Goal: Transaction & Acquisition: Purchase product/service

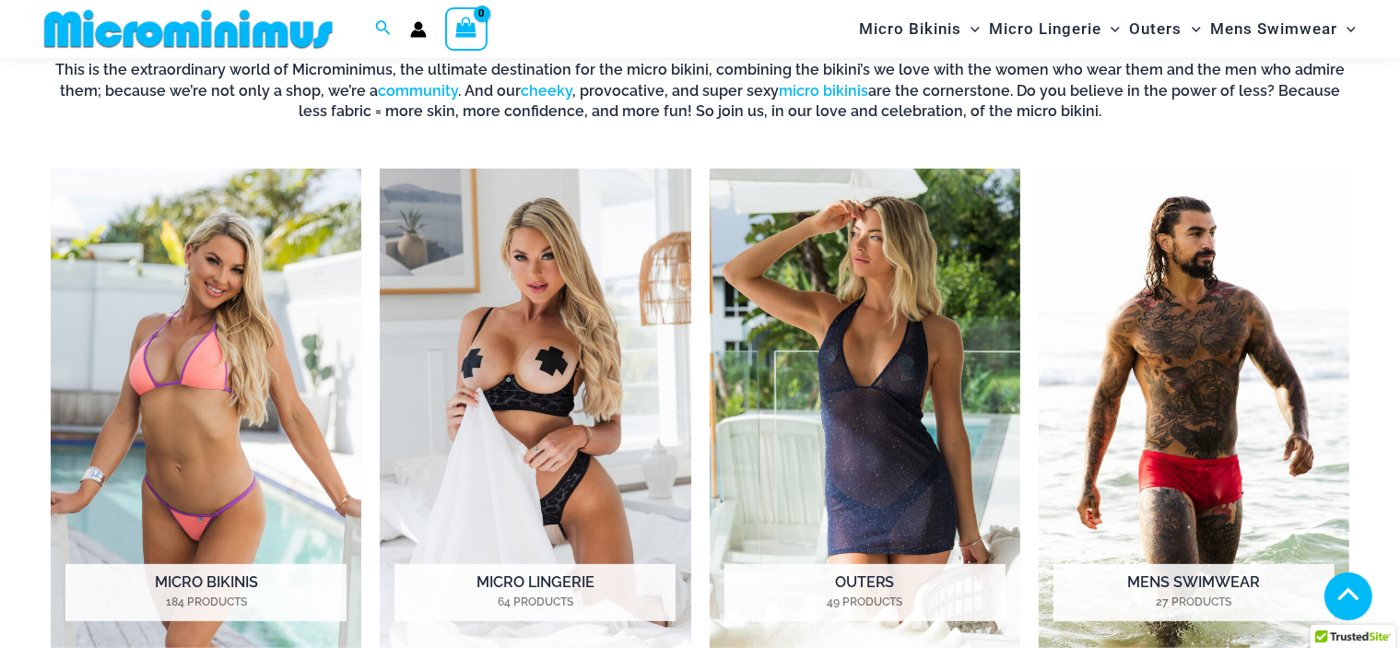
scroll to position [816, 0]
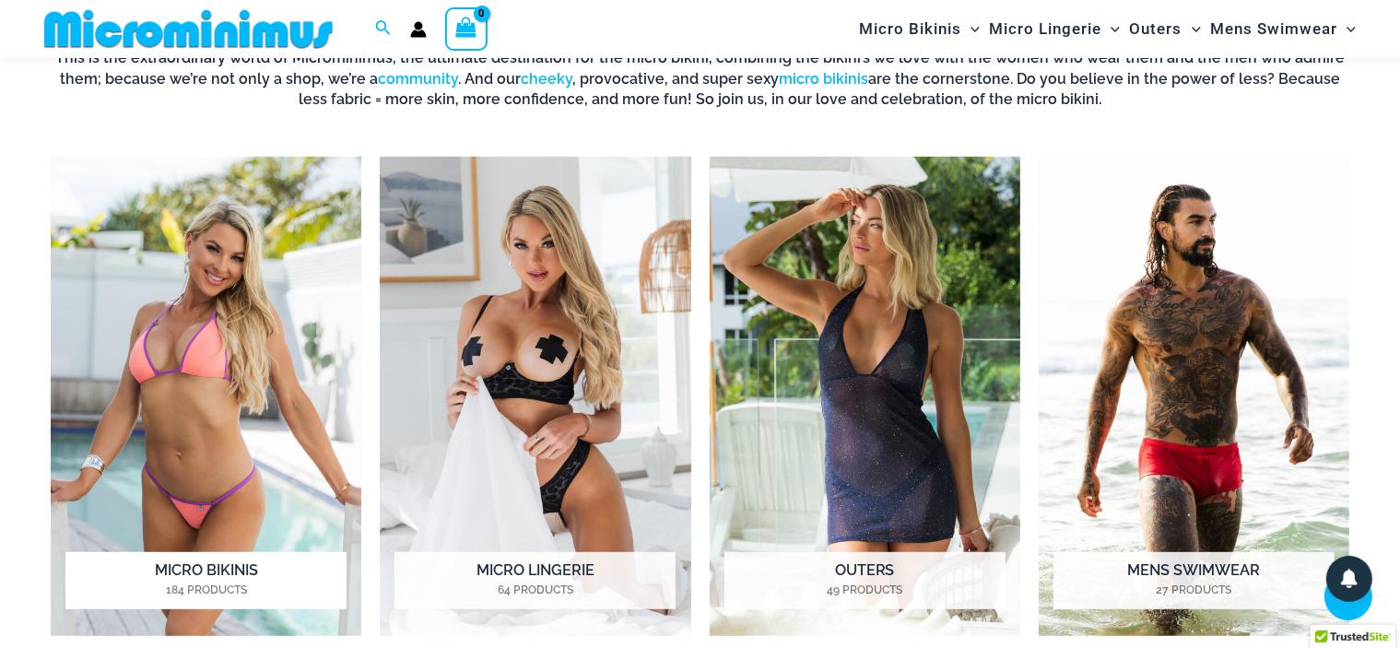
click at [249, 405] on img "Visit product category Micro Bikinis" at bounding box center [206, 396] width 311 height 479
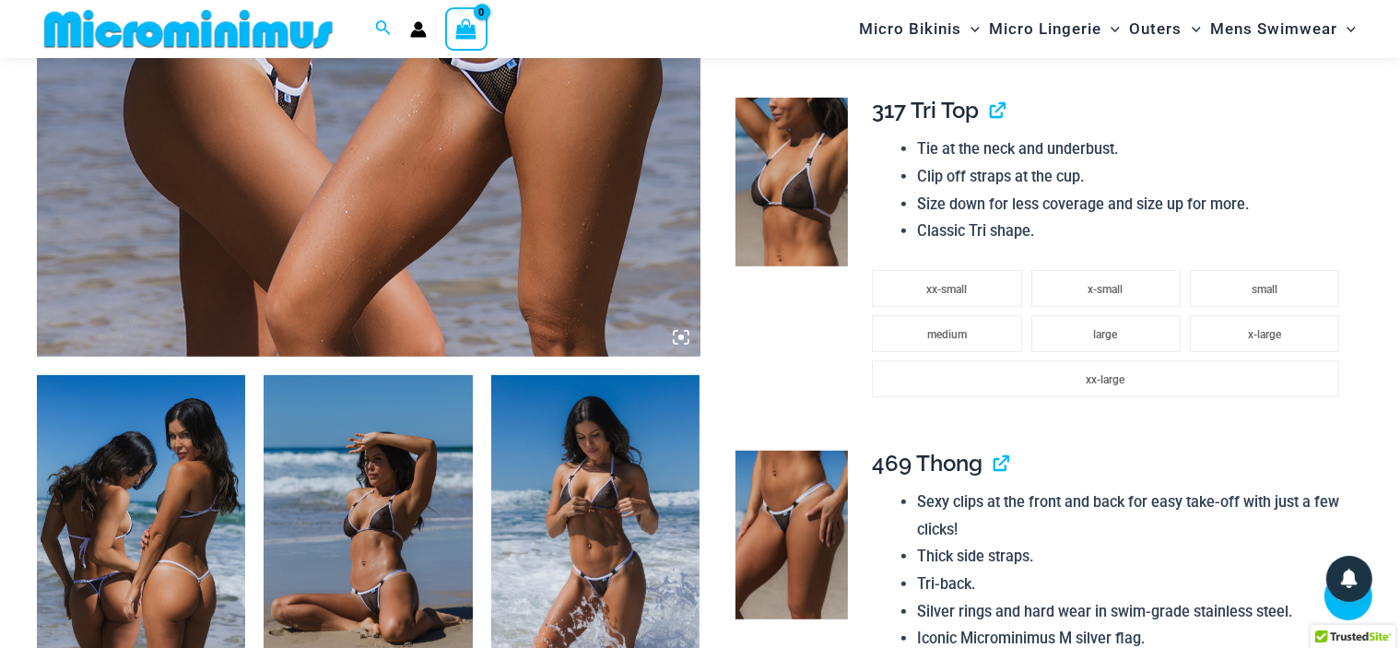
scroll to position [726, 0]
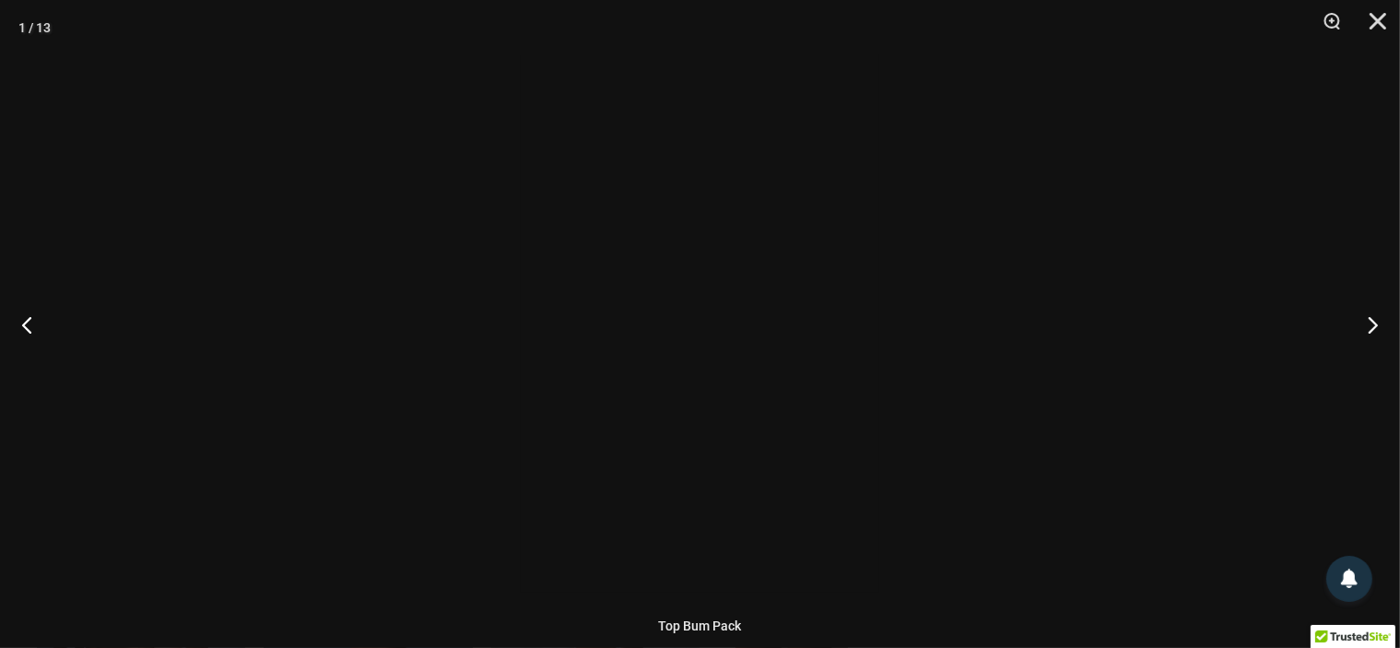
click at [429, 305] on div at bounding box center [700, 324] width 1400 height 648
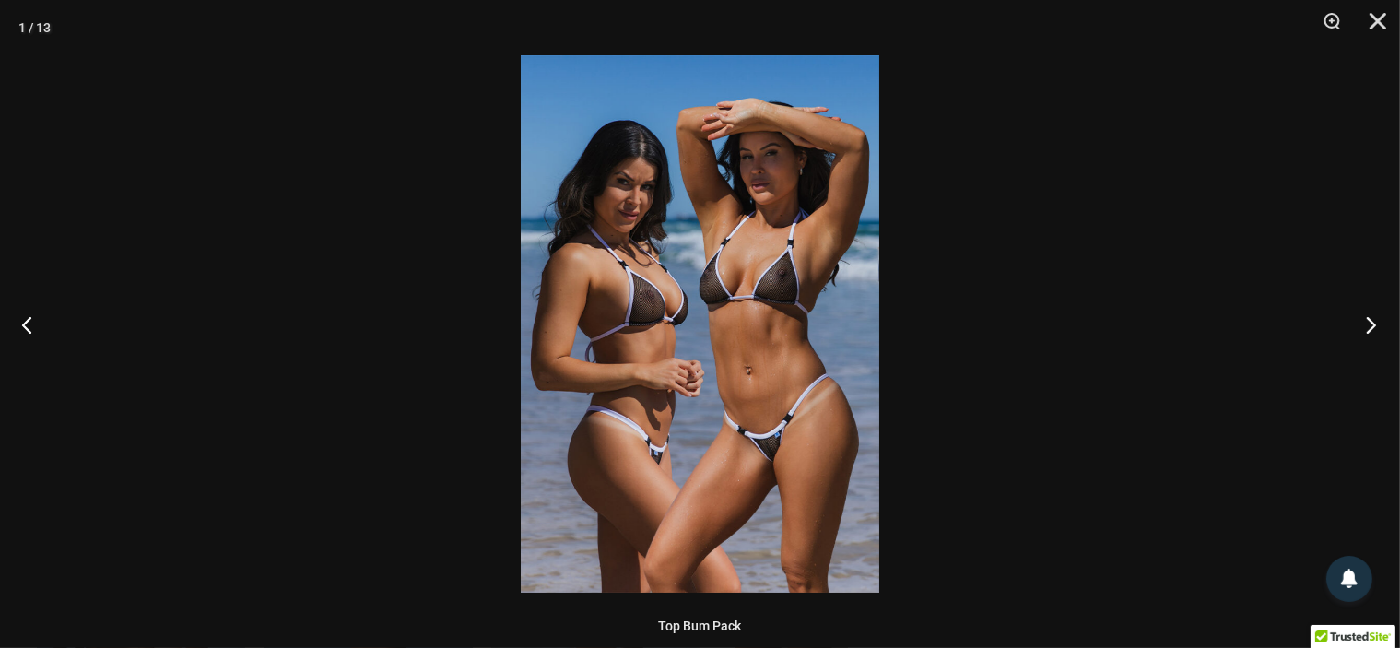
click at [1371, 324] on button "Next" at bounding box center [1365, 324] width 69 height 92
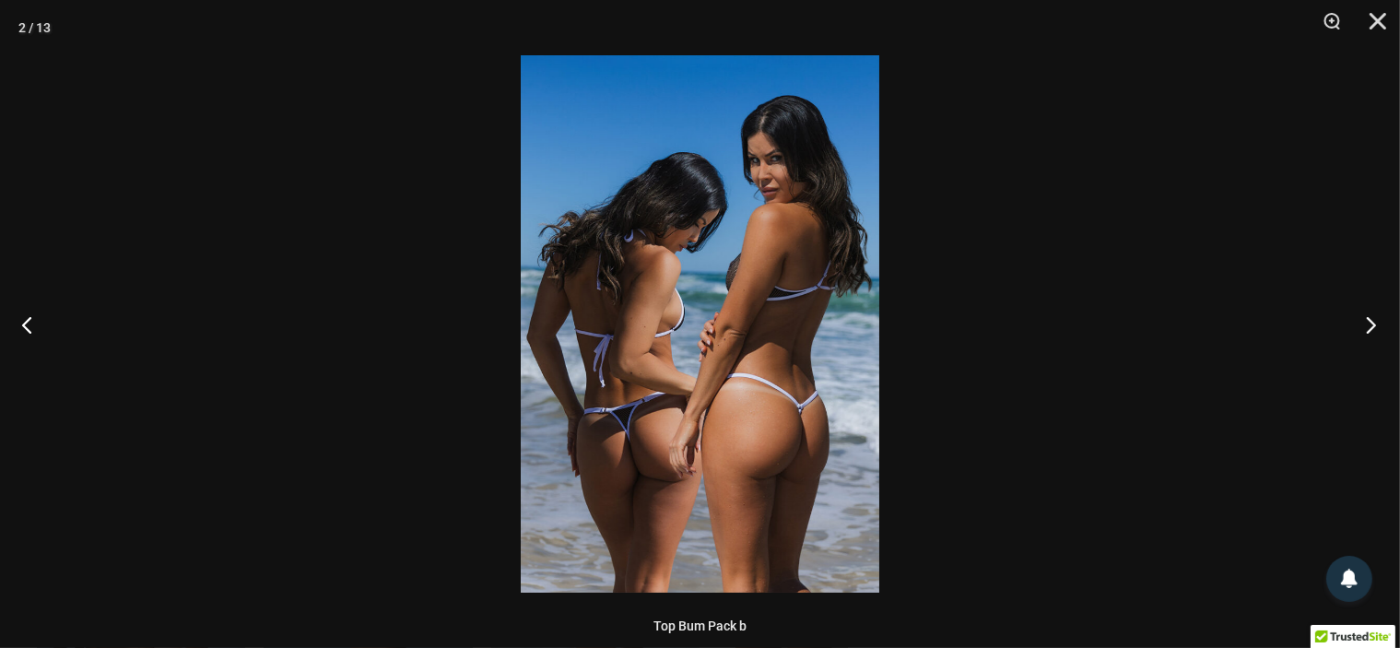
click at [1368, 323] on button "Next" at bounding box center [1365, 324] width 69 height 92
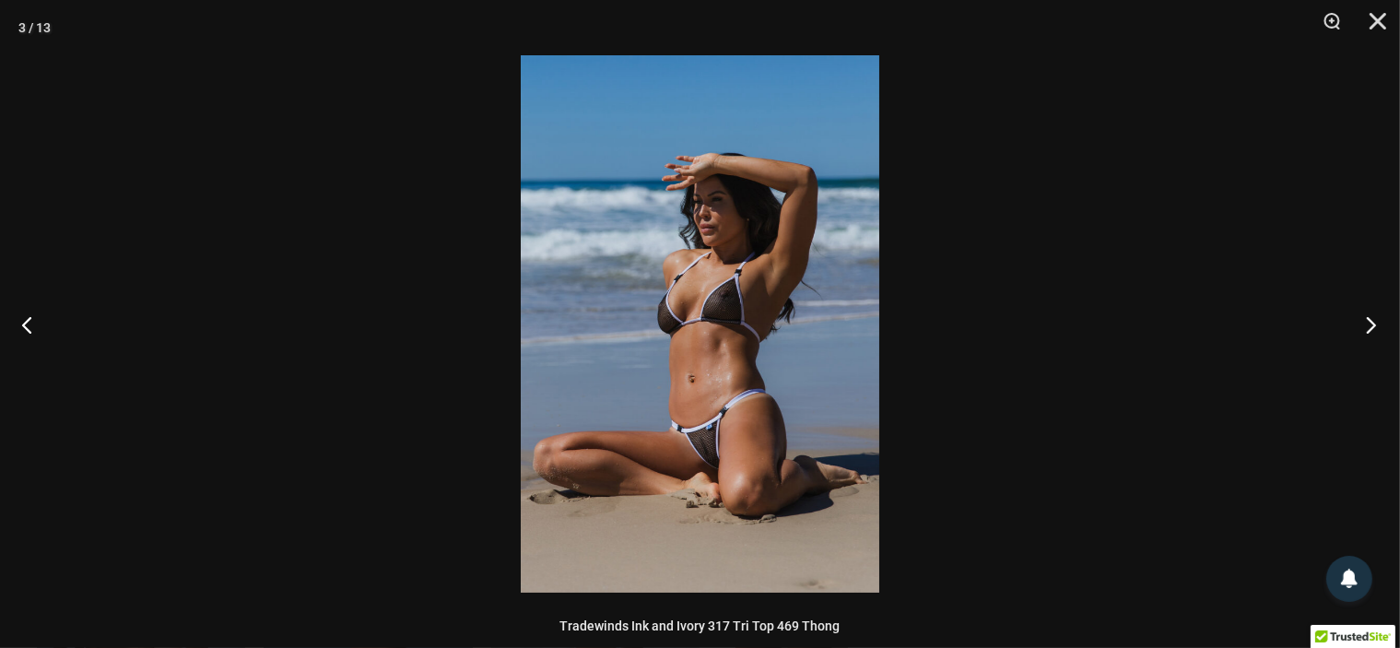
click at [1368, 323] on button "Next" at bounding box center [1365, 324] width 69 height 92
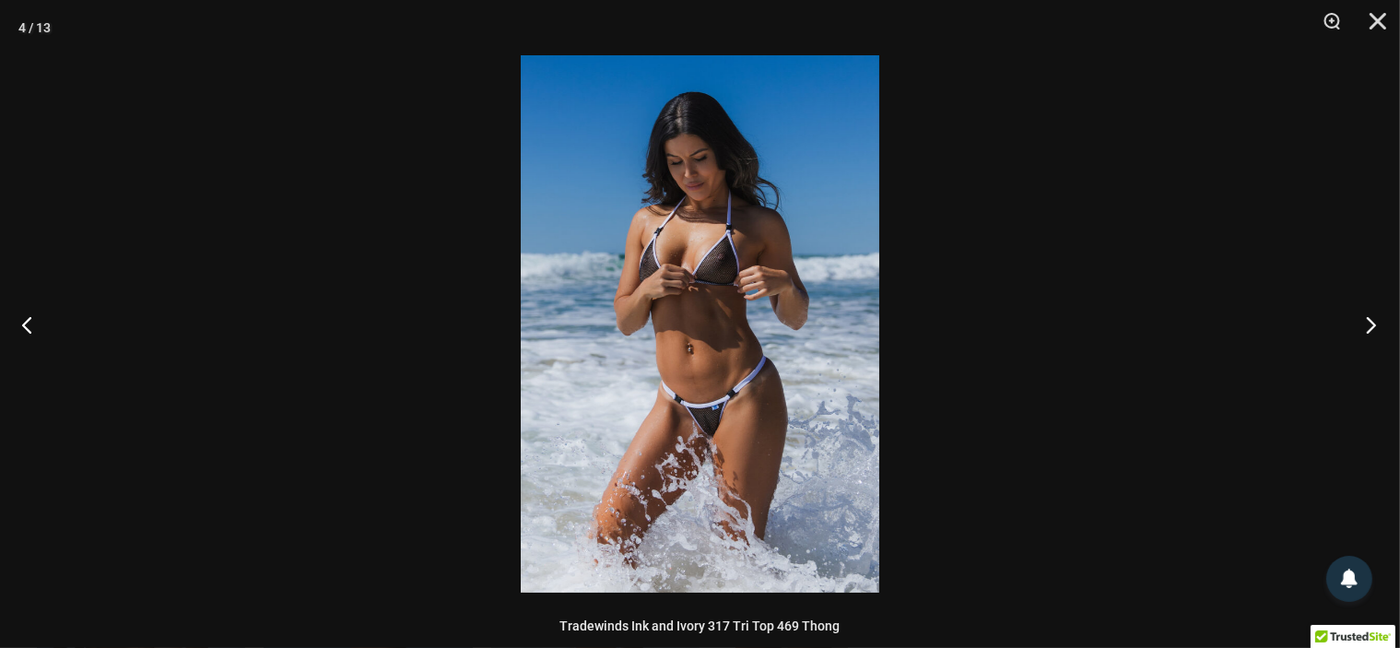
click at [1373, 327] on button "Next" at bounding box center [1365, 324] width 69 height 92
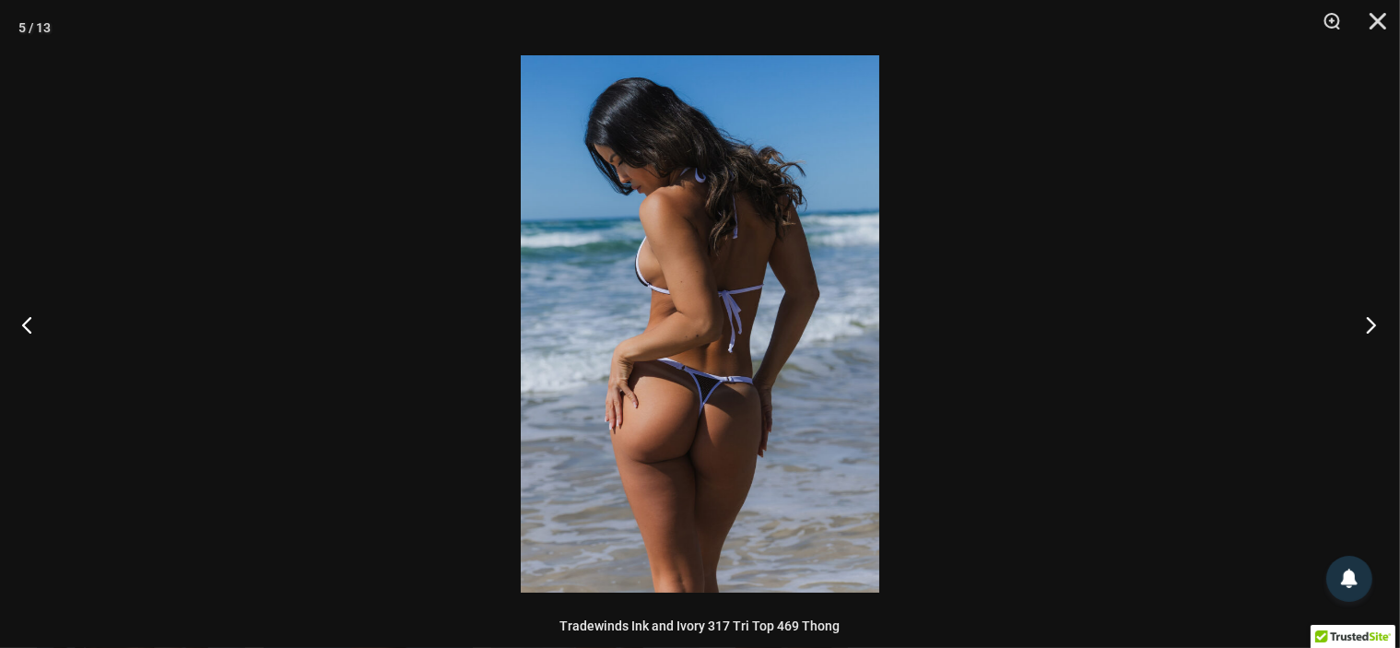
click at [1372, 327] on button "Next" at bounding box center [1365, 324] width 69 height 92
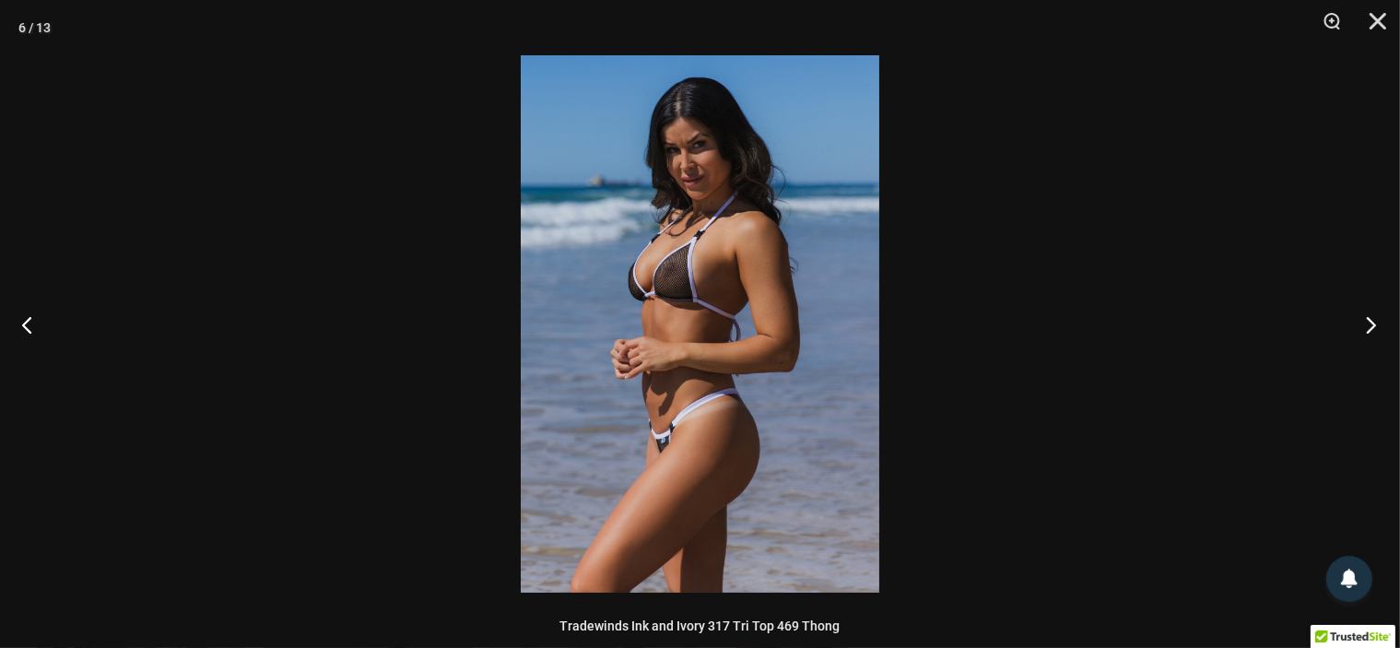
click at [1372, 327] on button "Next" at bounding box center [1365, 324] width 69 height 92
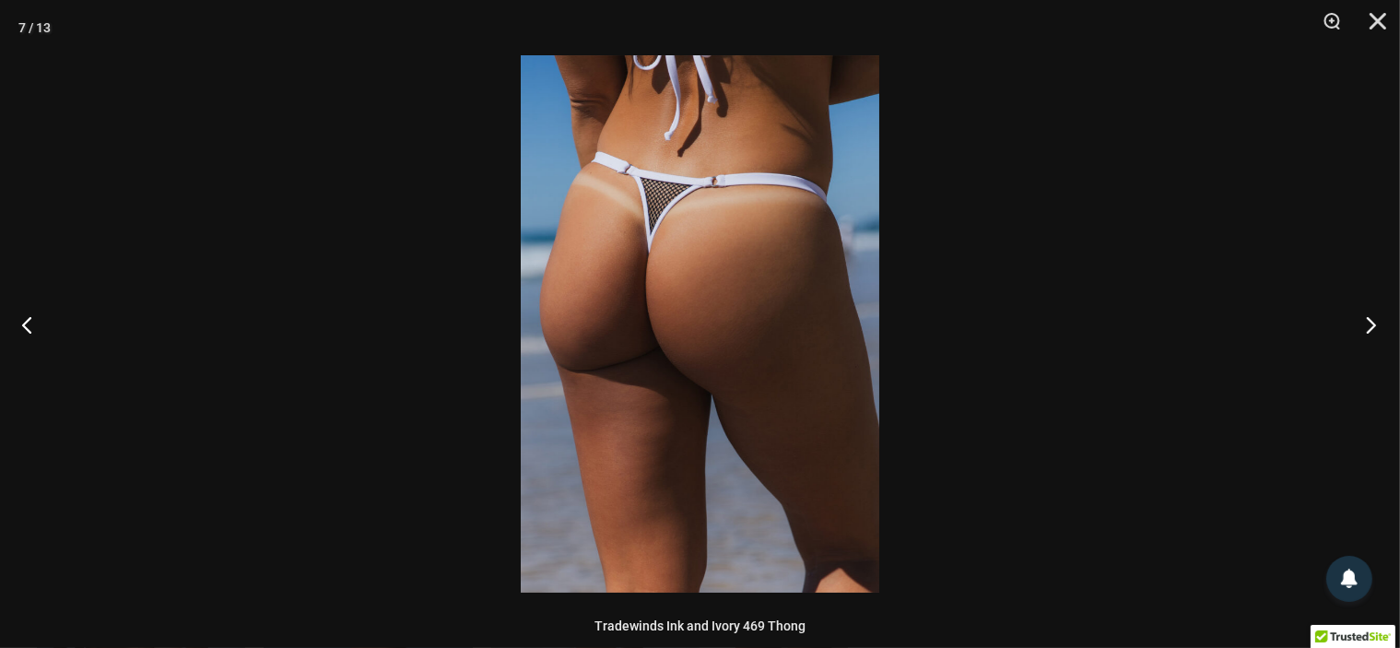
click at [1372, 327] on button "Next" at bounding box center [1365, 324] width 69 height 92
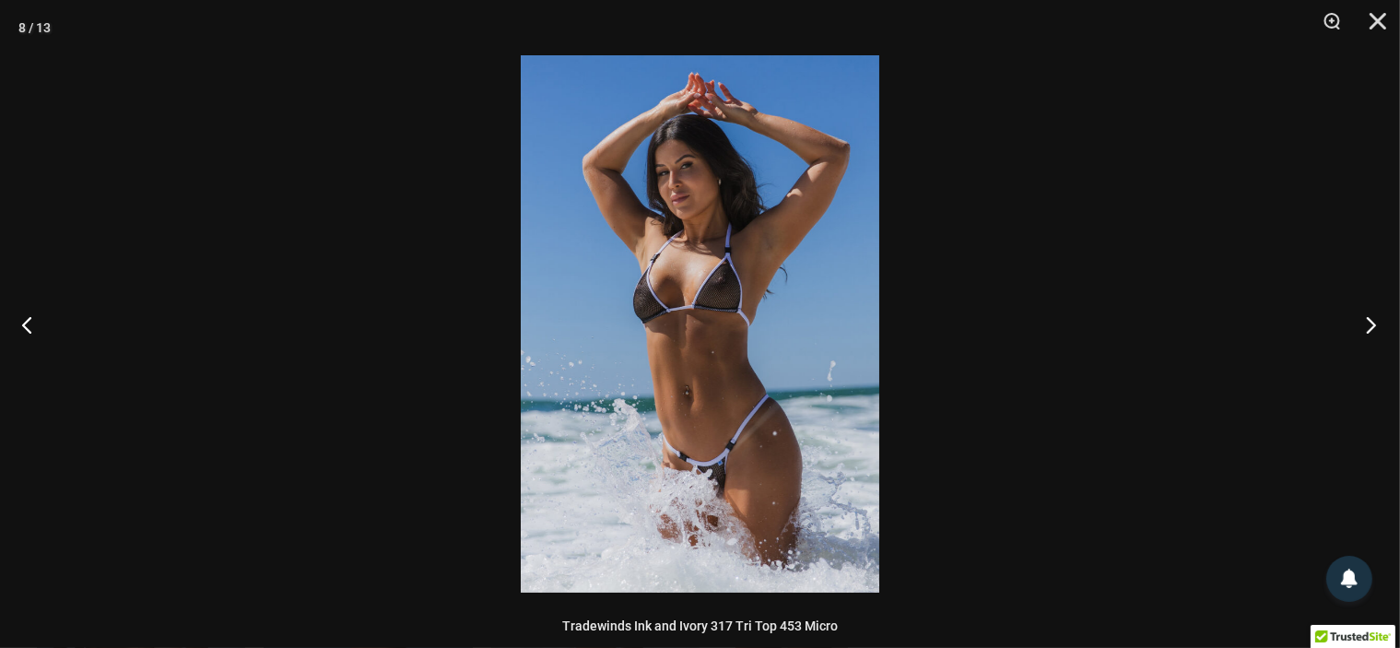
click at [1372, 326] on button "Next" at bounding box center [1365, 324] width 69 height 92
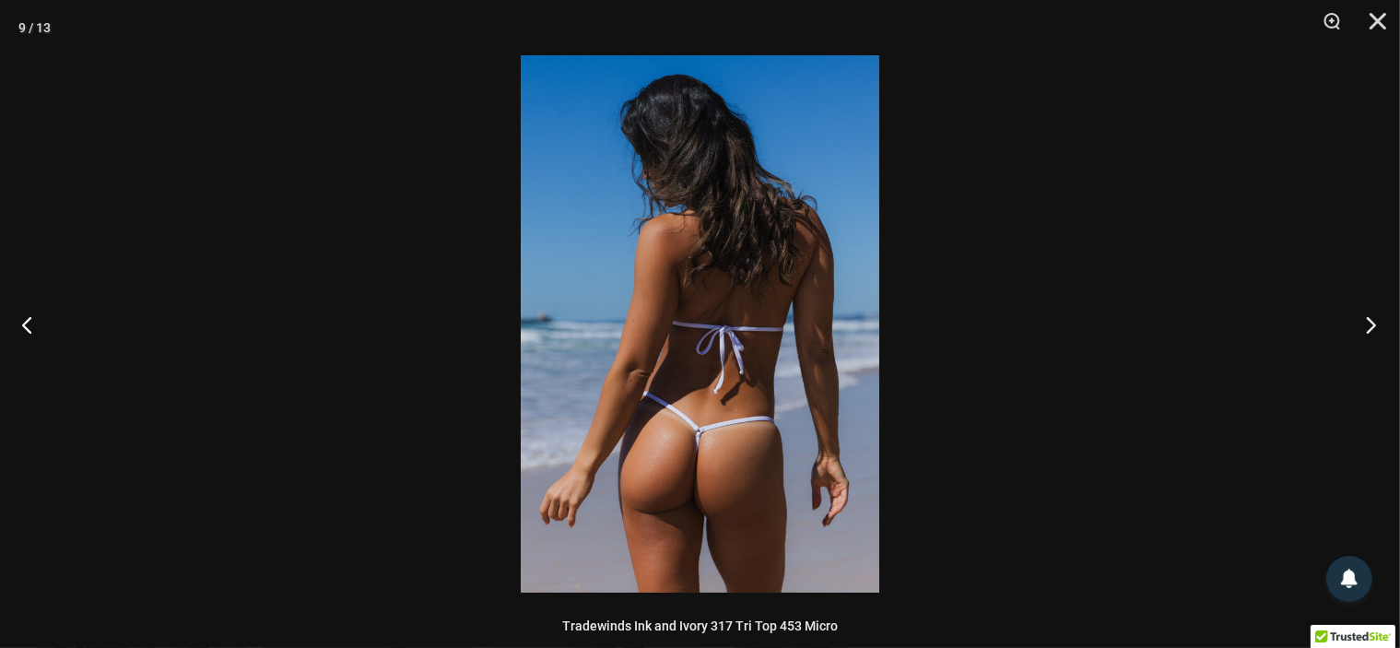
click at [1372, 326] on button "Next" at bounding box center [1365, 324] width 69 height 92
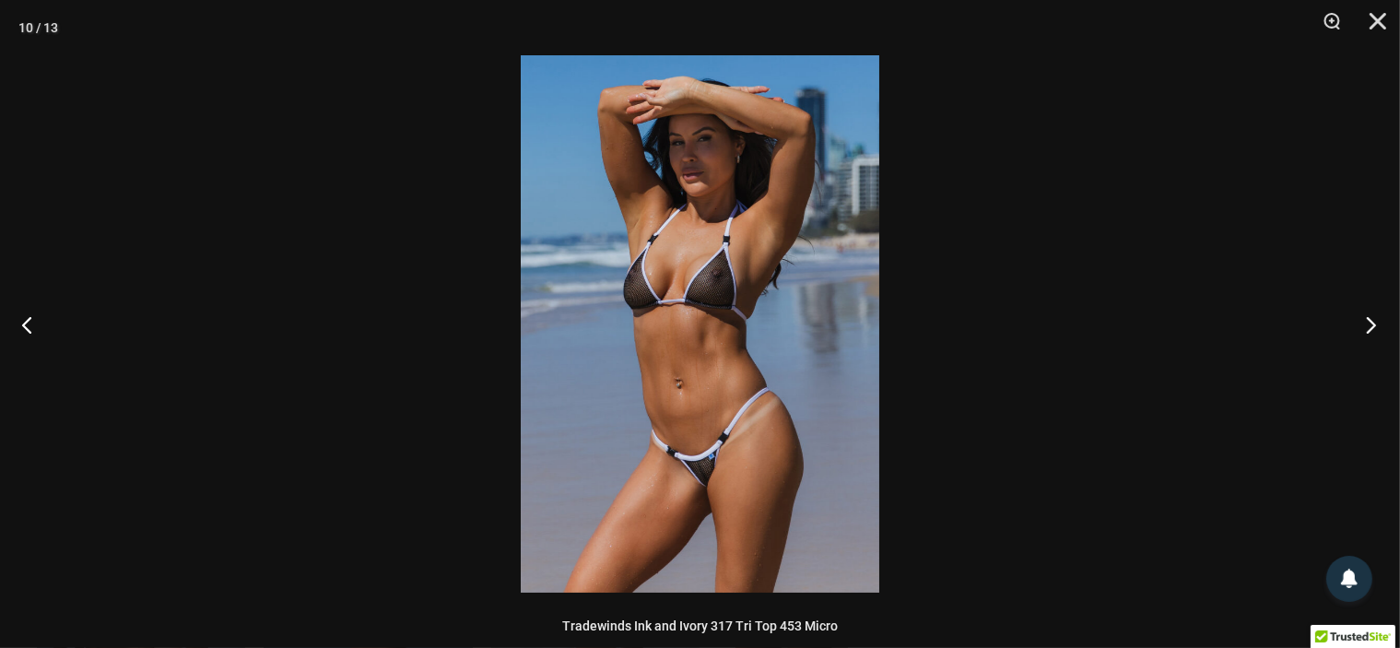
click at [1372, 326] on button "Next" at bounding box center [1365, 324] width 69 height 92
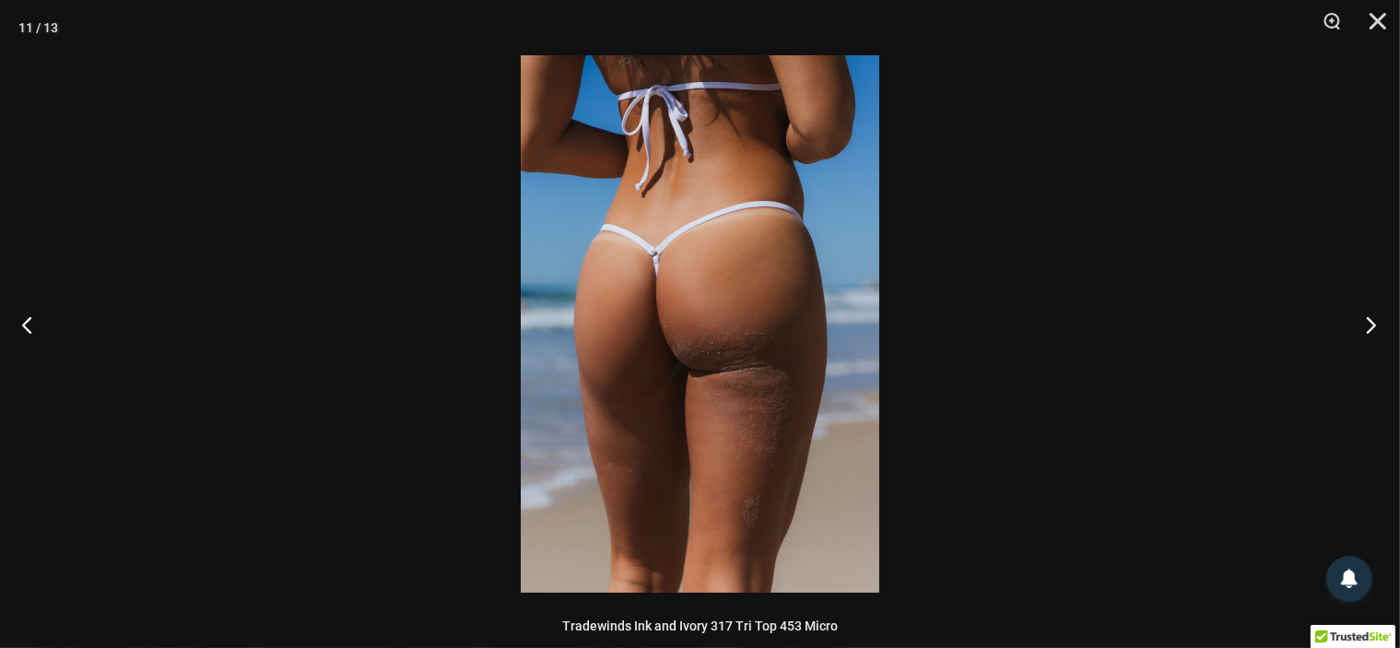
click at [1372, 327] on button "Next" at bounding box center [1365, 324] width 69 height 92
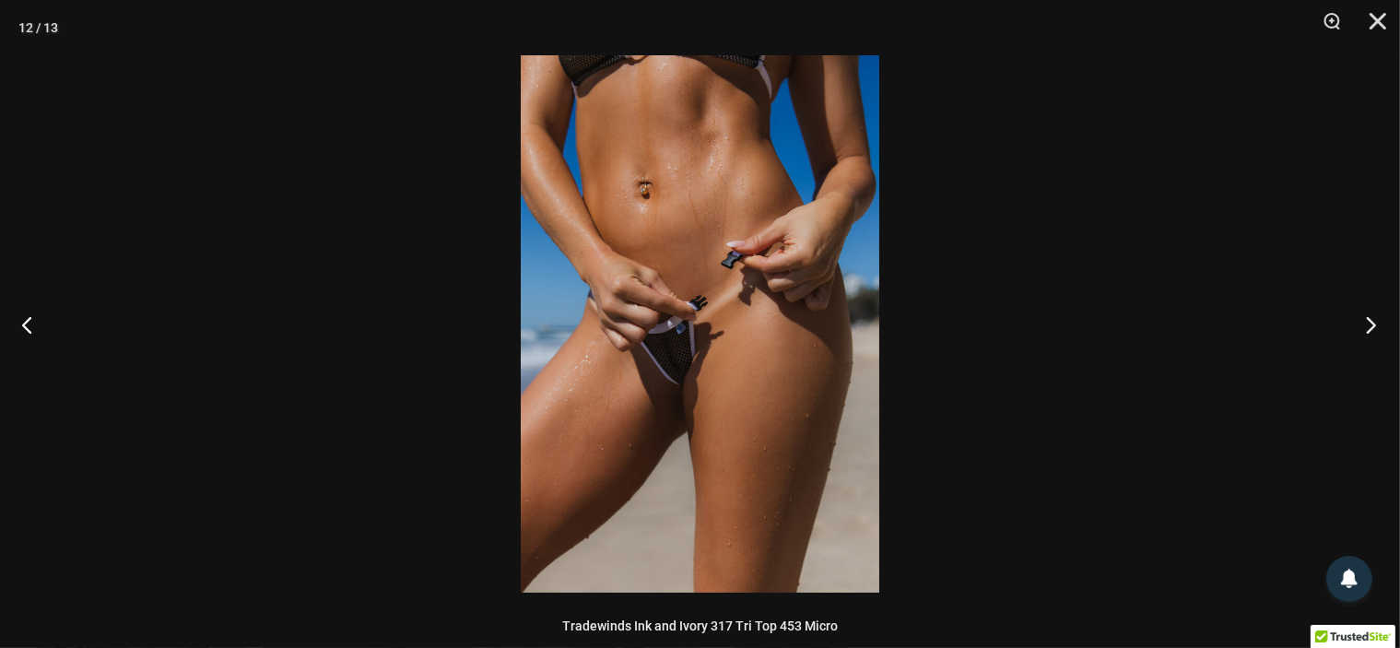
click at [1372, 327] on button "Next" at bounding box center [1365, 324] width 69 height 92
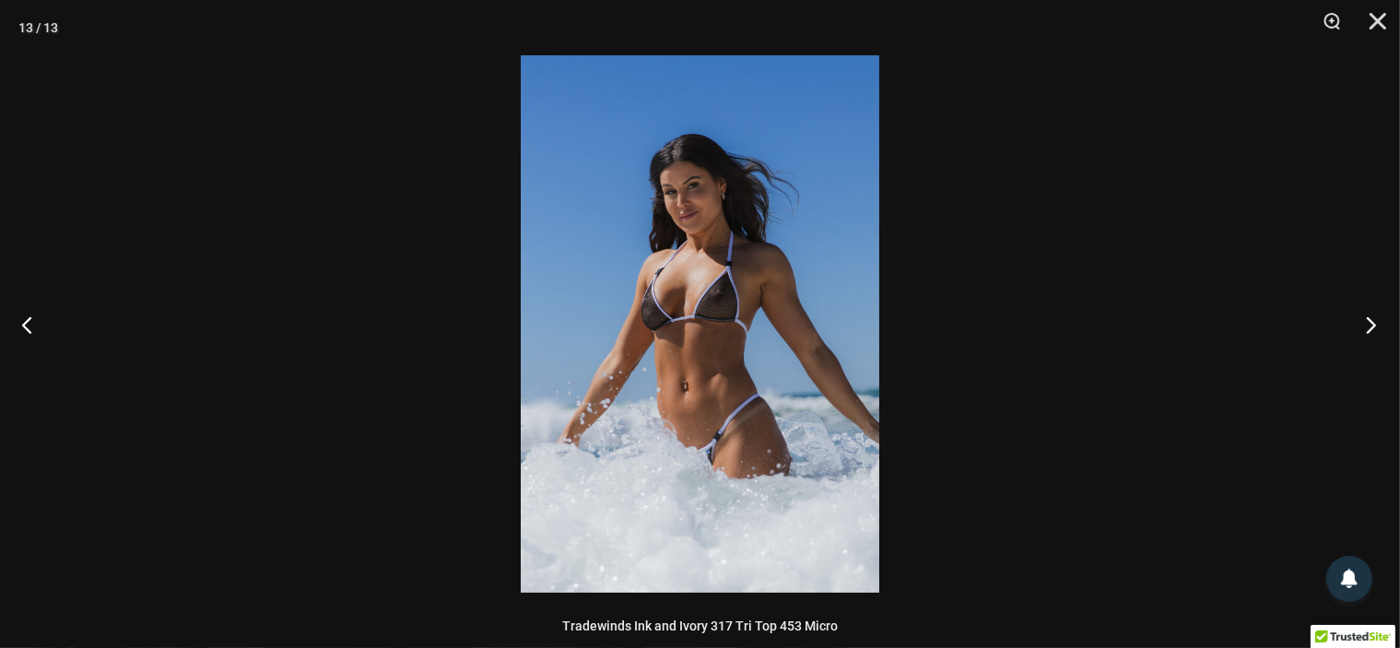
click at [1372, 327] on button "Next" at bounding box center [1365, 324] width 69 height 92
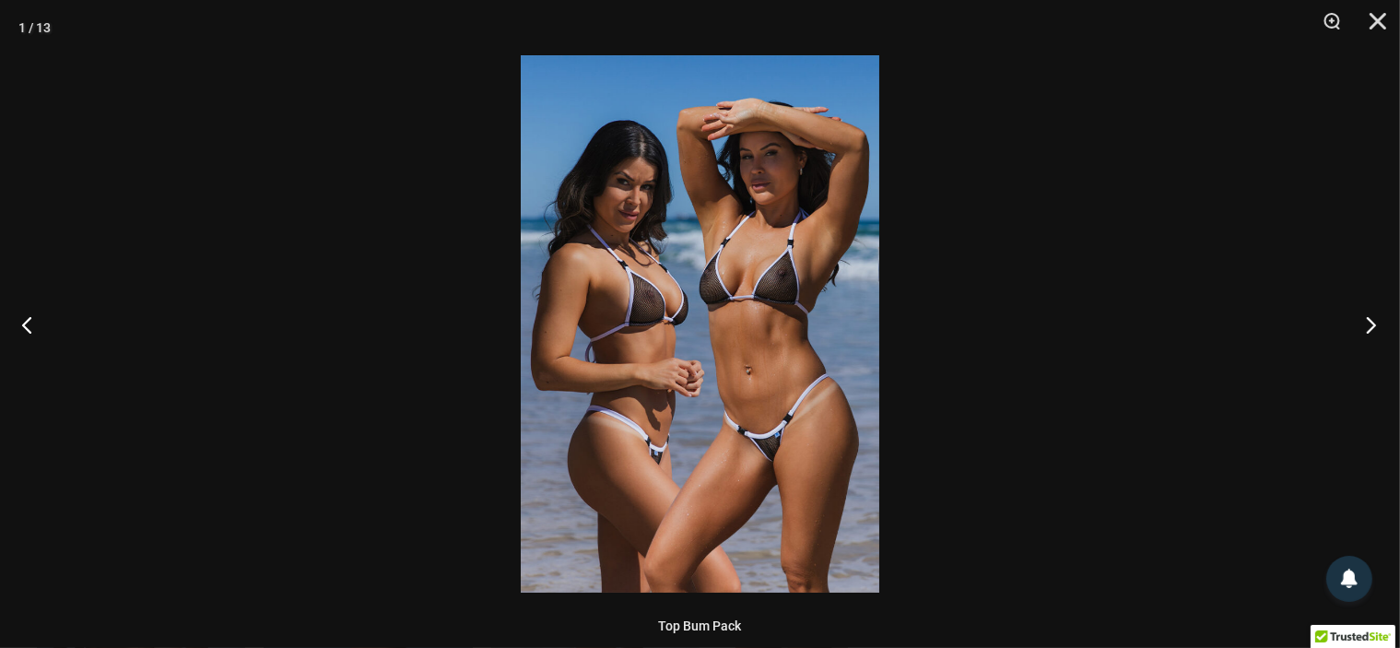
click at [1372, 327] on button "Next" at bounding box center [1365, 324] width 69 height 92
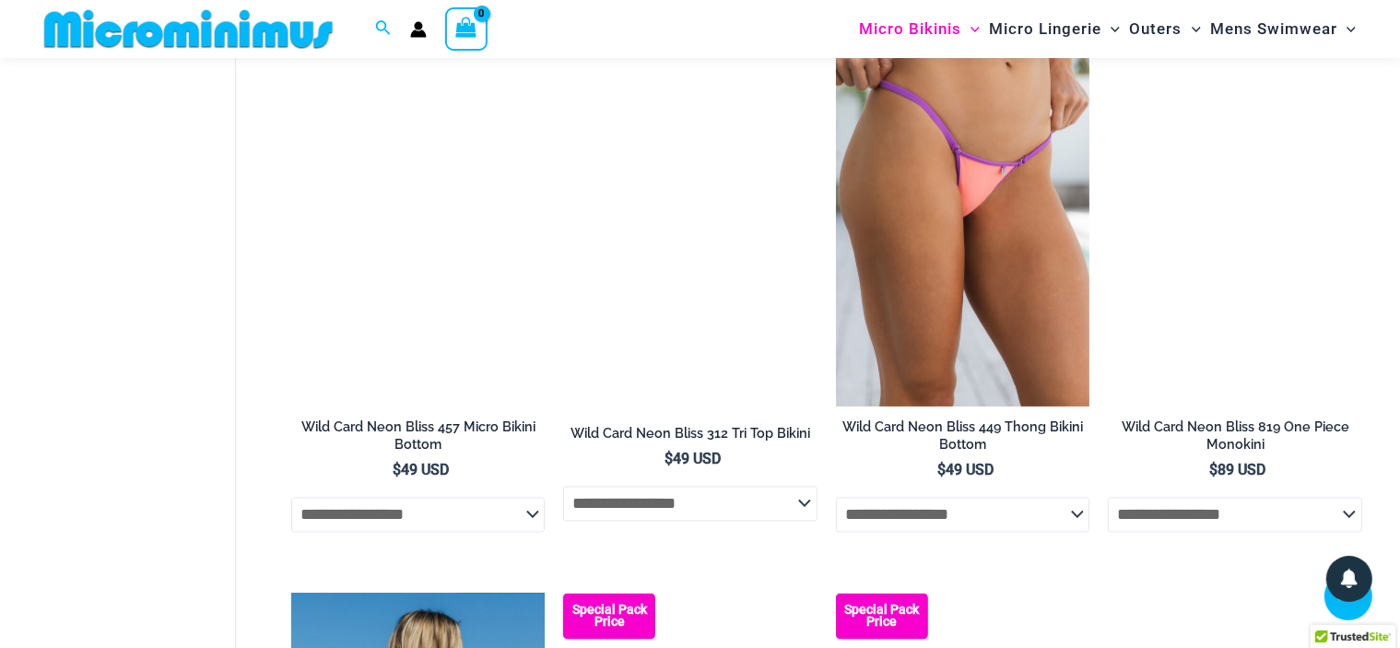
scroll to position [3394, 0]
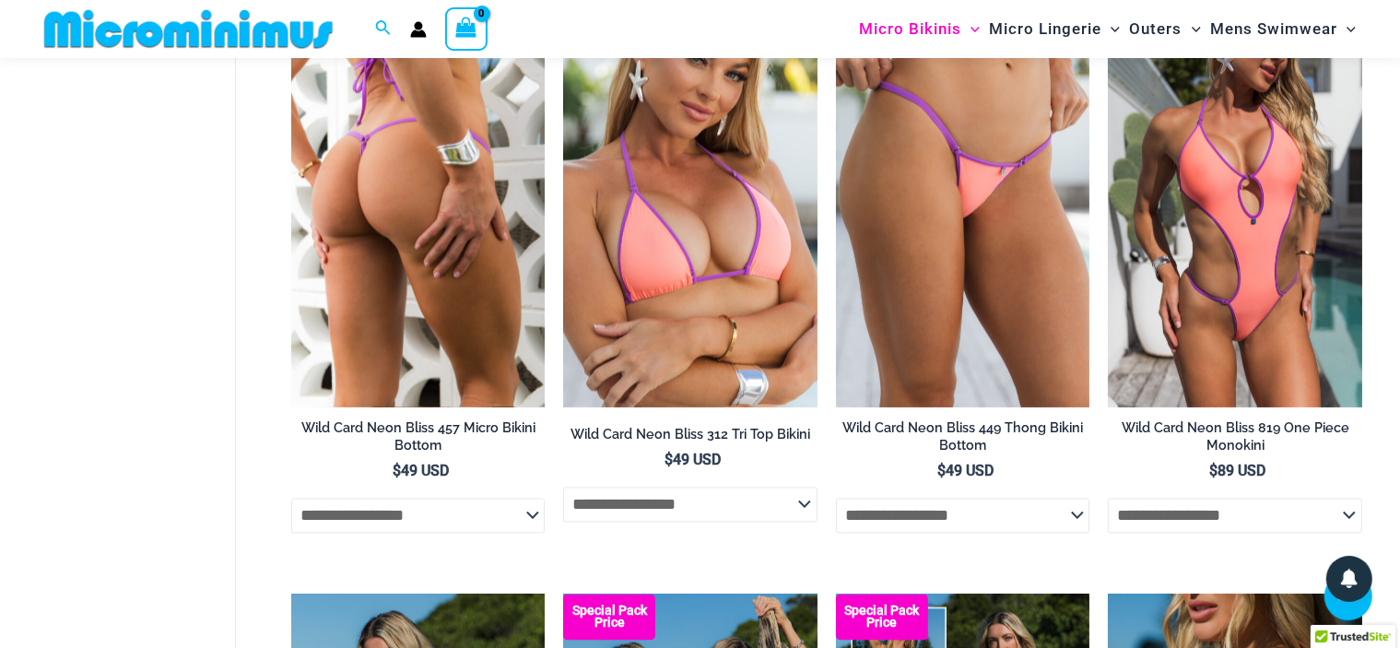
click at [416, 190] on img at bounding box center [418, 216] width 254 height 381
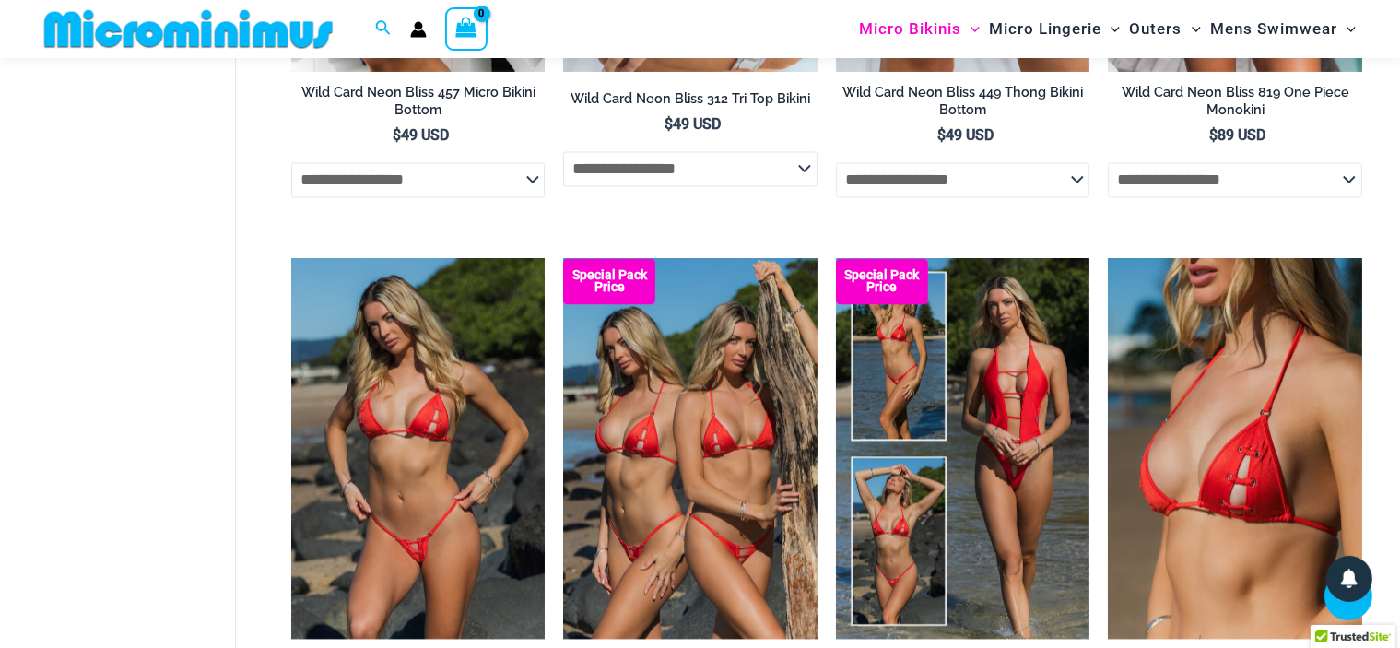
scroll to position [3762, 0]
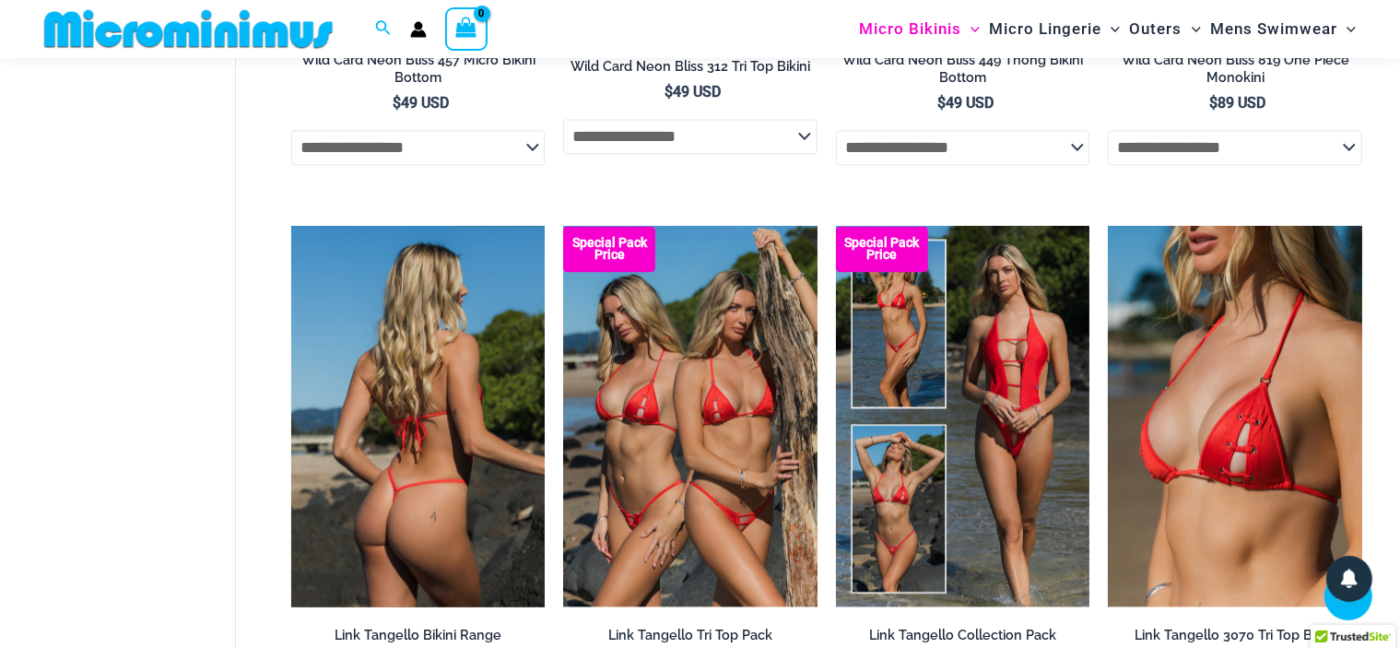
click at [373, 408] on img at bounding box center [418, 416] width 254 height 381
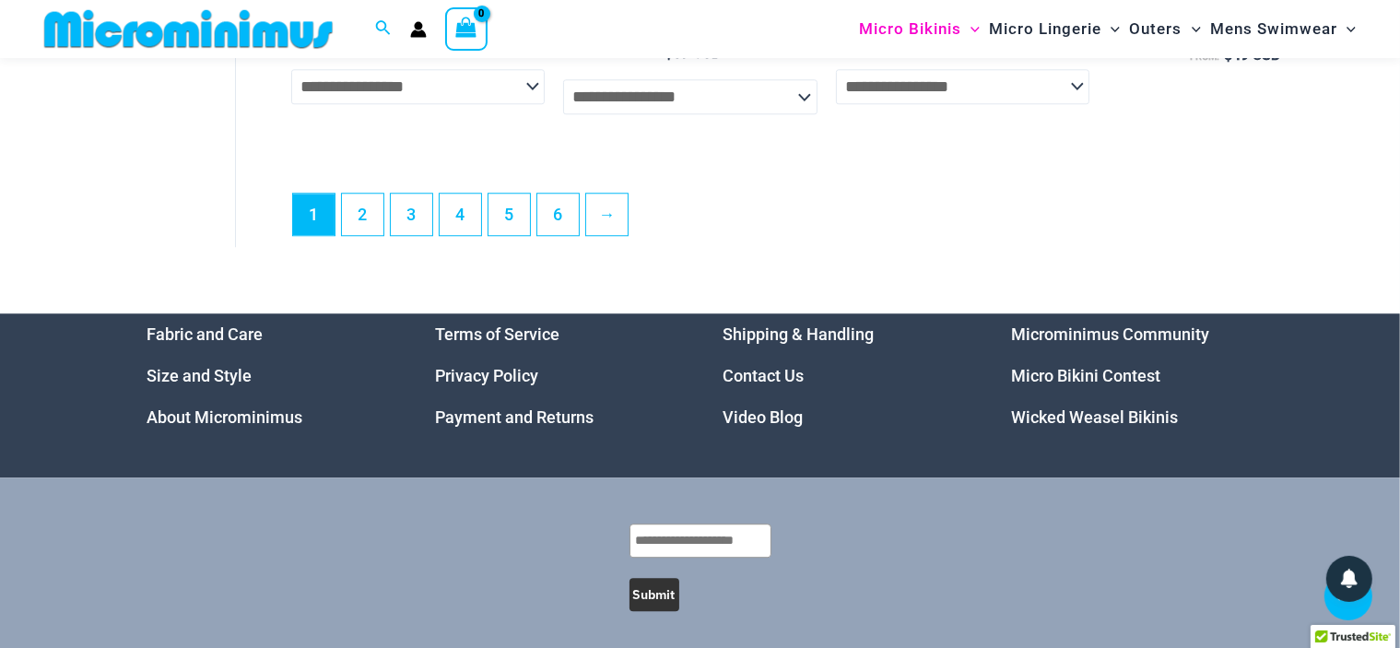
scroll to position [5026, 0]
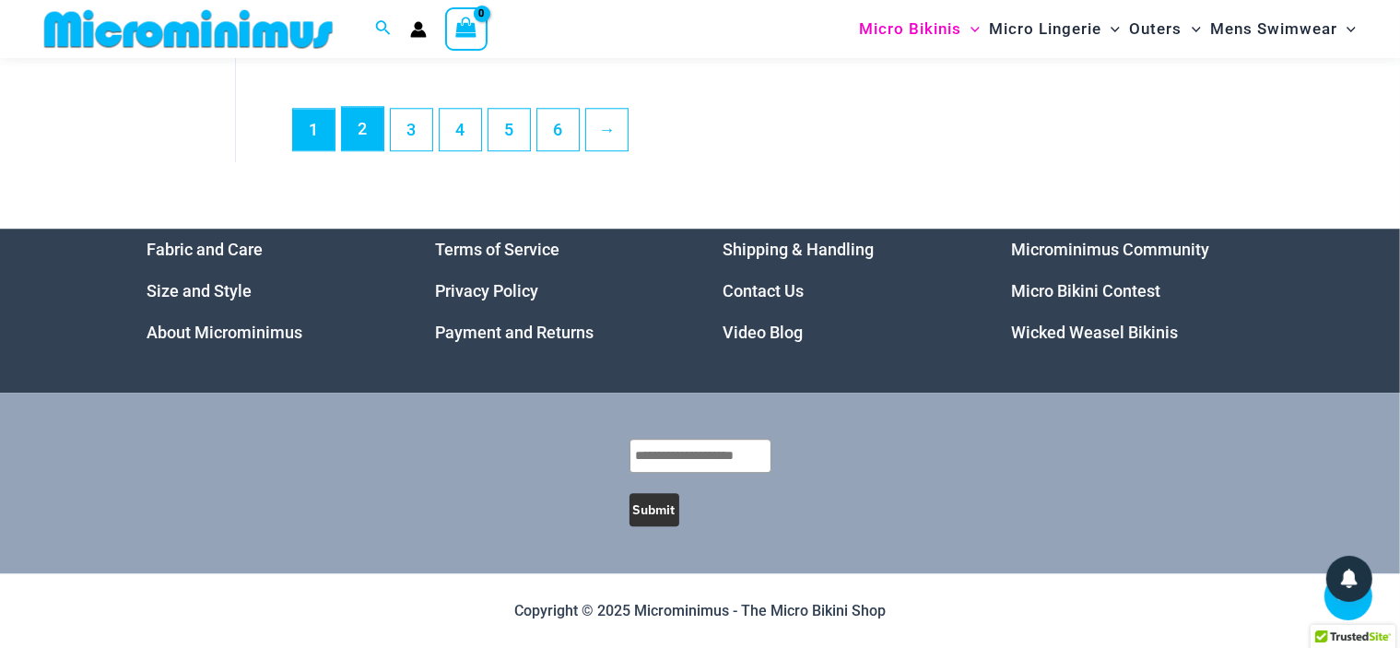
click at [363, 123] on link "2" at bounding box center [362, 128] width 41 height 43
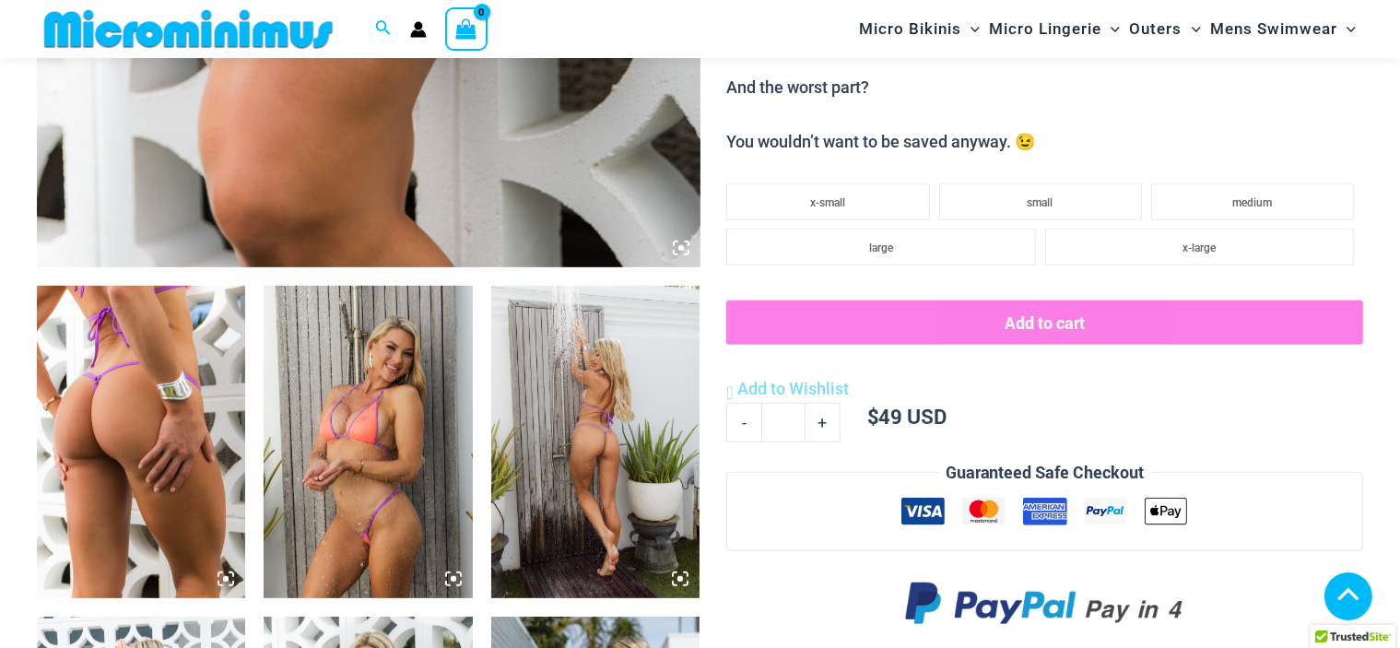
scroll to position [905, 0]
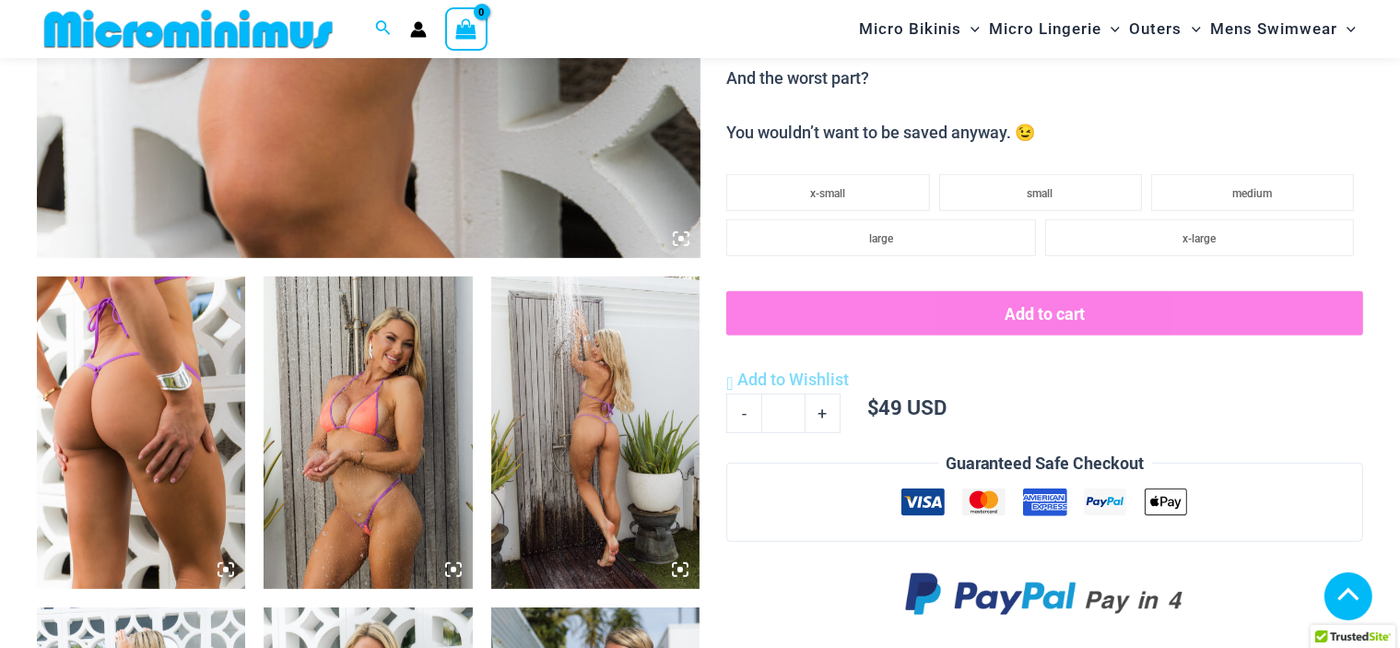
click at [169, 416] on img at bounding box center [141, 432] width 208 height 313
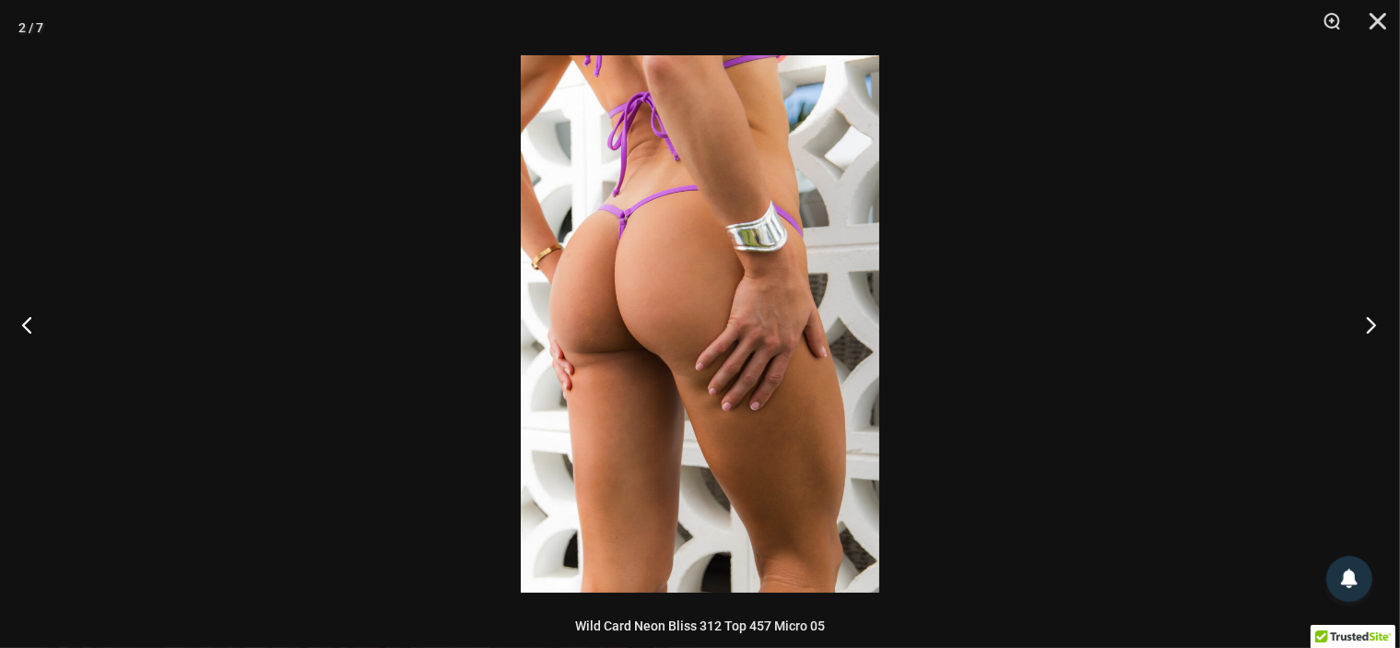
click at [1371, 326] on button "Next" at bounding box center [1365, 324] width 69 height 92
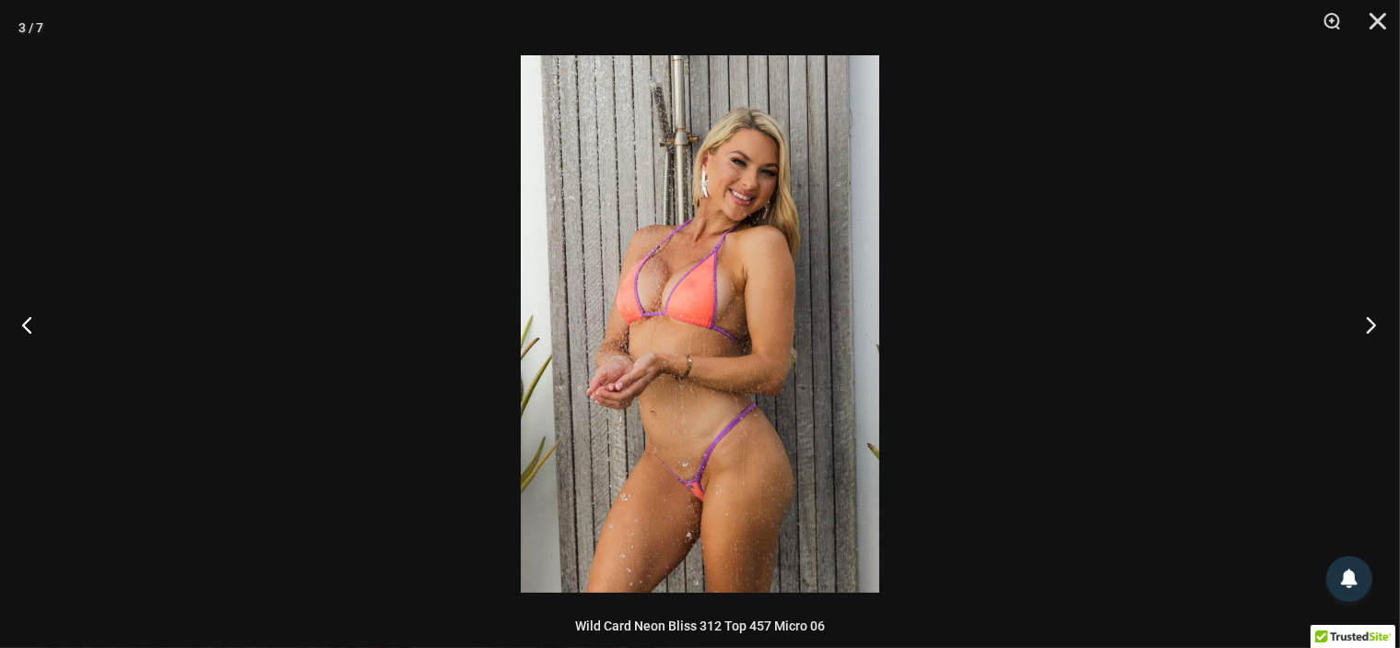
click at [1368, 325] on button "Next" at bounding box center [1365, 324] width 69 height 92
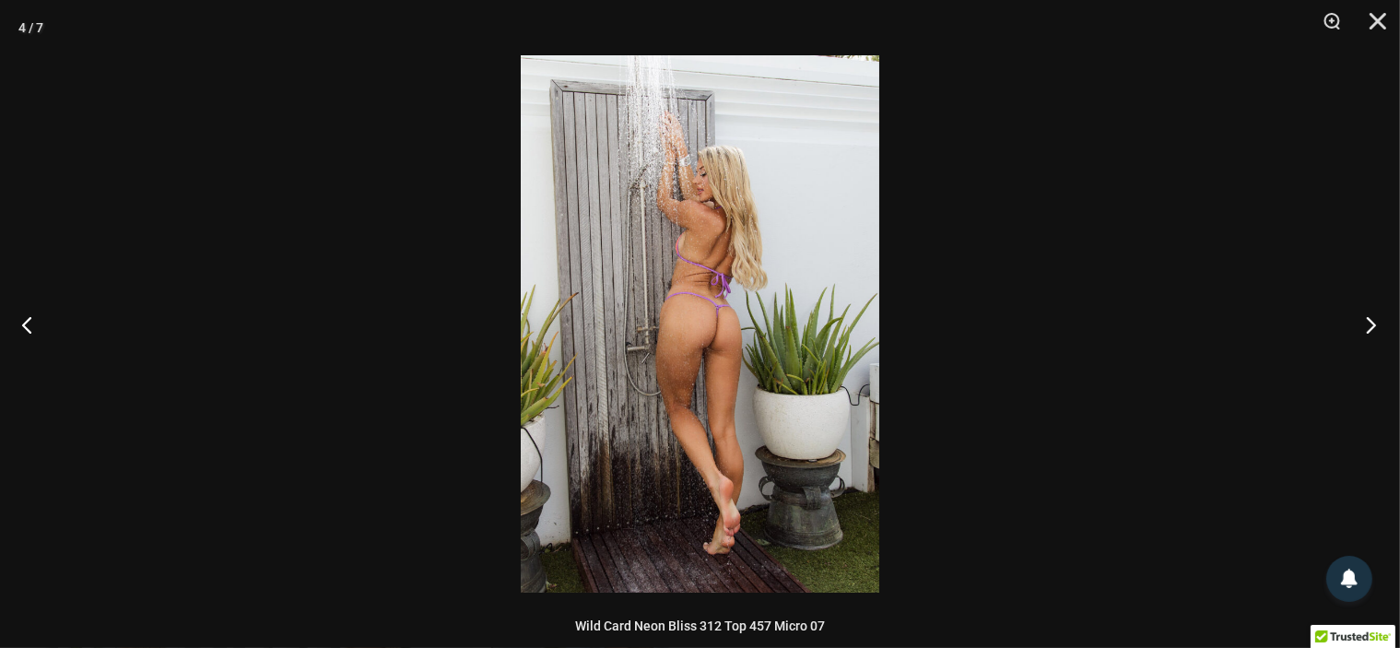
click at [1367, 324] on button "Next" at bounding box center [1365, 324] width 69 height 92
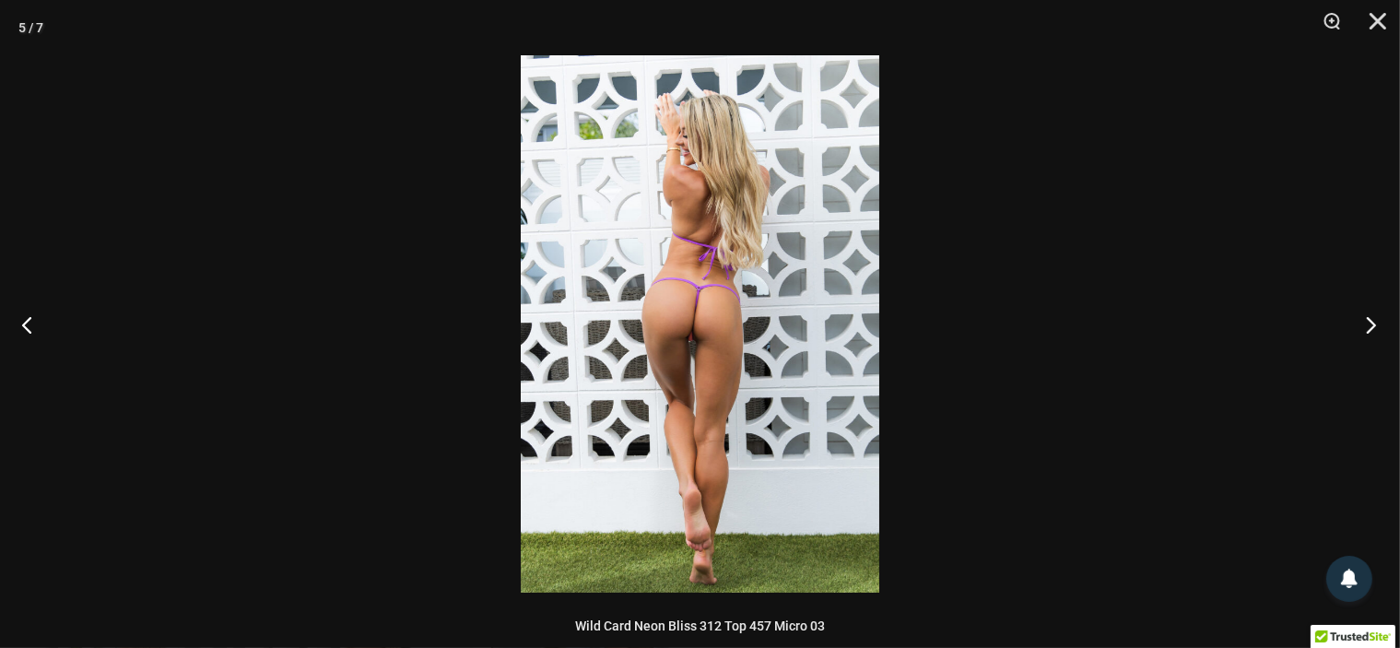
click at [1365, 323] on button "Next" at bounding box center [1365, 324] width 69 height 92
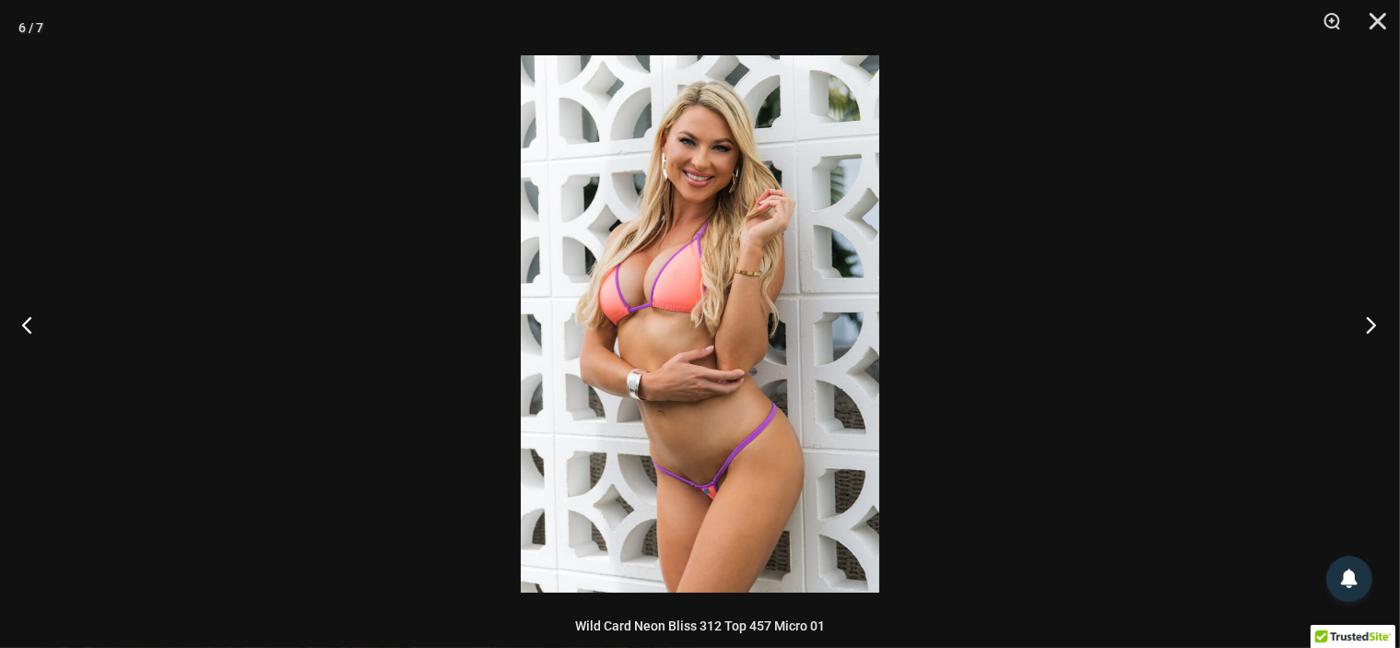
click at [1365, 323] on button "Next" at bounding box center [1365, 324] width 69 height 92
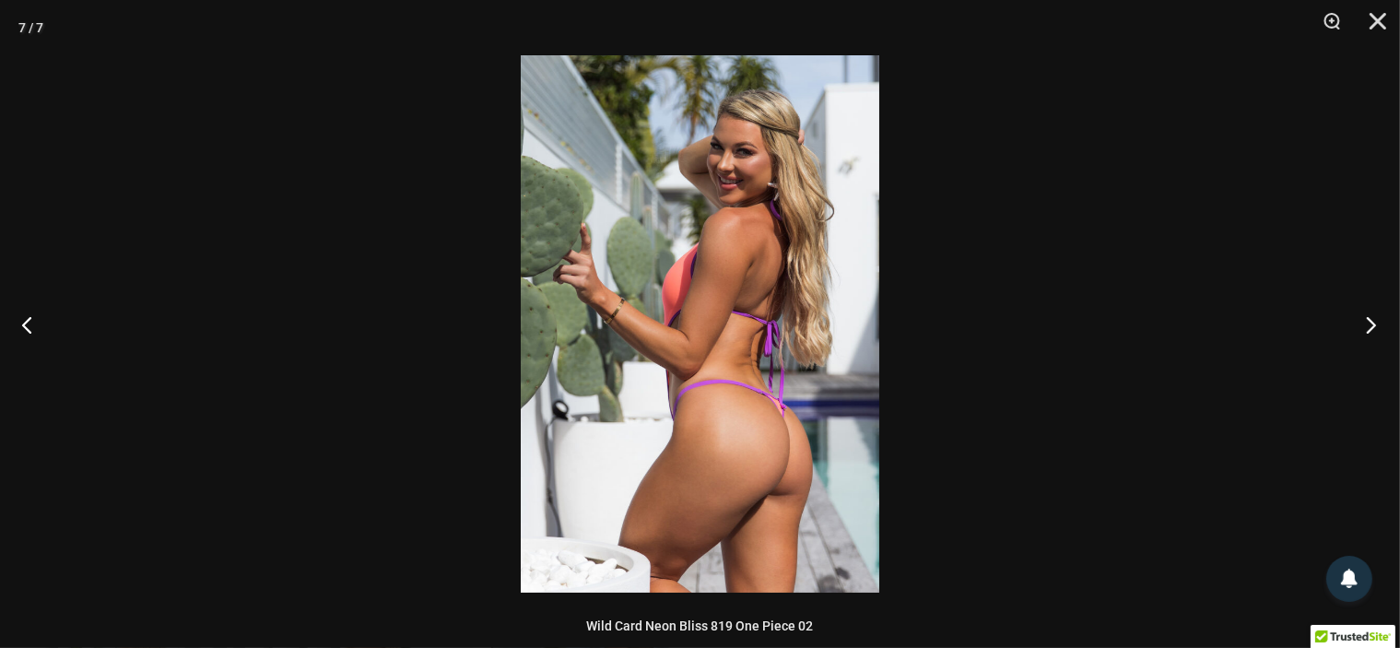
click at [1365, 323] on button "Next" at bounding box center [1365, 324] width 69 height 92
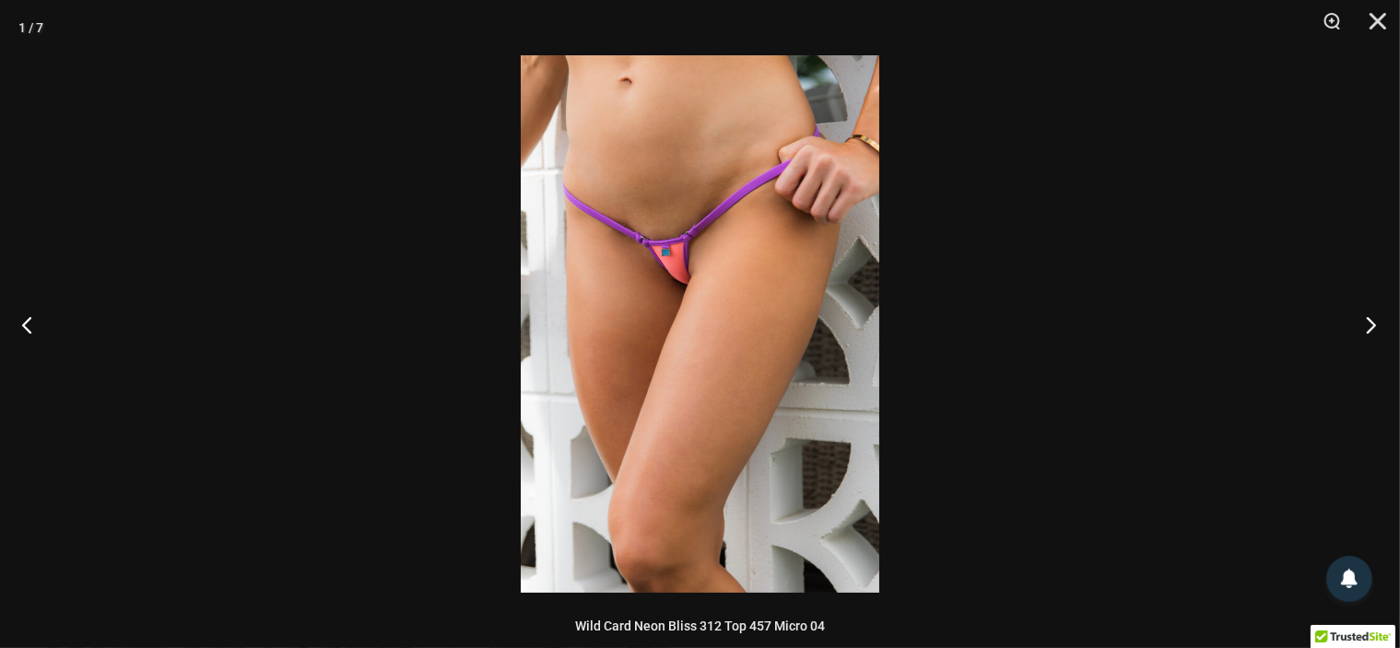
click at [1365, 323] on button "Next" at bounding box center [1365, 324] width 69 height 92
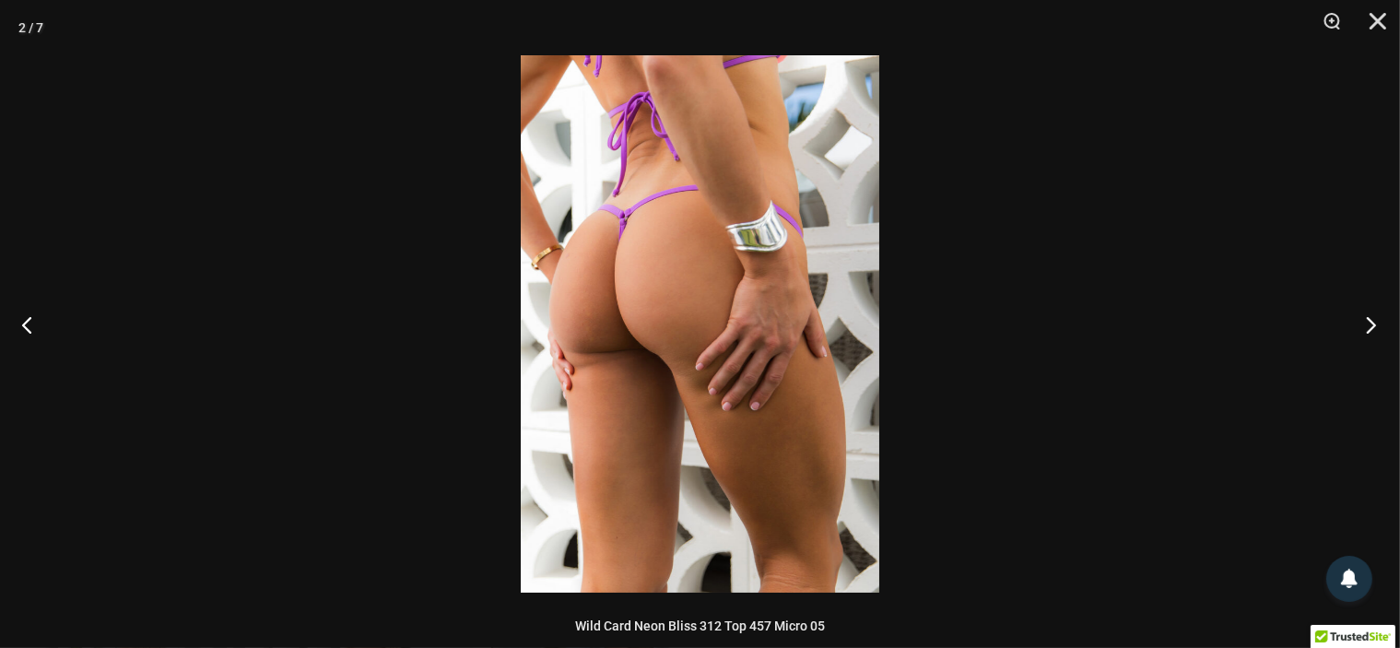
click at [1364, 323] on button "Next" at bounding box center [1365, 324] width 69 height 92
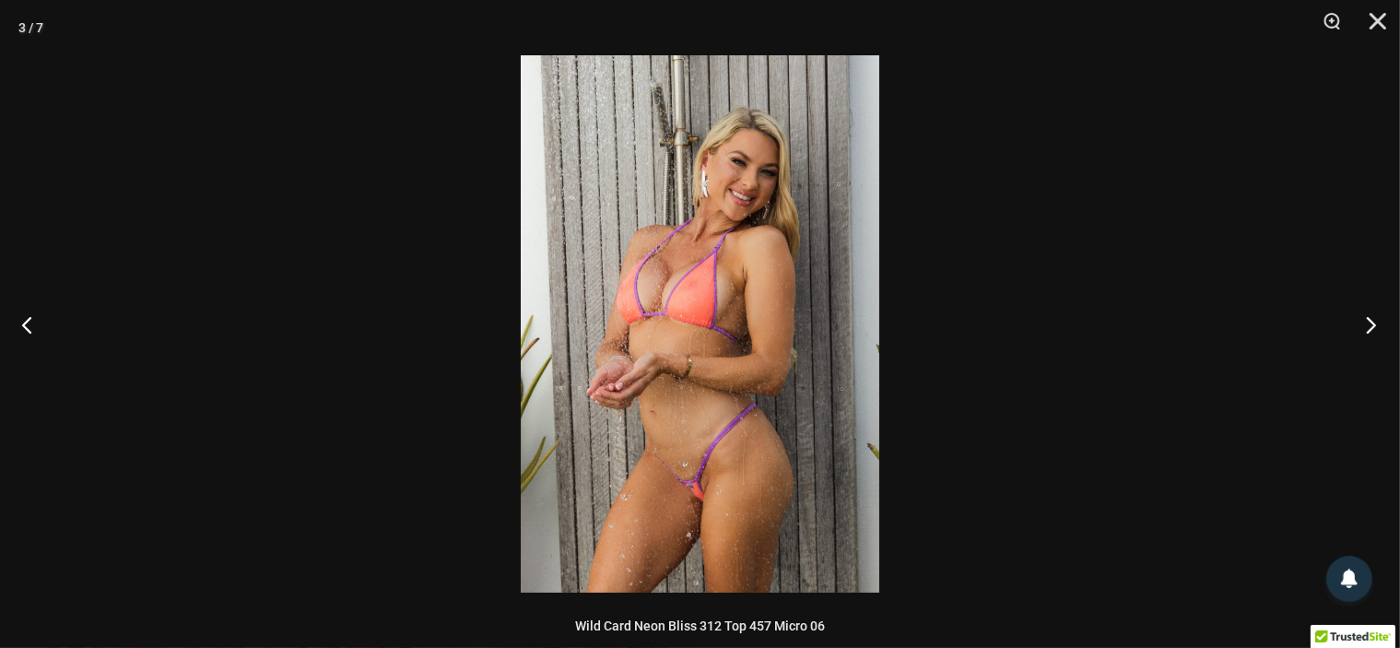
click at [1364, 323] on button "Next" at bounding box center [1365, 324] width 69 height 92
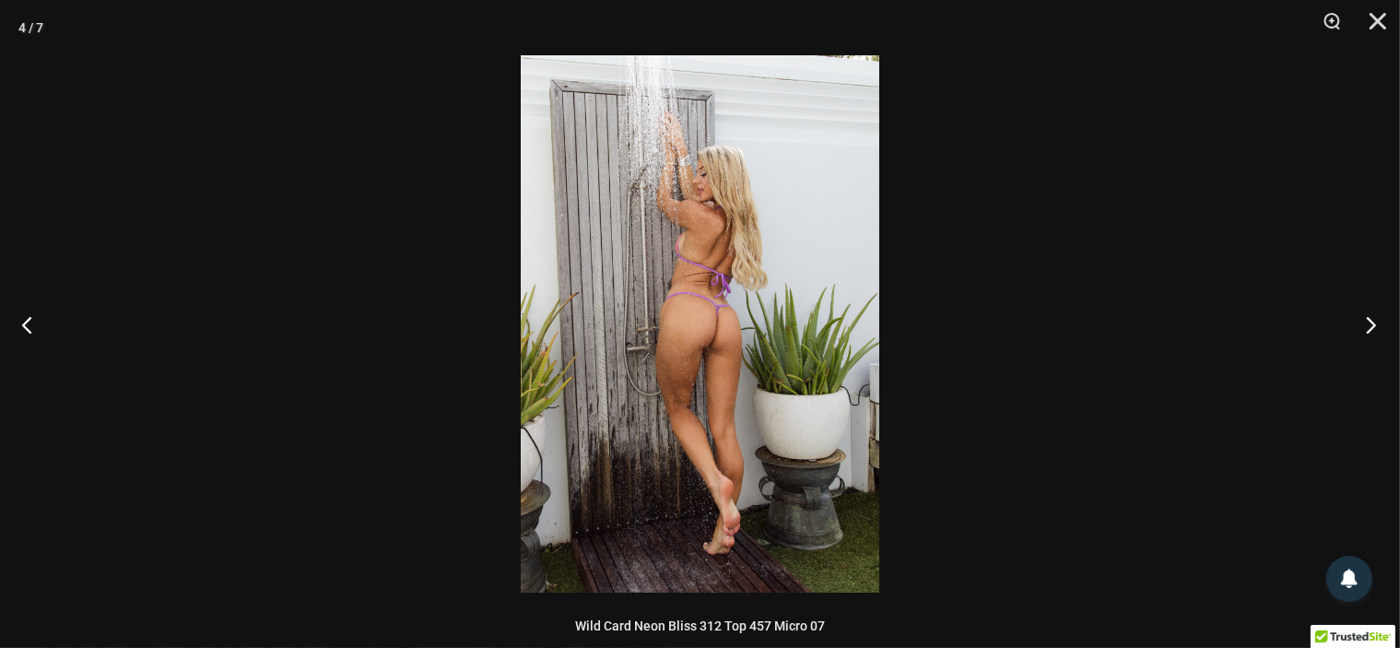
click at [1364, 323] on button "Next" at bounding box center [1365, 324] width 69 height 92
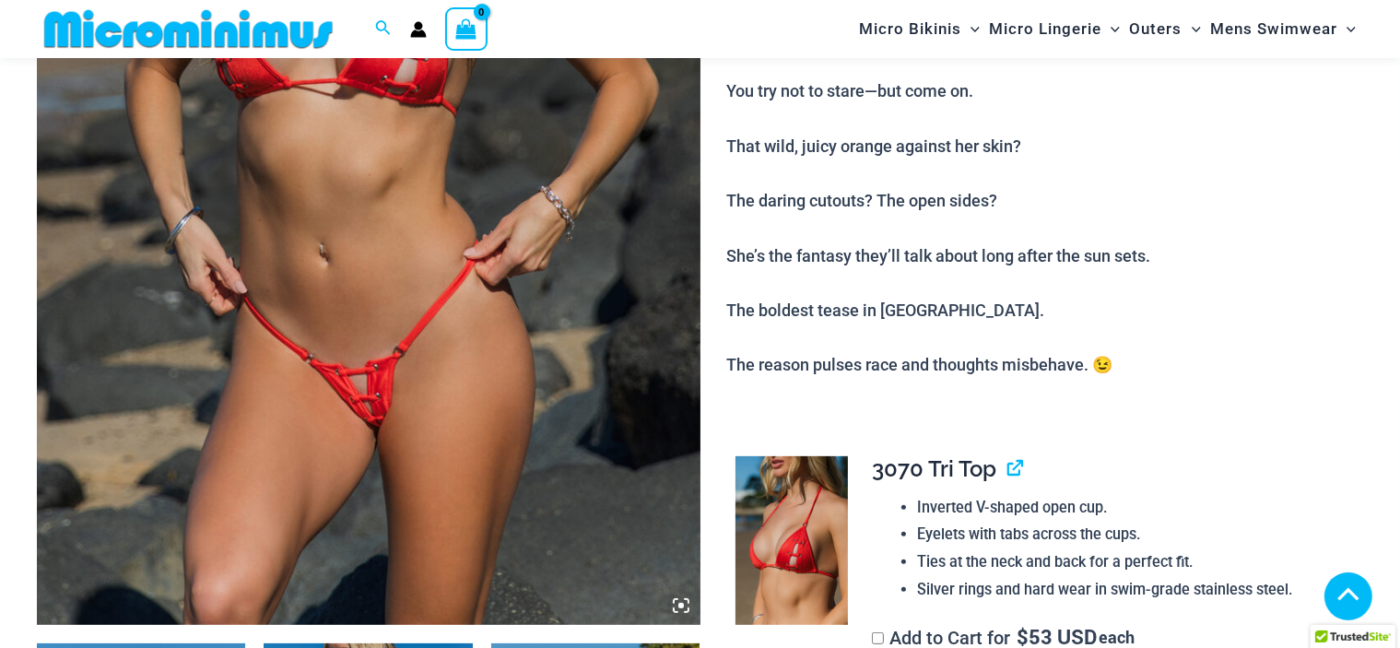
scroll to position [815, 0]
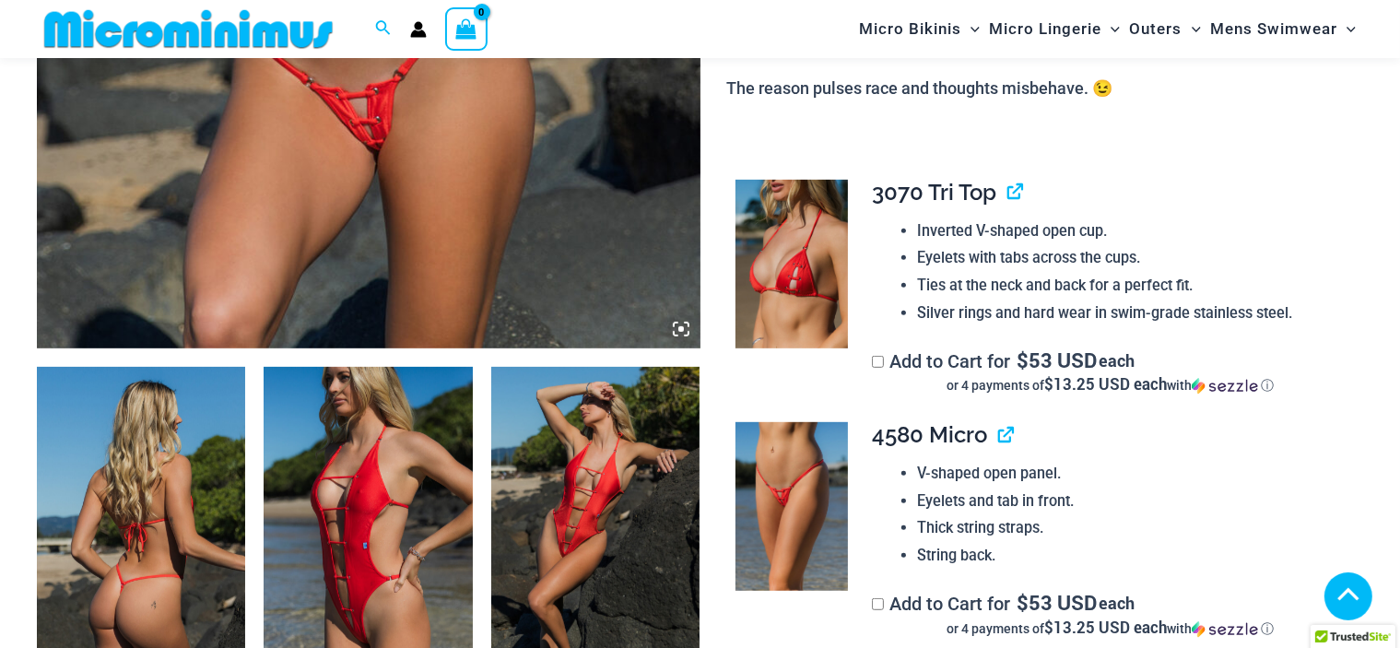
click at [165, 508] on img at bounding box center [141, 523] width 208 height 313
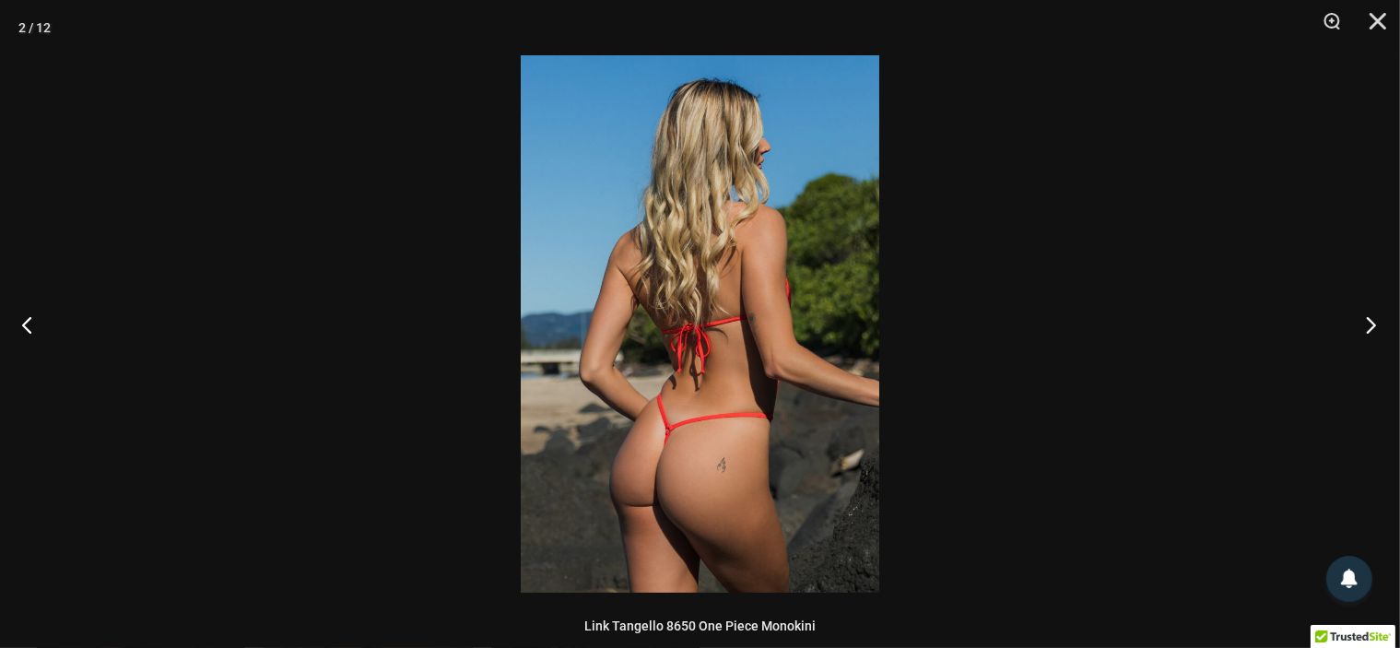
click at [1367, 325] on button "Next" at bounding box center [1365, 324] width 69 height 92
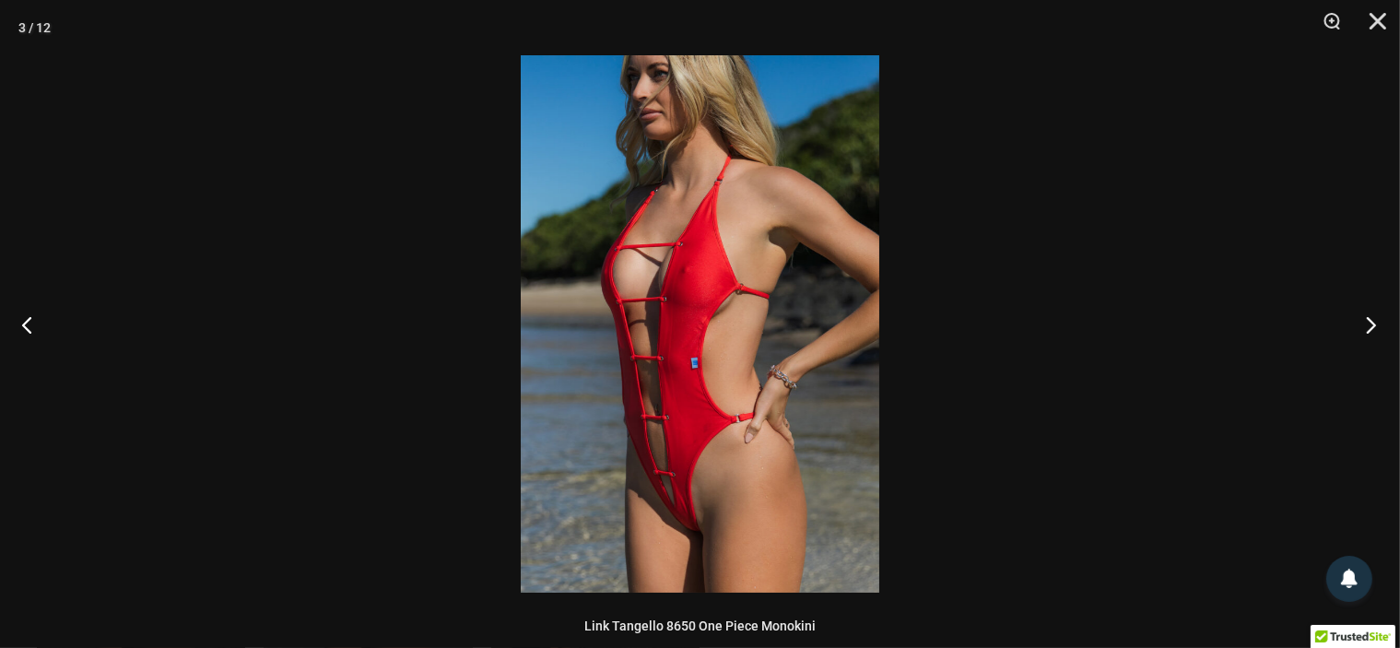
click at [1363, 323] on button "Next" at bounding box center [1365, 324] width 69 height 92
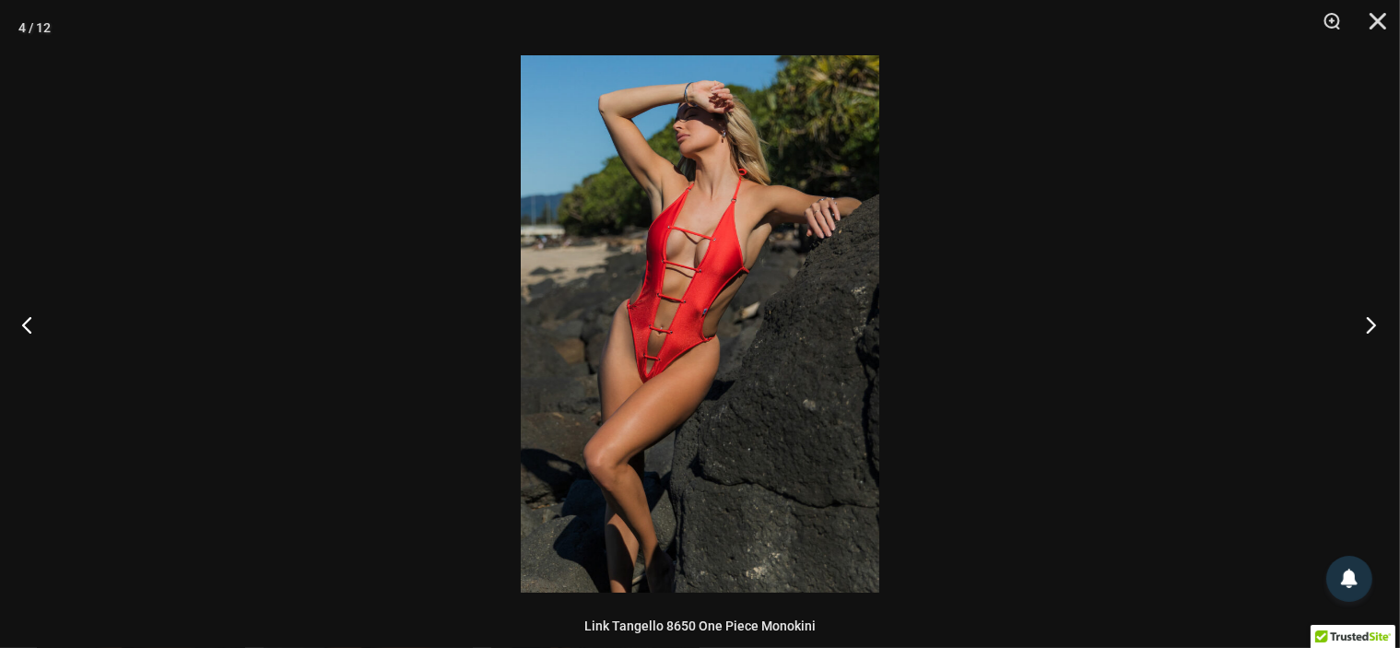
click at [1370, 323] on button "Next" at bounding box center [1365, 324] width 69 height 92
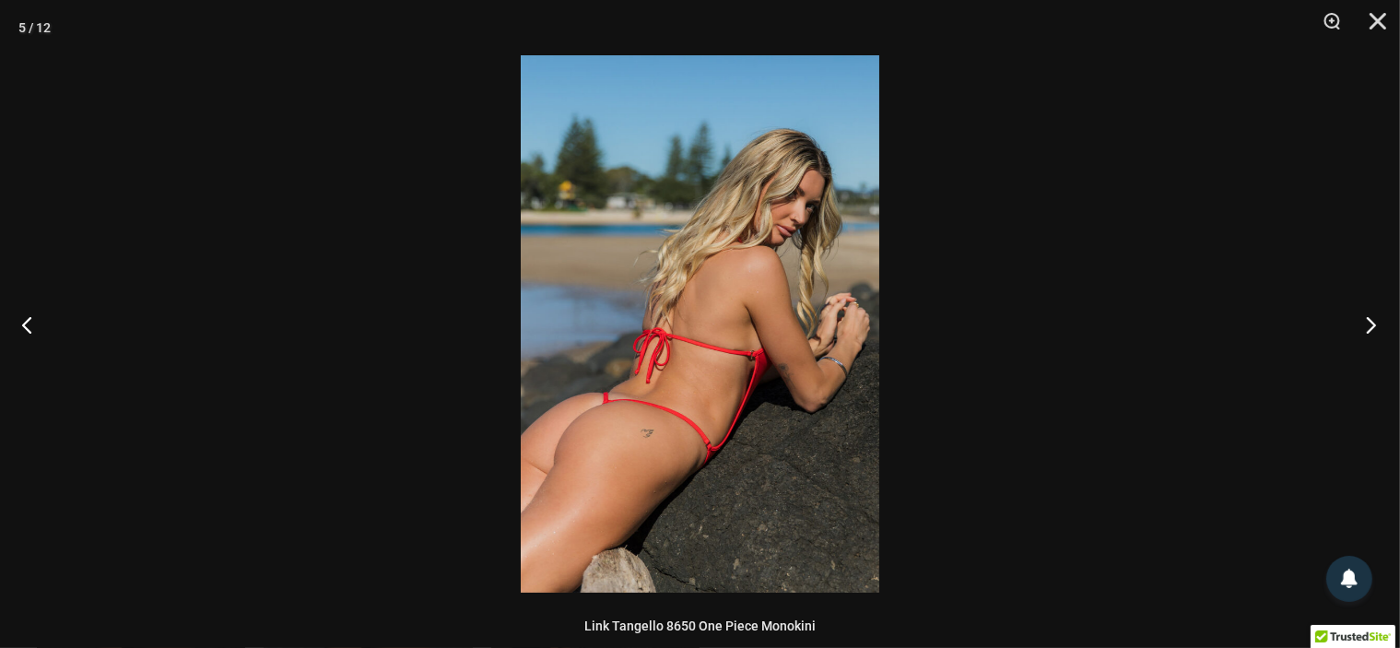
click at [1370, 323] on button "Next" at bounding box center [1365, 324] width 69 height 92
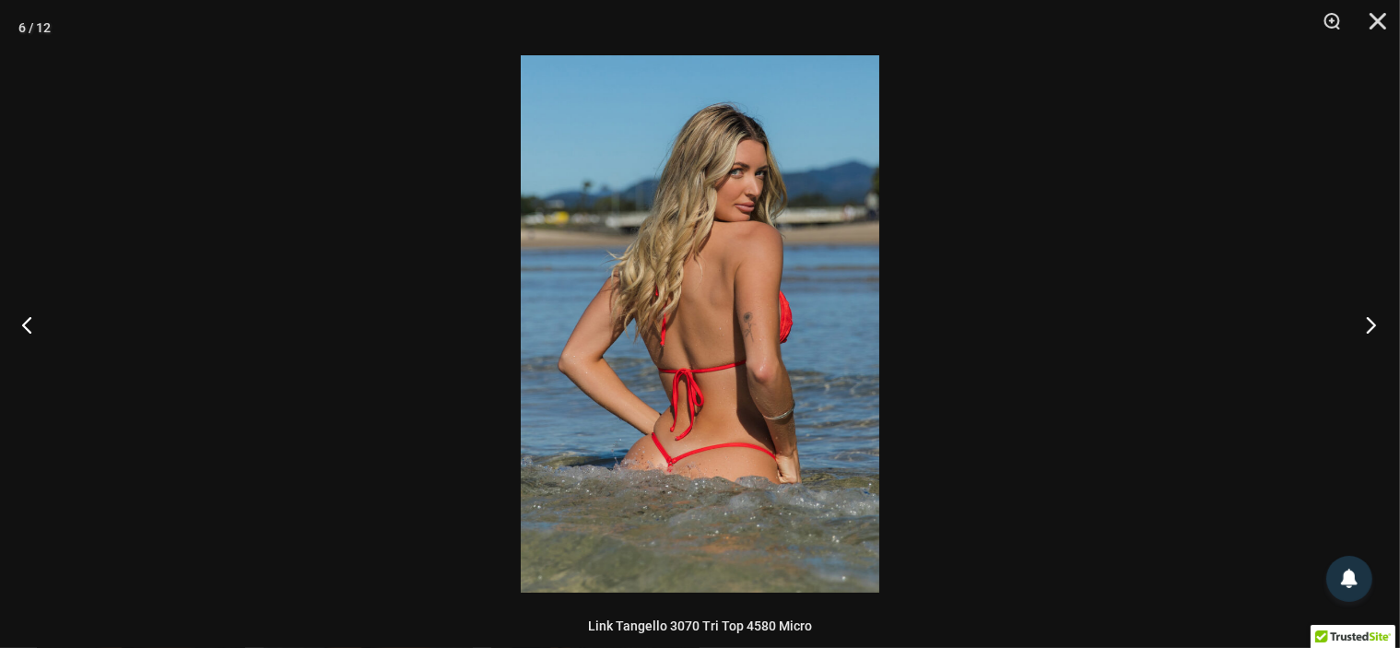
click at [1370, 323] on button "Next" at bounding box center [1365, 324] width 69 height 92
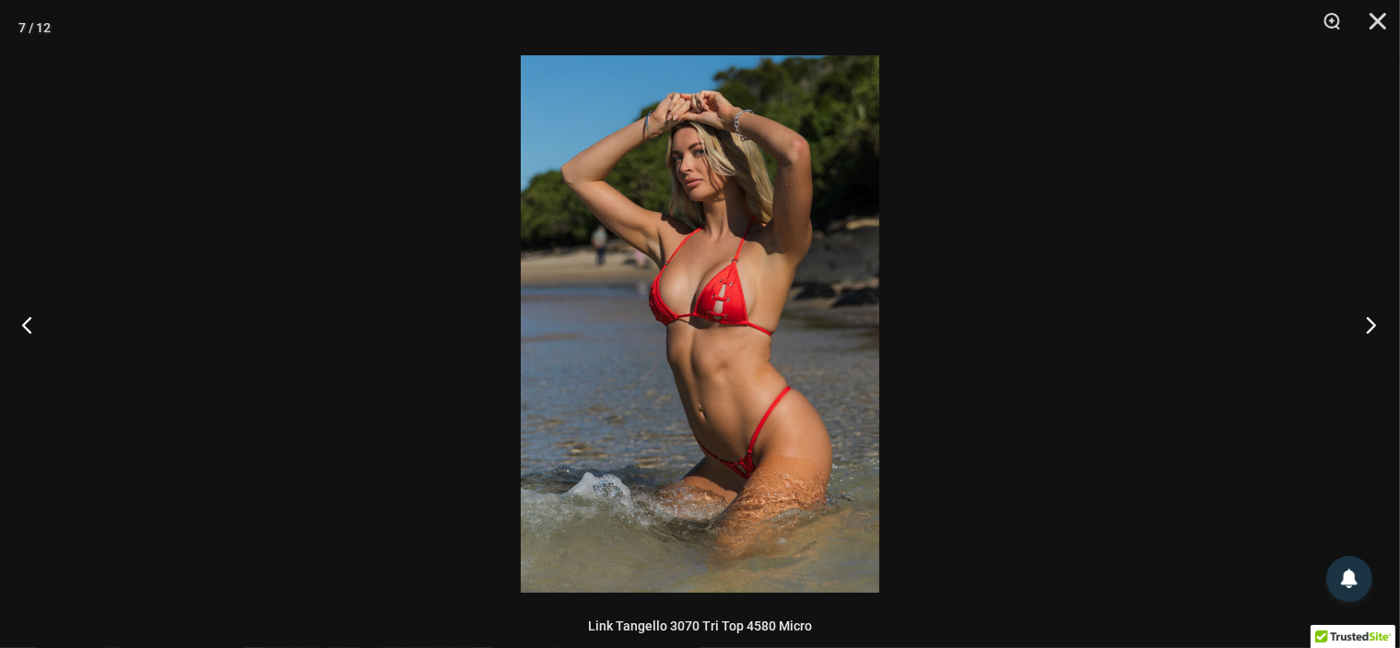
click at [1370, 323] on button "Next" at bounding box center [1365, 324] width 69 height 92
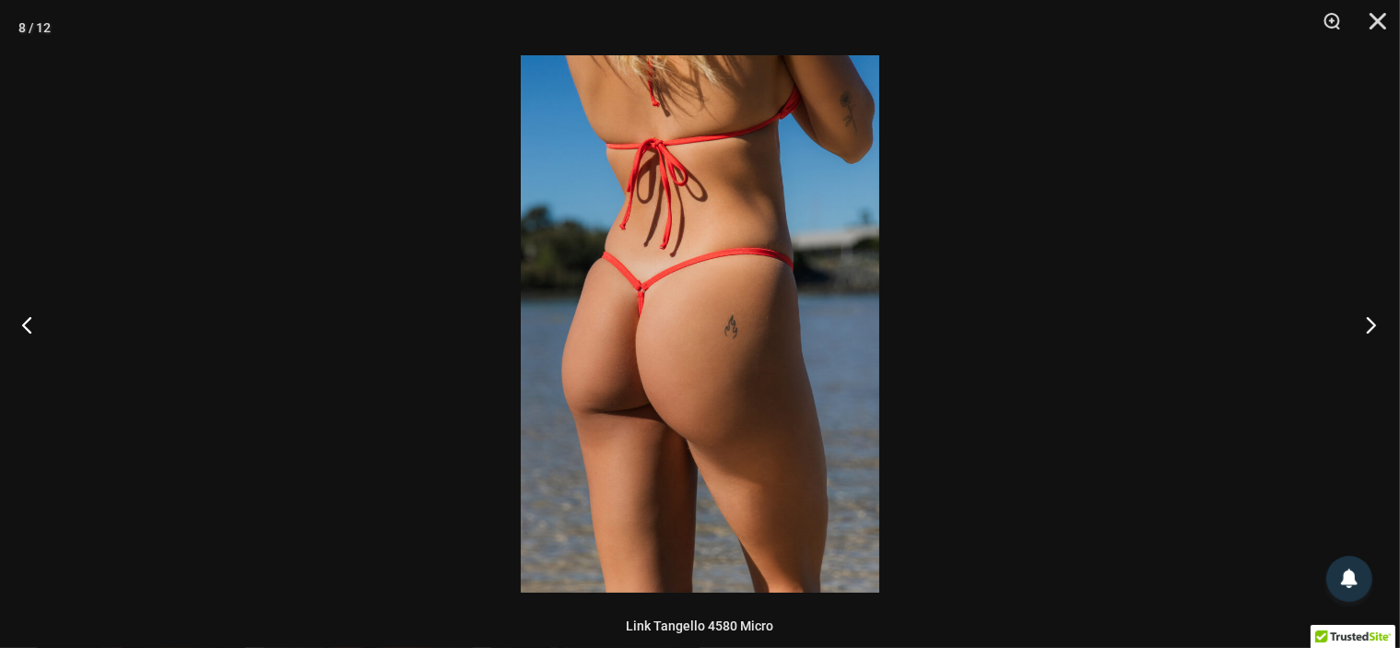
click at [1370, 323] on button "Next" at bounding box center [1365, 324] width 69 height 92
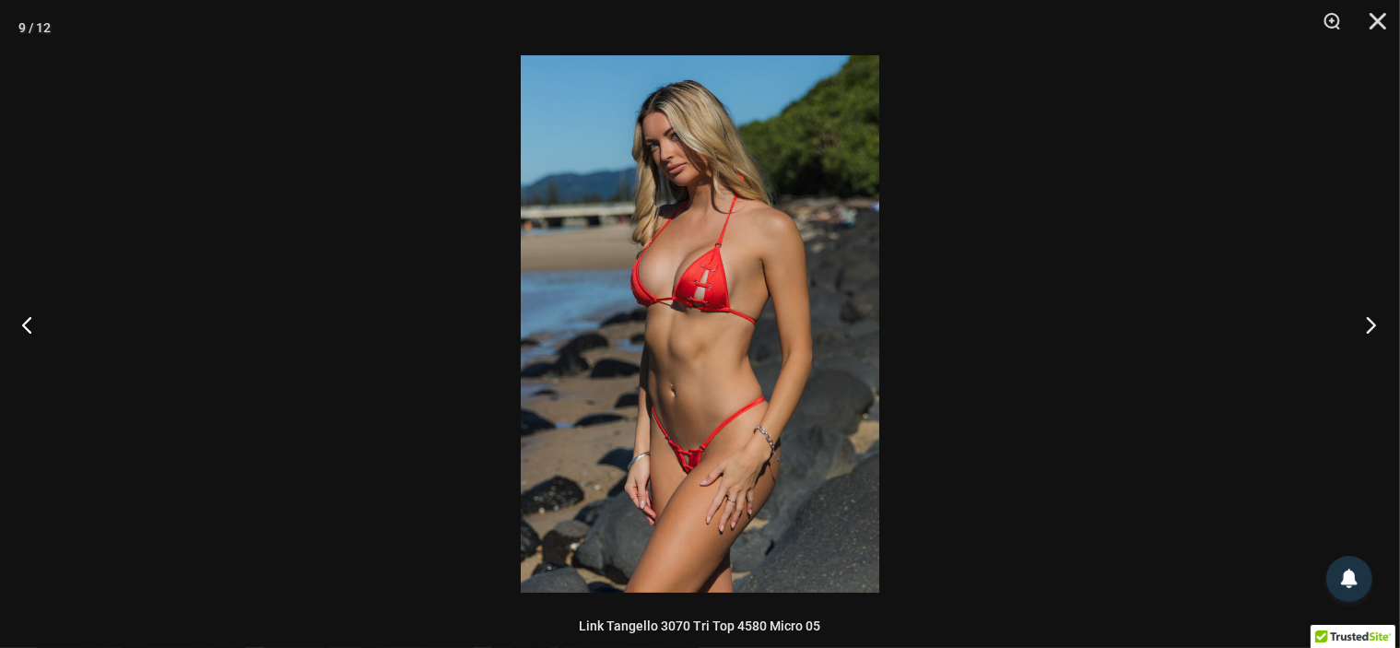
click at [1370, 323] on button "Next" at bounding box center [1365, 324] width 69 height 92
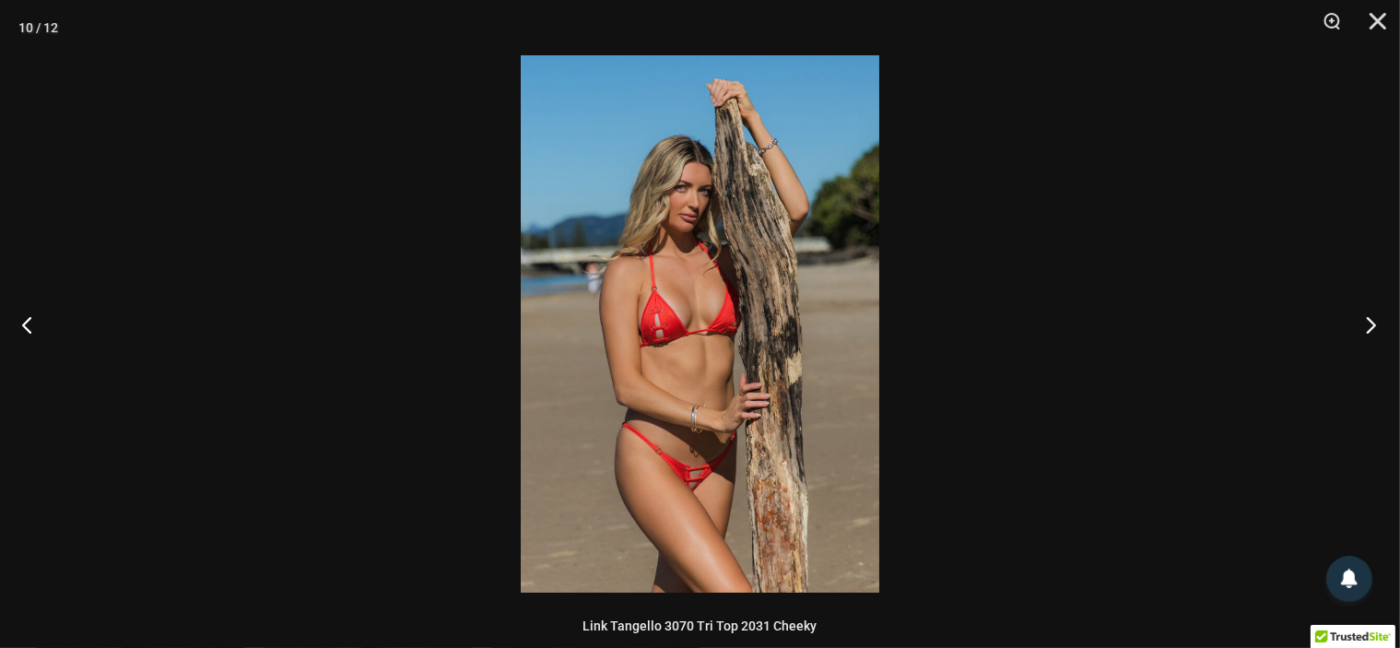
click at [1369, 323] on button "Next" at bounding box center [1365, 324] width 69 height 92
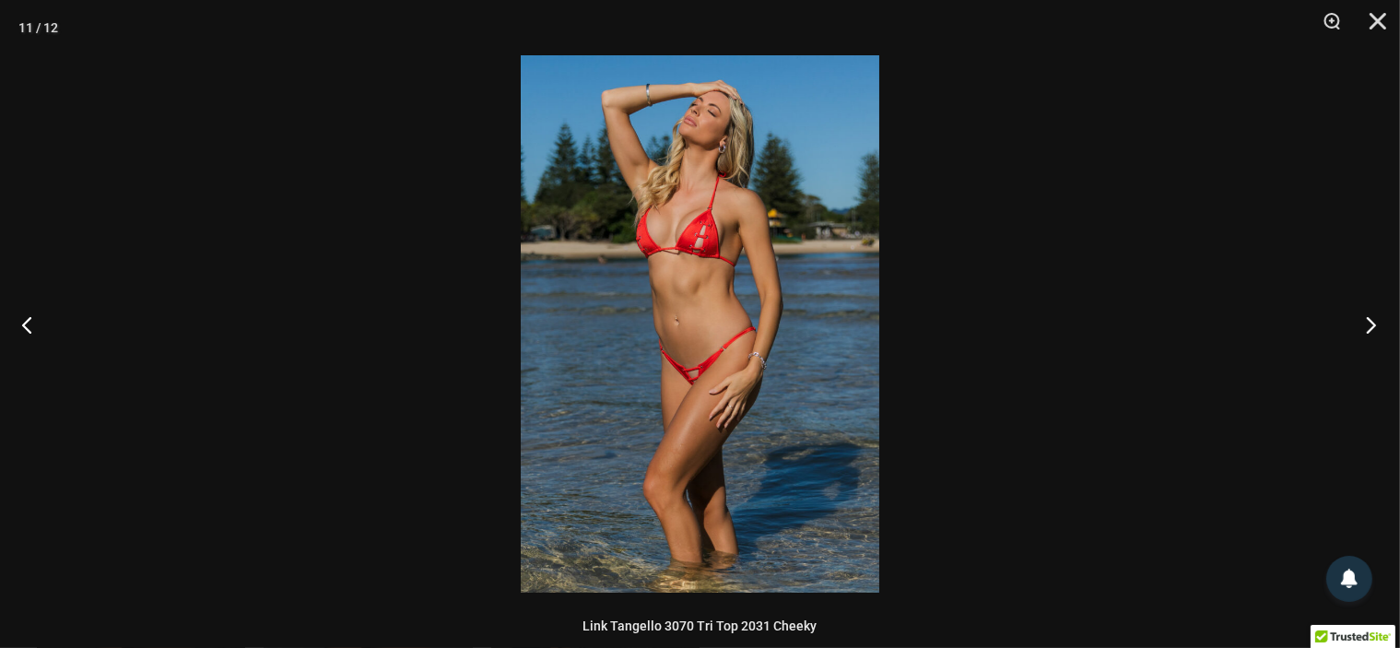
click at [1367, 321] on button "Next" at bounding box center [1365, 324] width 69 height 92
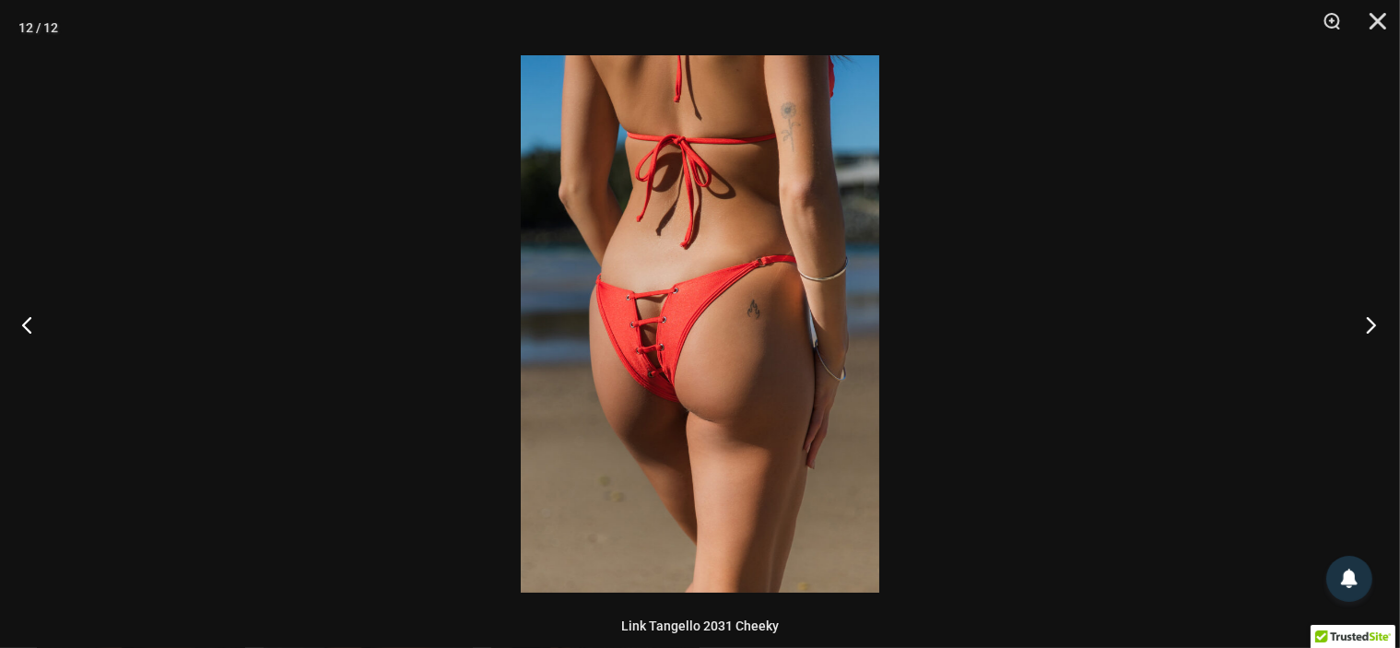
click at [1367, 320] on button "Next" at bounding box center [1365, 324] width 69 height 92
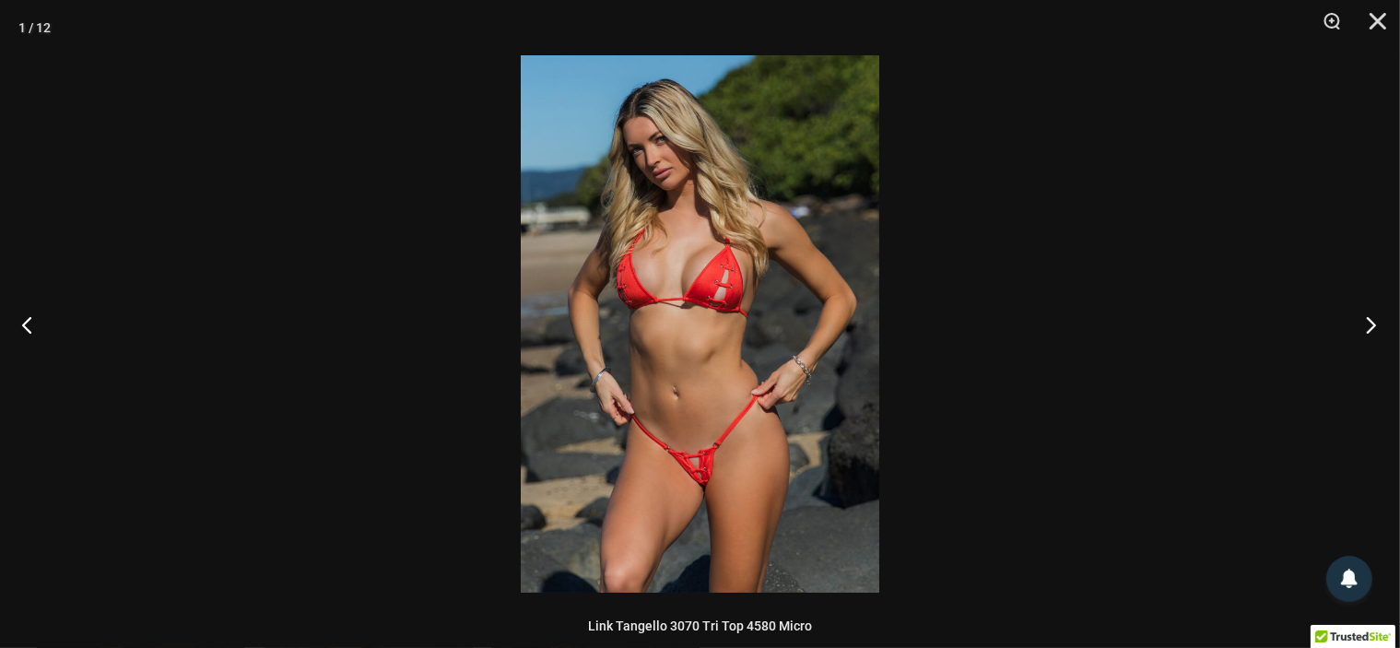
click at [1367, 320] on button "Next" at bounding box center [1365, 324] width 69 height 92
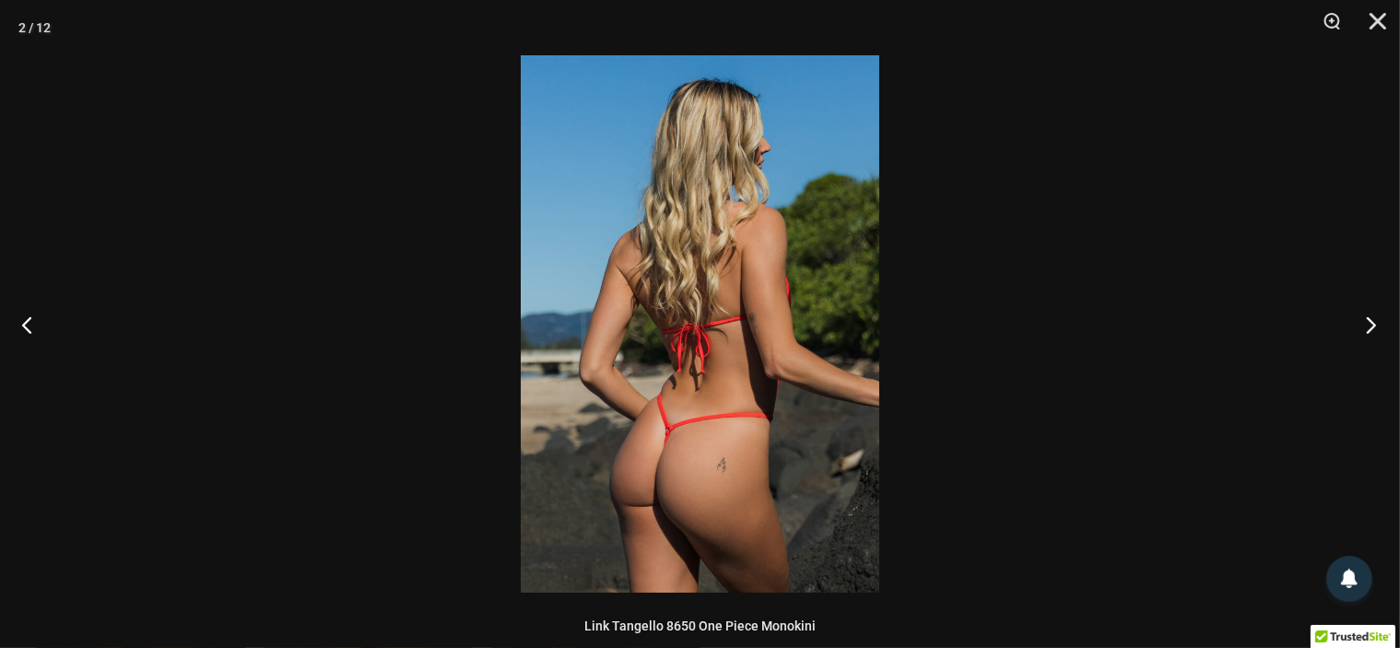
click at [1367, 320] on button "Next" at bounding box center [1365, 324] width 69 height 92
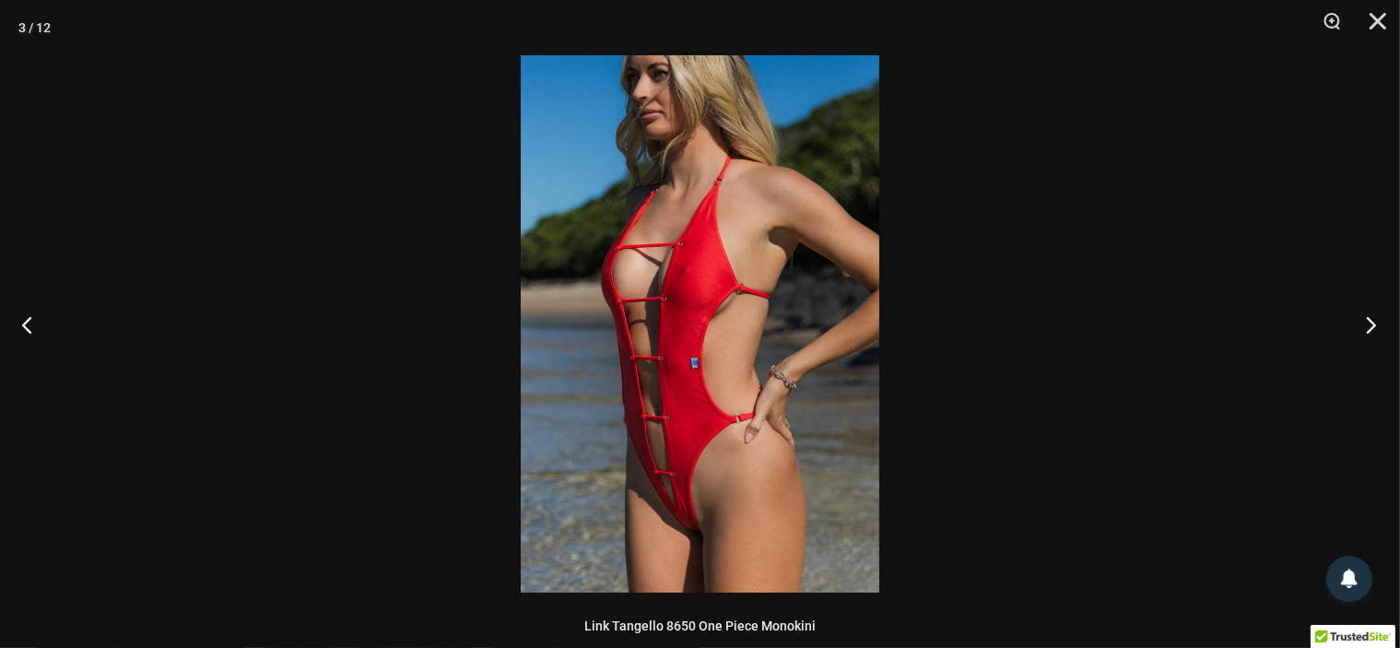
click at [1367, 320] on button "Next" at bounding box center [1365, 324] width 69 height 92
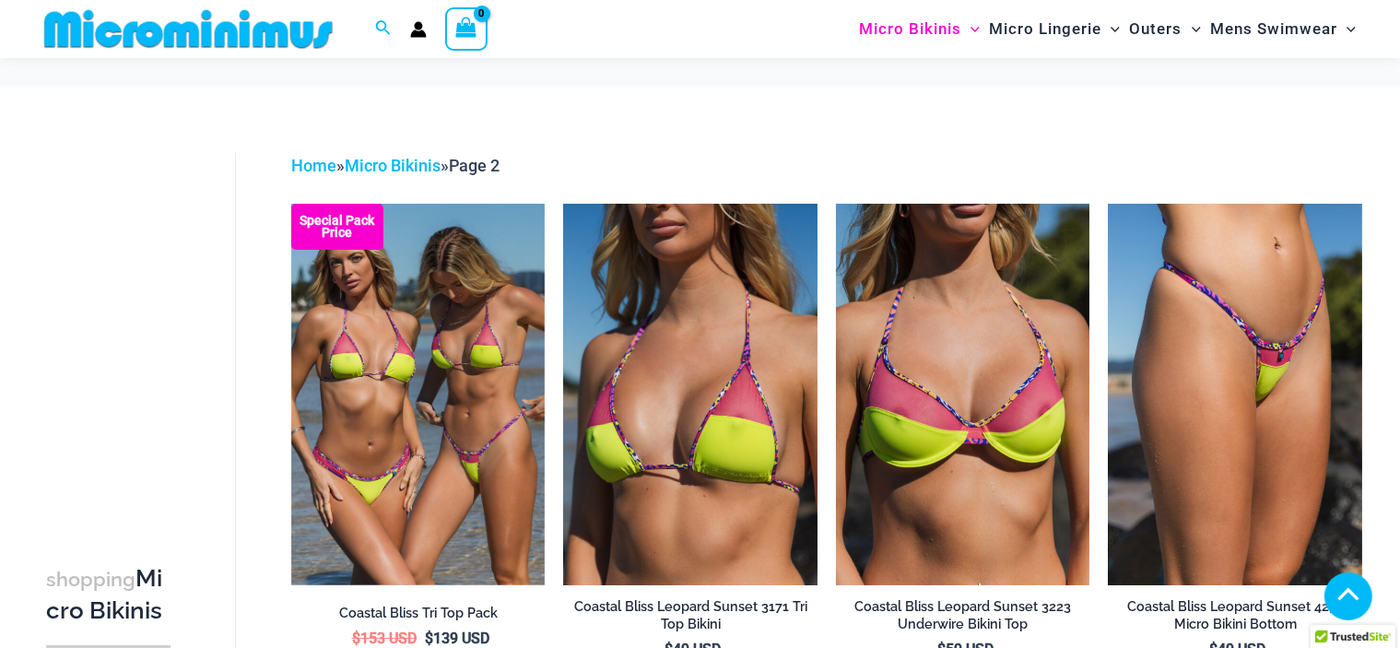
scroll to position [545, 0]
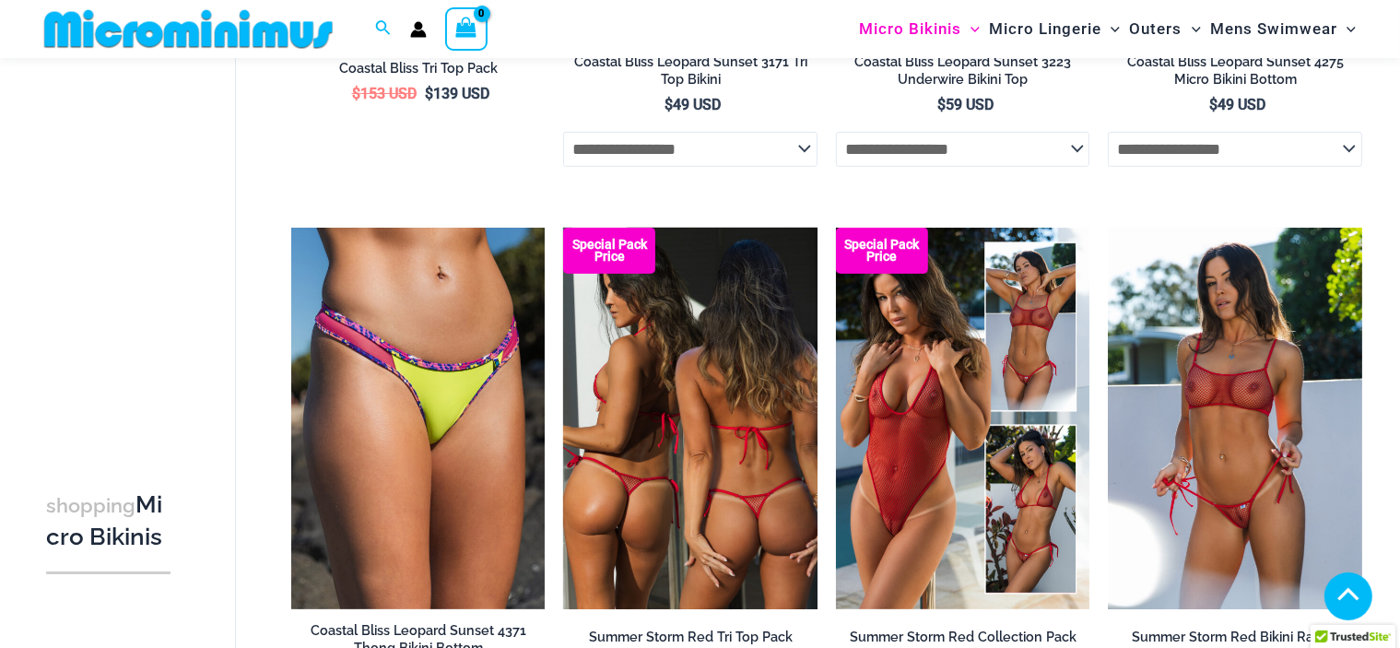
click at [722, 438] on img at bounding box center [690, 418] width 254 height 381
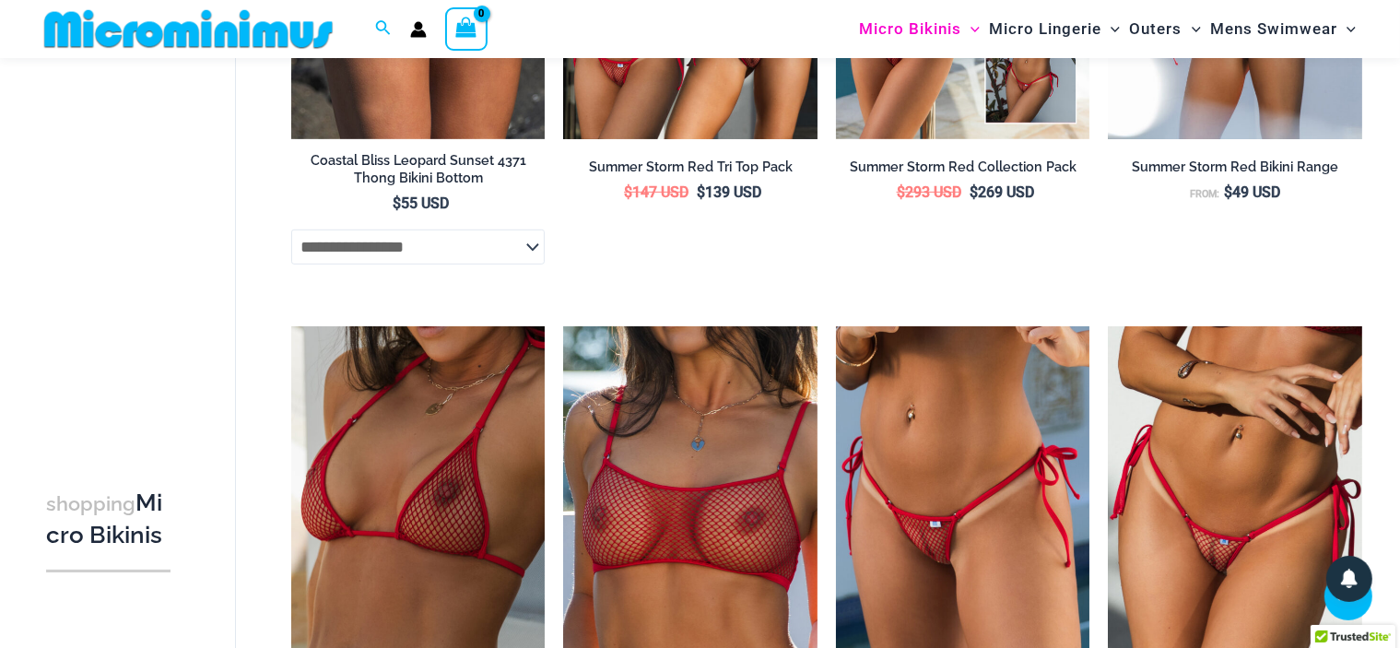
scroll to position [1097, 0]
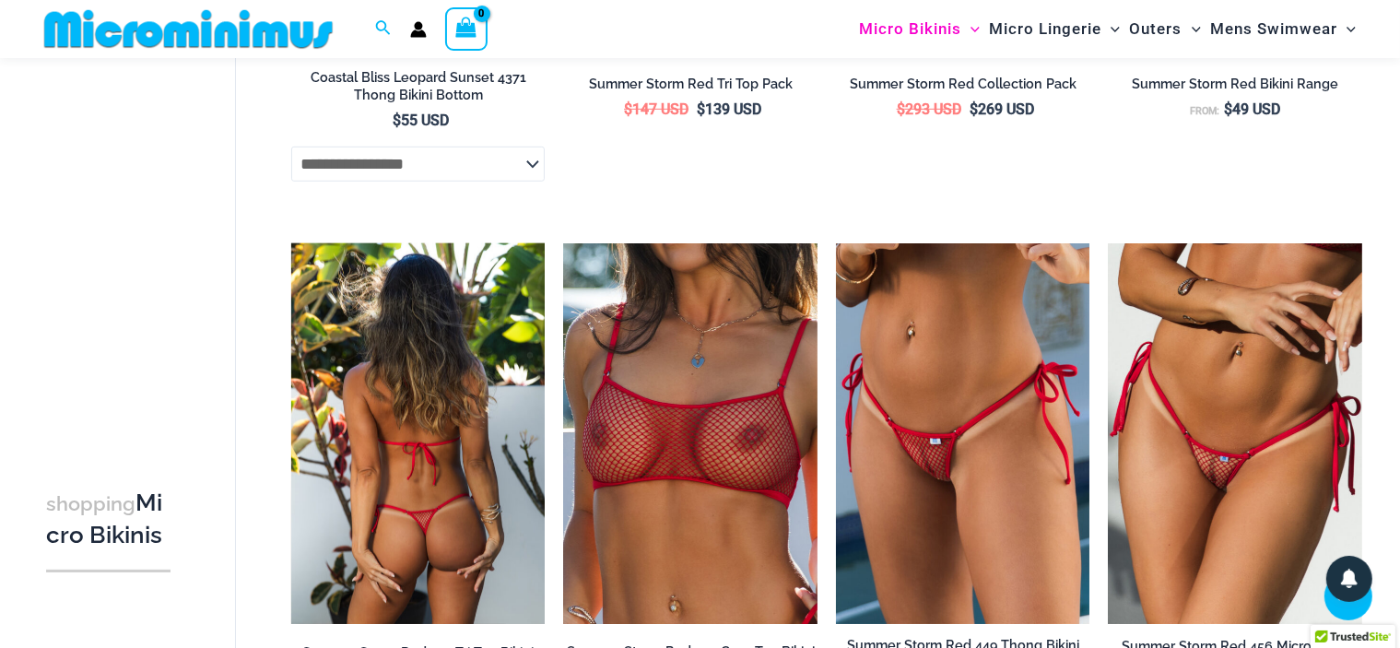
click at [516, 373] on img at bounding box center [418, 433] width 254 height 381
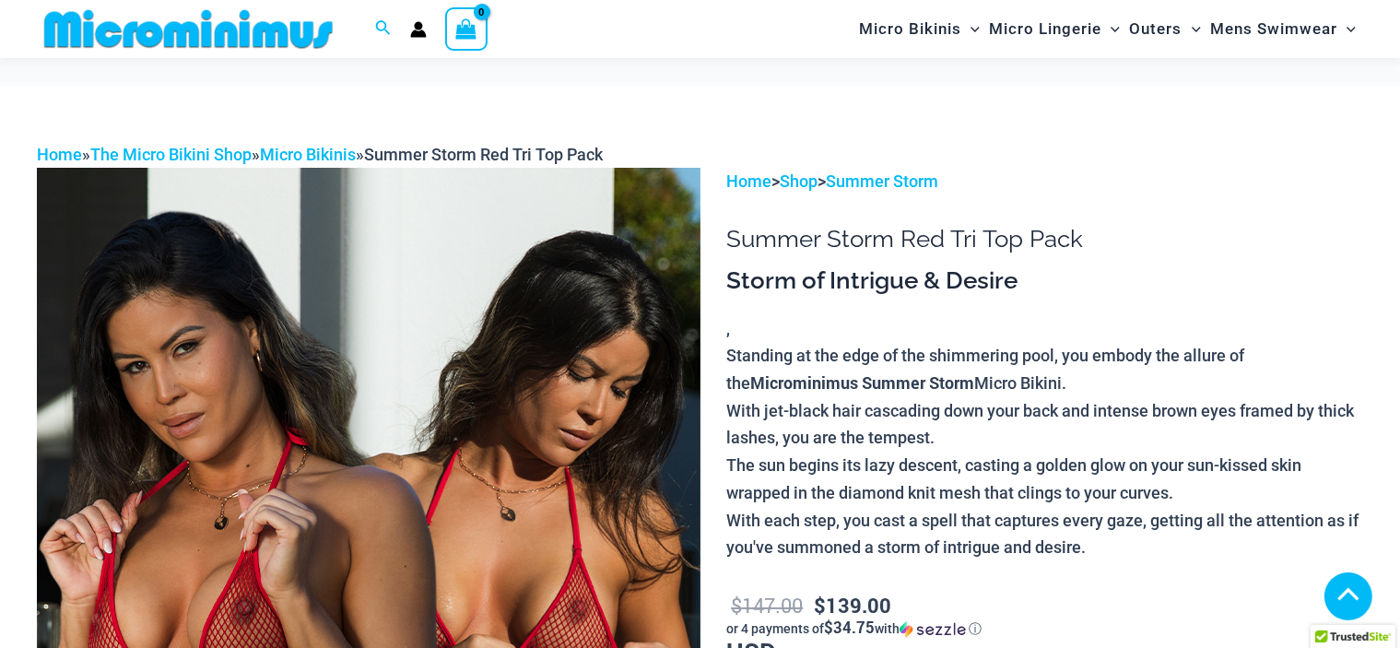
scroll to position [635, 0]
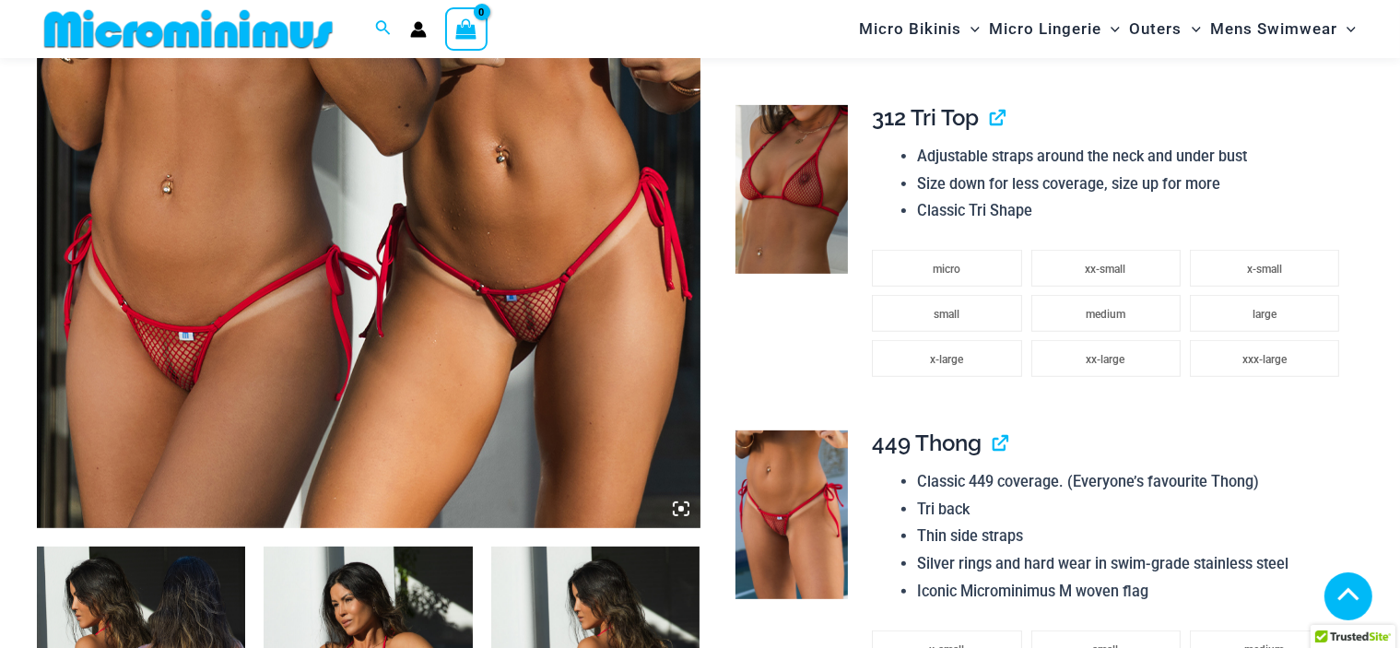
click at [553, 386] on img at bounding box center [368, 30] width 663 height 994
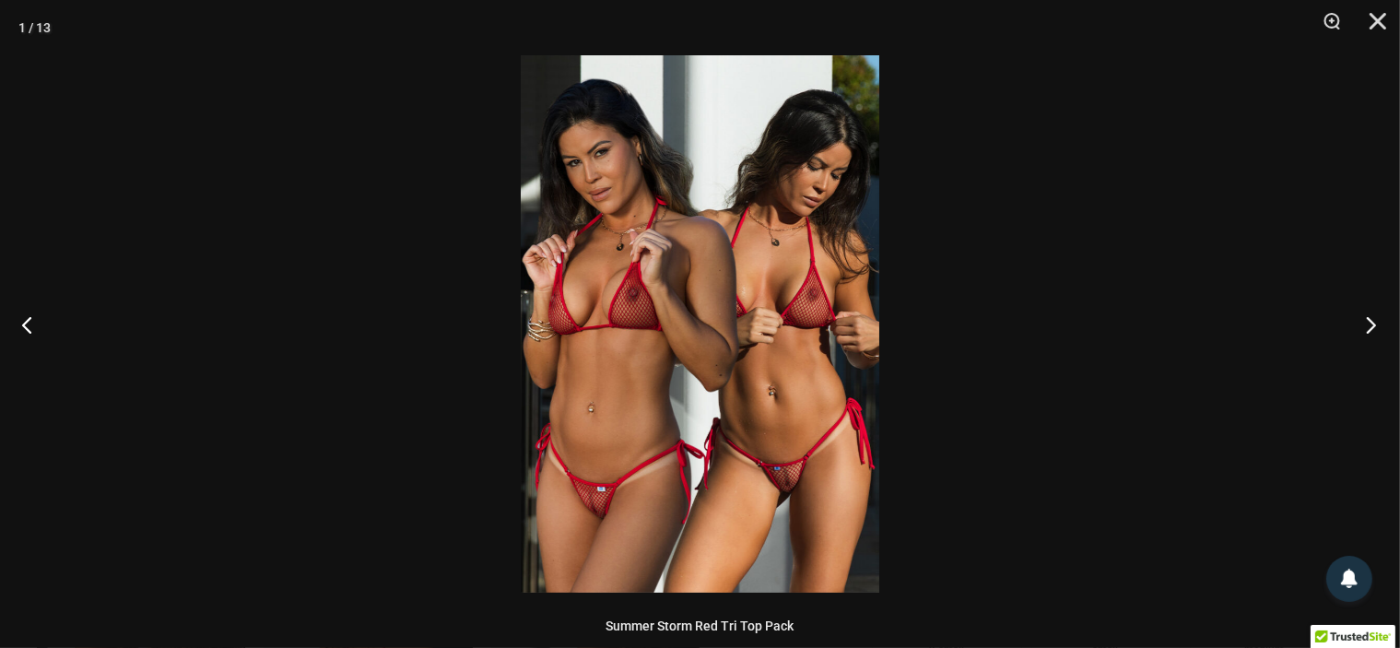
click at [1370, 324] on button "Next" at bounding box center [1365, 324] width 69 height 92
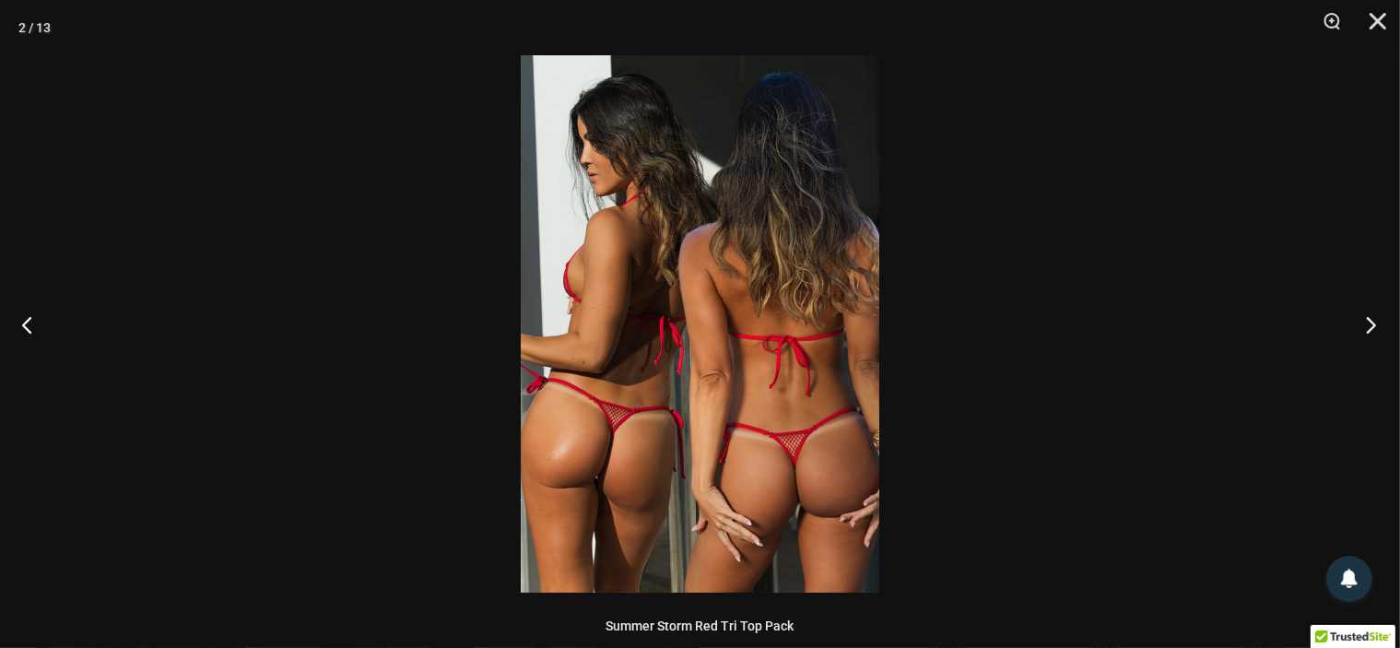
click at [1369, 323] on button "Next" at bounding box center [1365, 324] width 69 height 92
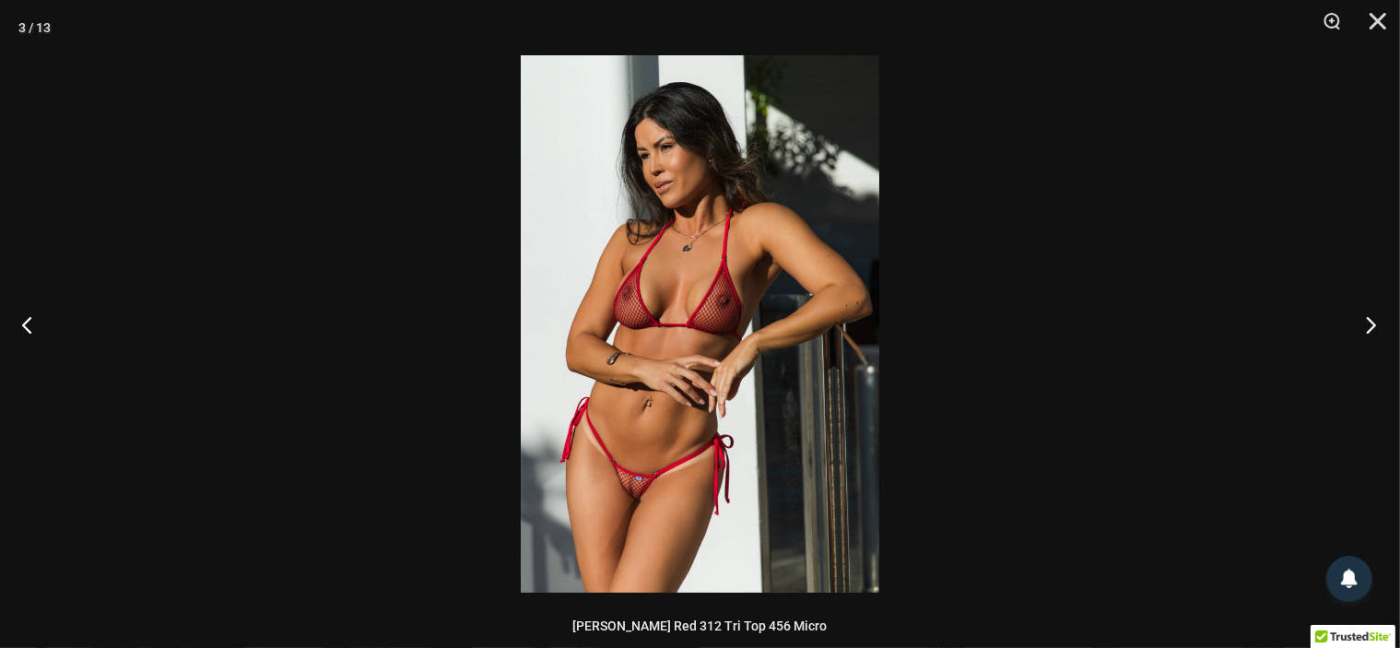
click at [1369, 323] on button "Next" at bounding box center [1365, 324] width 69 height 92
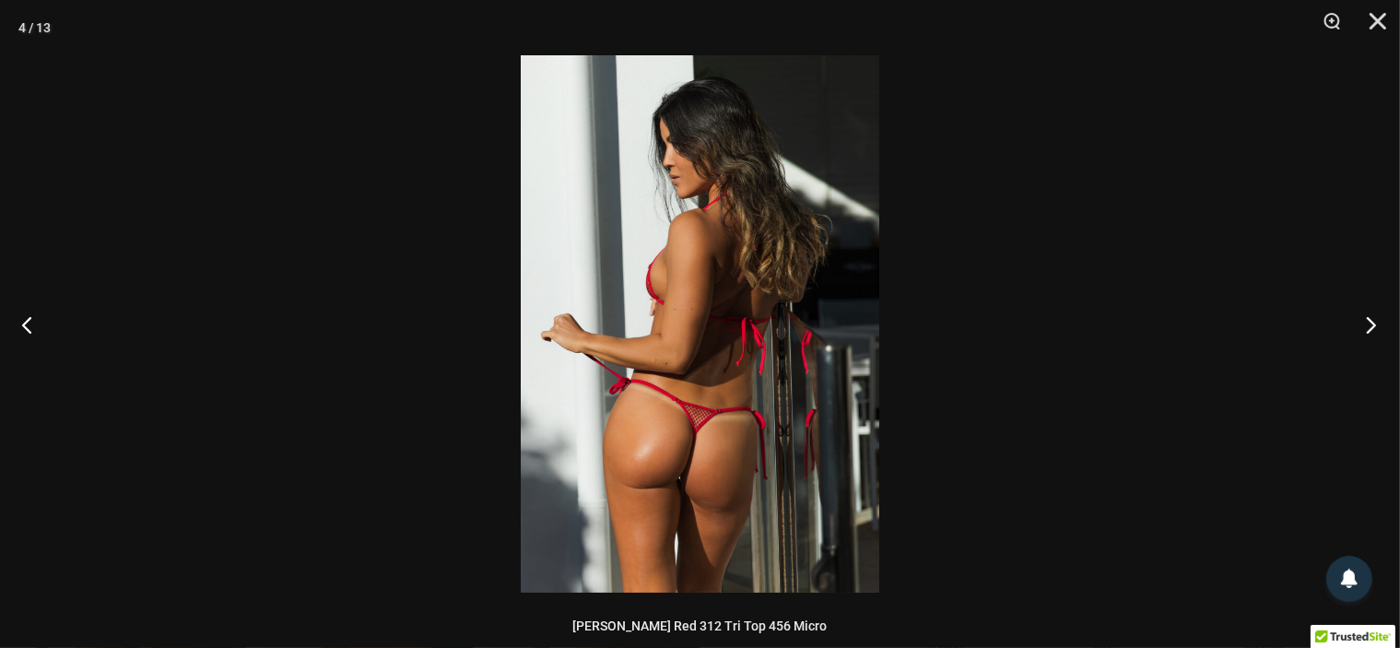
click at [1369, 323] on button "Next" at bounding box center [1365, 324] width 69 height 92
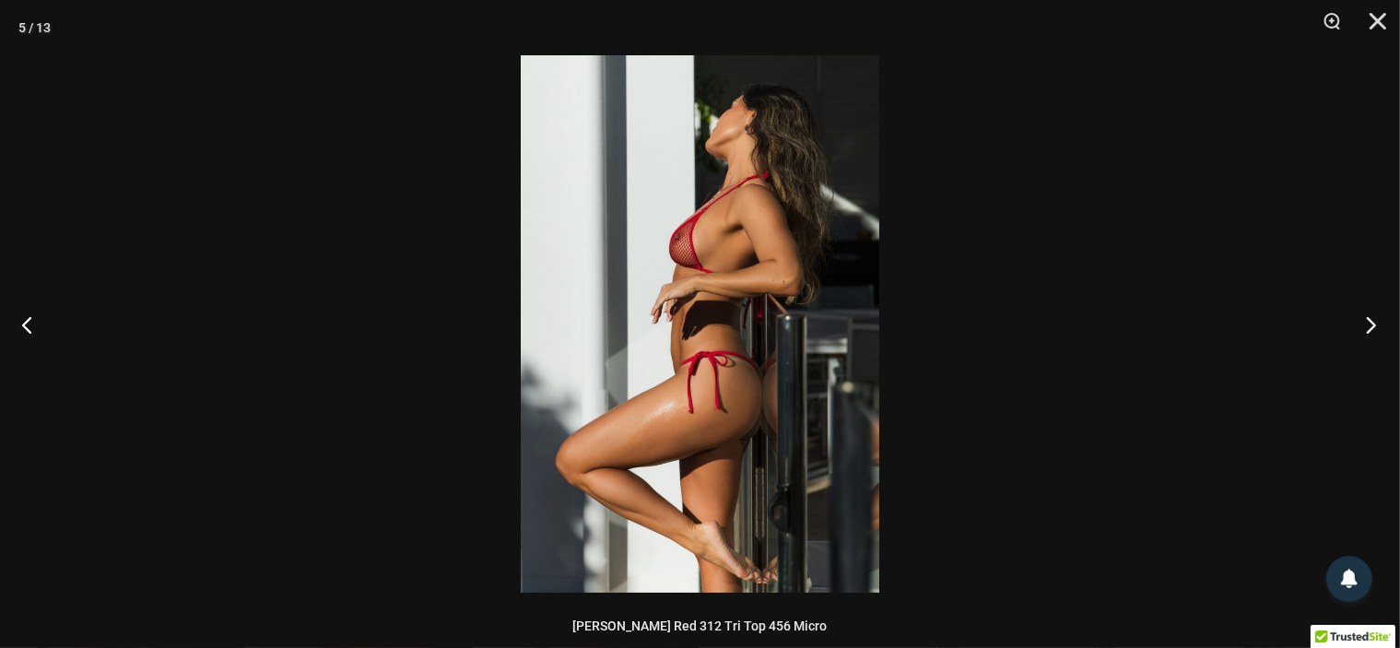
click at [1369, 323] on button "Next" at bounding box center [1365, 324] width 69 height 92
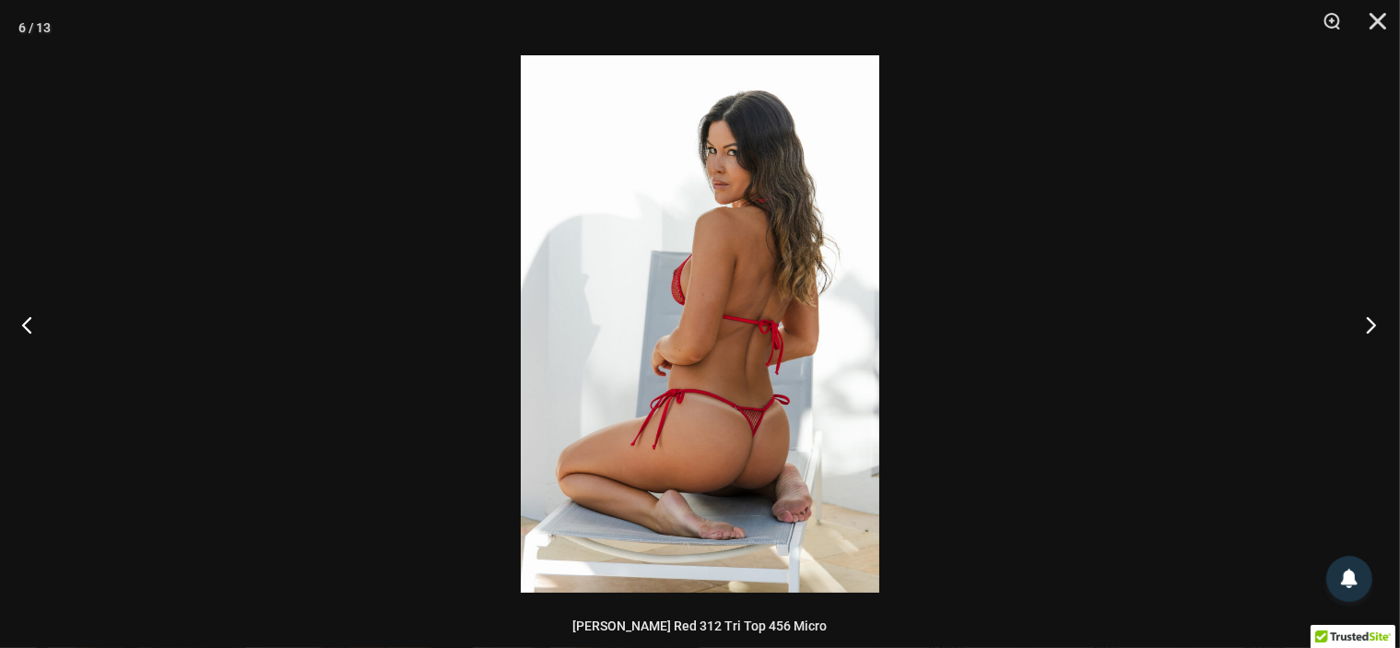
click at [1369, 323] on button "Next" at bounding box center [1365, 324] width 69 height 92
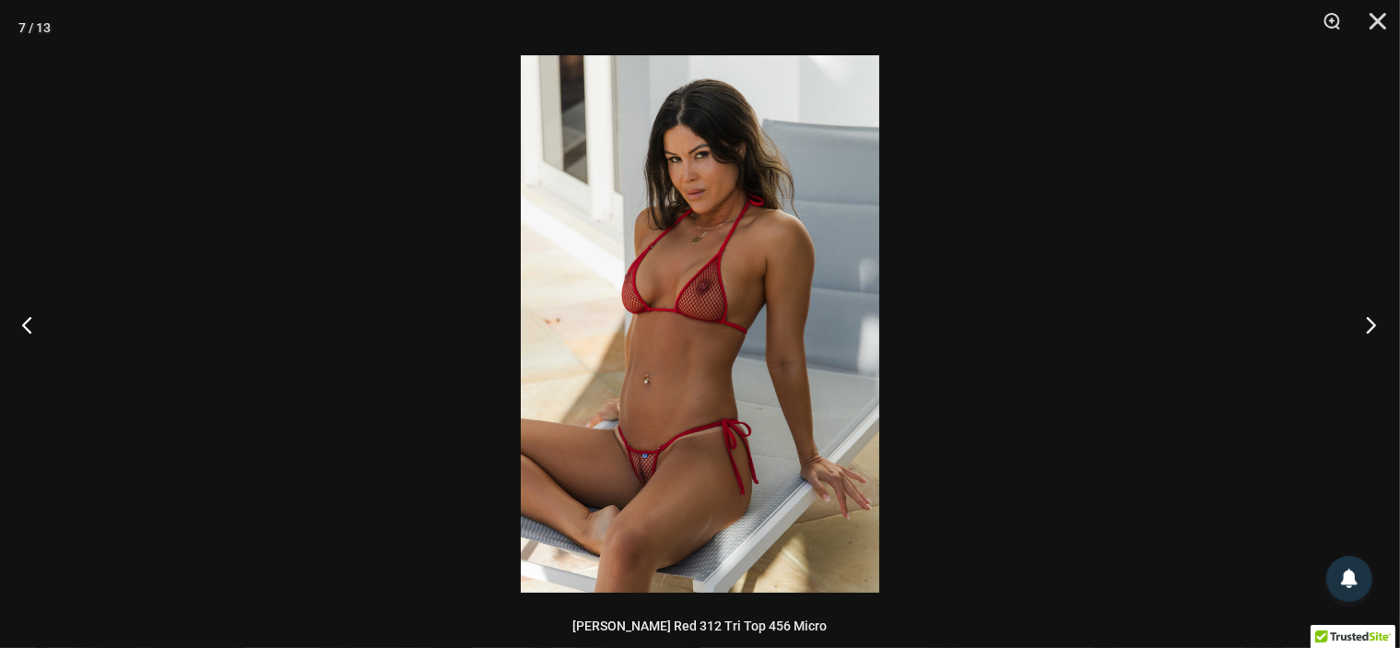
click at [1369, 323] on button "Next" at bounding box center [1365, 324] width 69 height 92
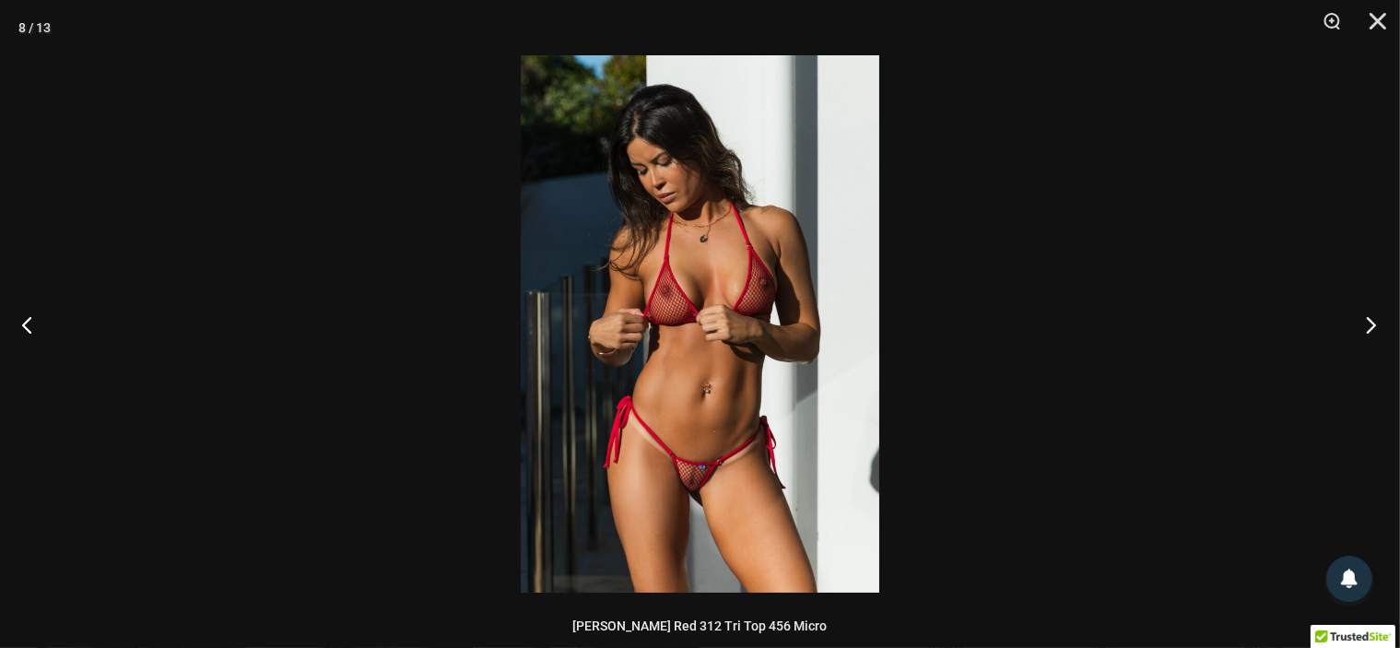
click at [1369, 323] on button "Next" at bounding box center [1365, 324] width 69 height 92
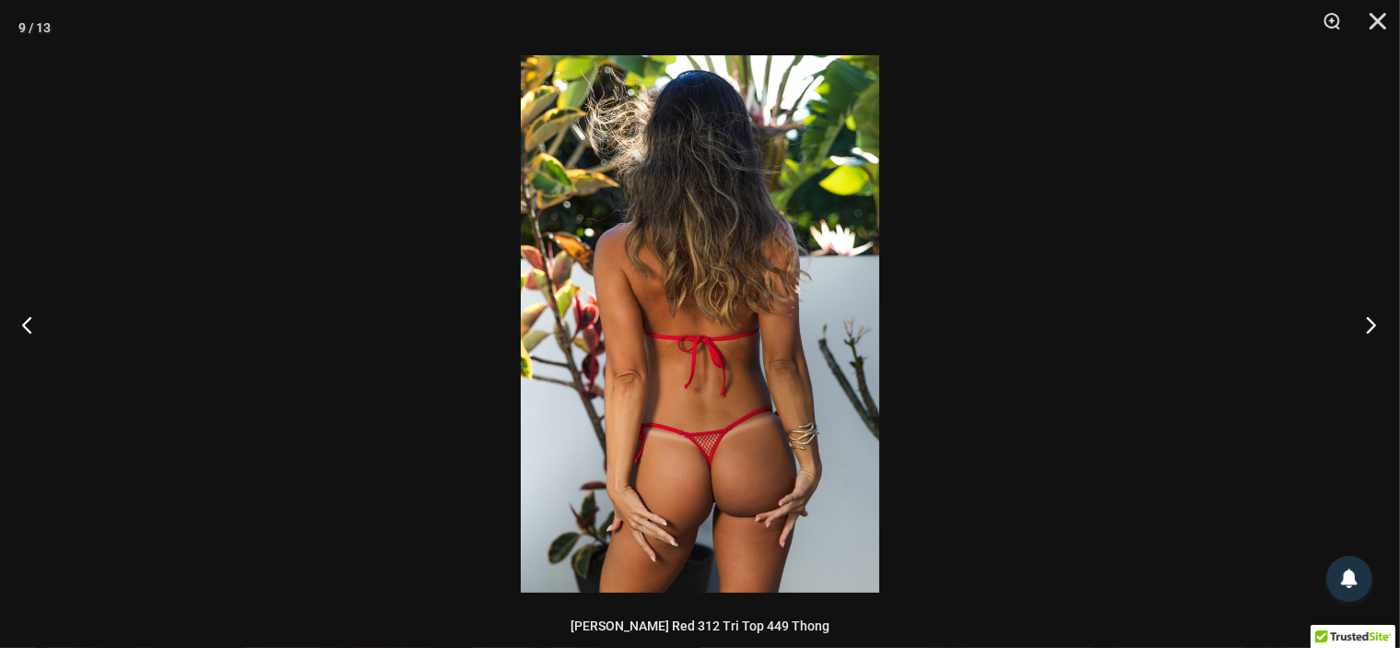
click at [1369, 323] on button "Next" at bounding box center [1365, 324] width 69 height 92
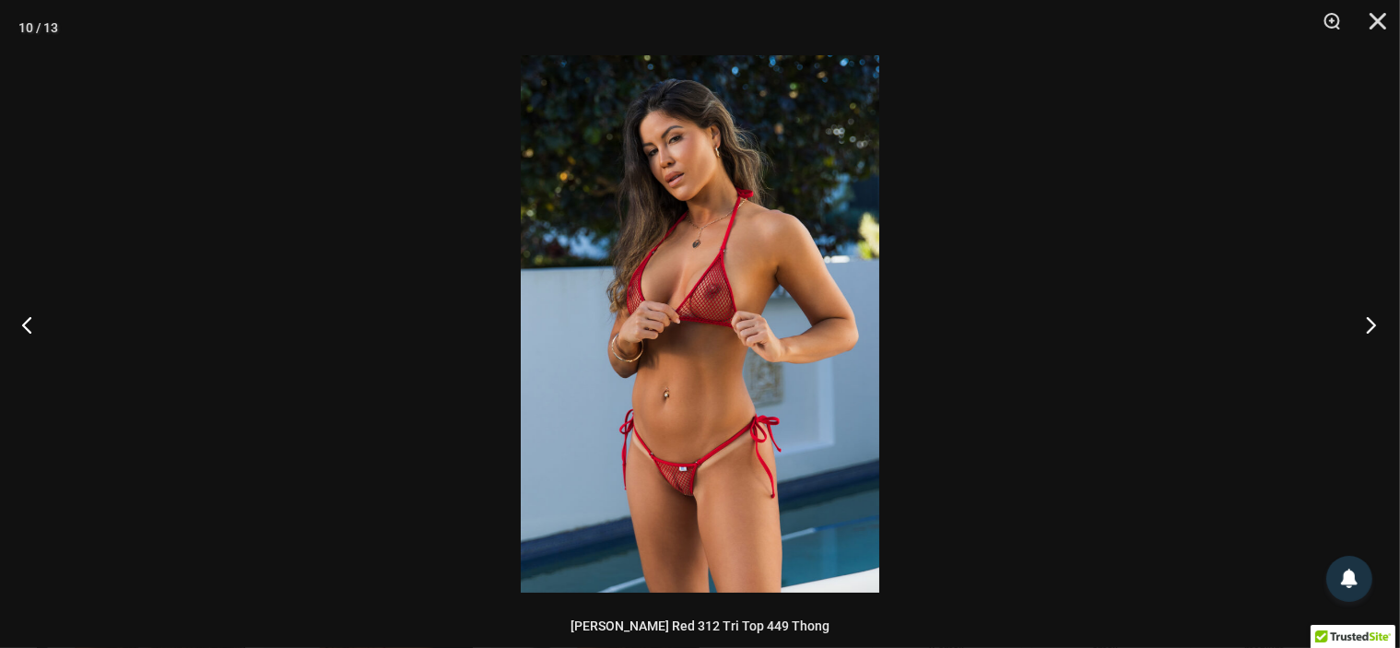
click at [1369, 323] on button "Next" at bounding box center [1365, 324] width 69 height 92
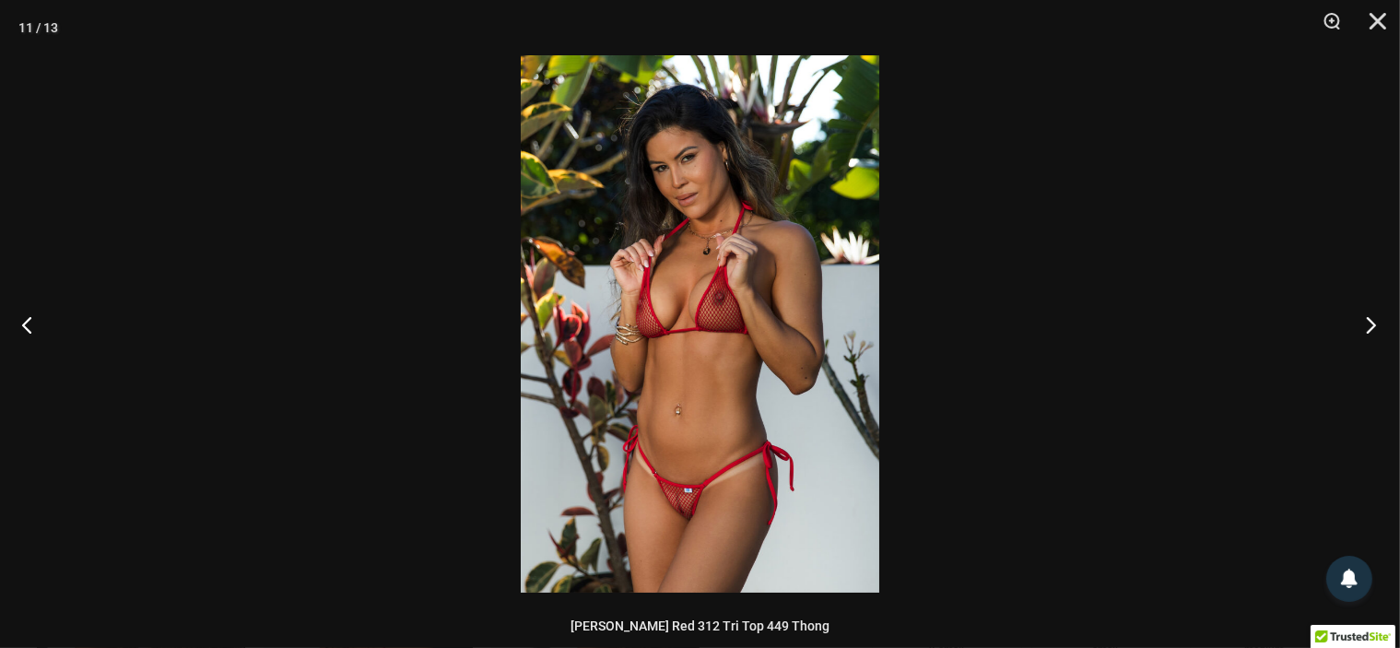
click at [1369, 323] on button "Next" at bounding box center [1365, 324] width 69 height 92
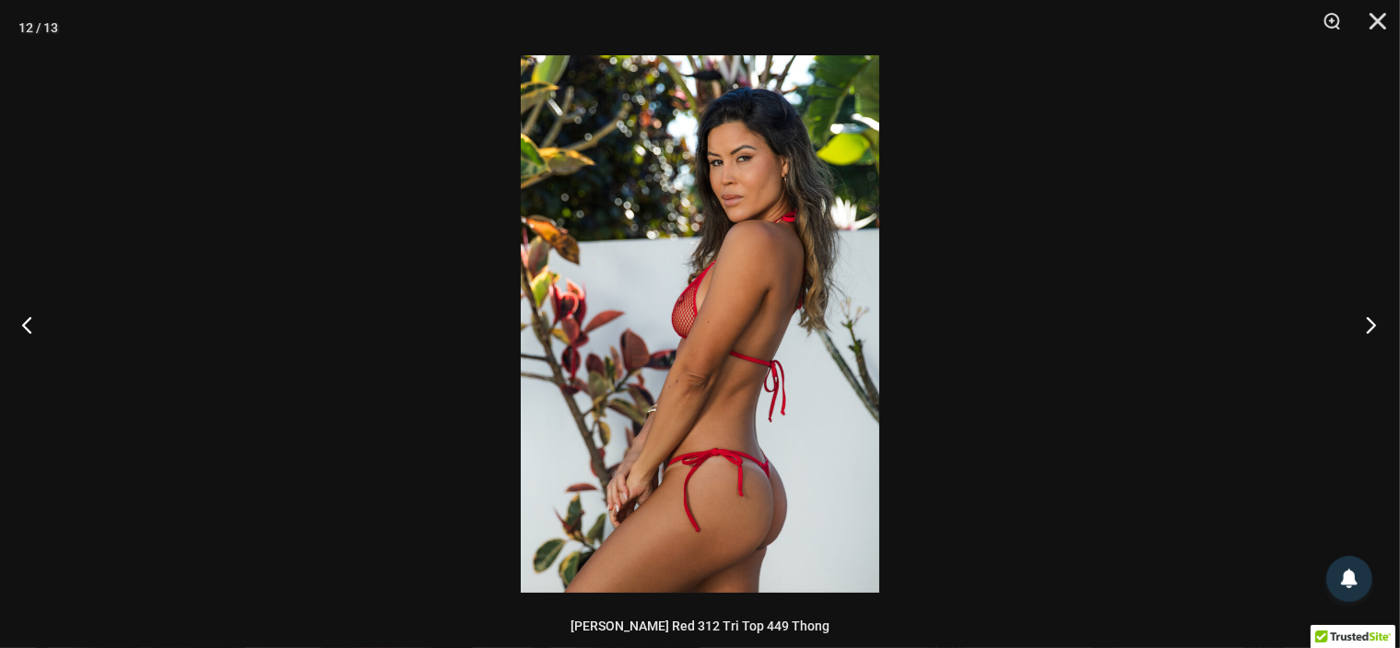
click at [1369, 323] on button "Next" at bounding box center [1365, 324] width 69 height 92
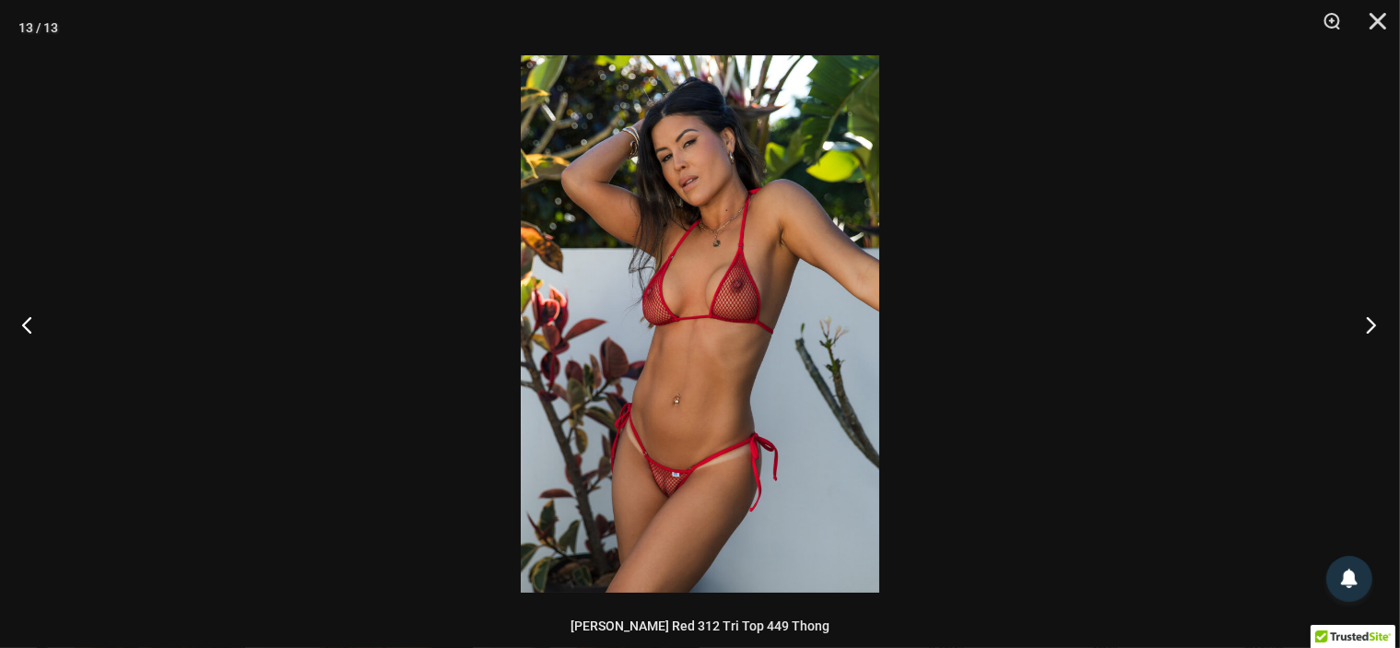
click at [1369, 323] on button "Next" at bounding box center [1365, 324] width 69 height 92
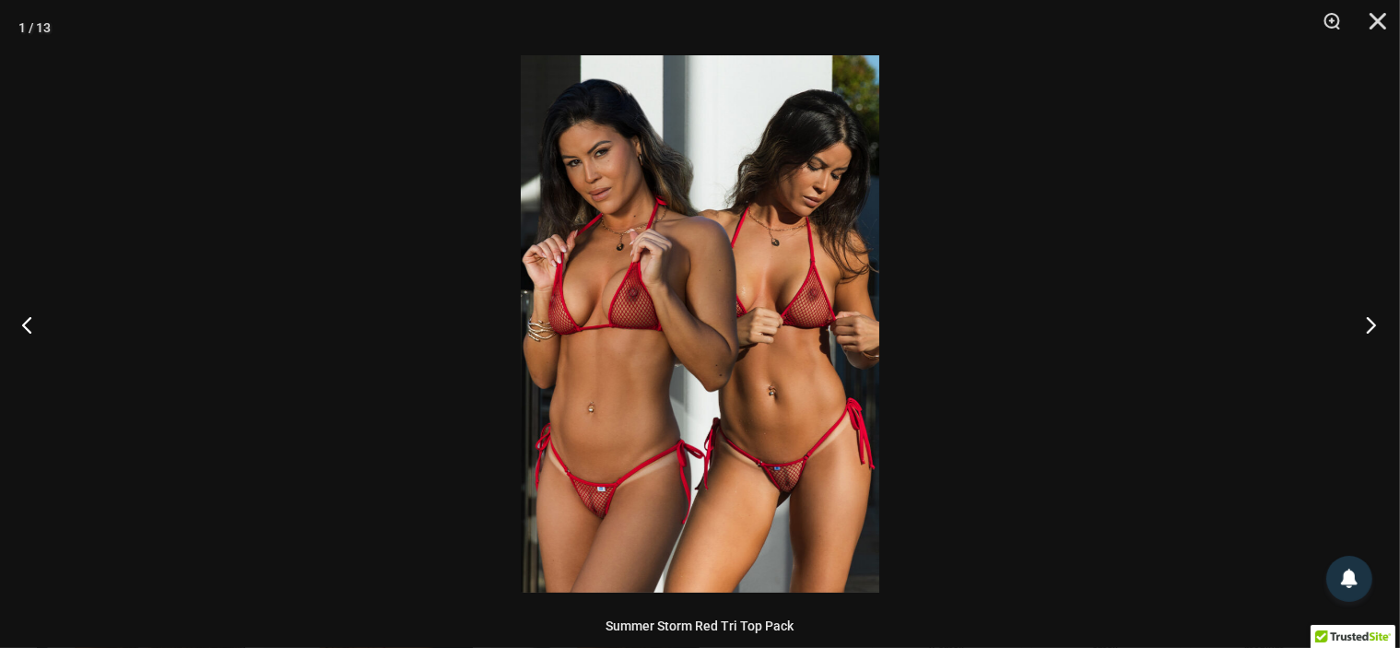
click at [1369, 323] on button "Next" at bounding box center [1365, 324] width 69 height 92
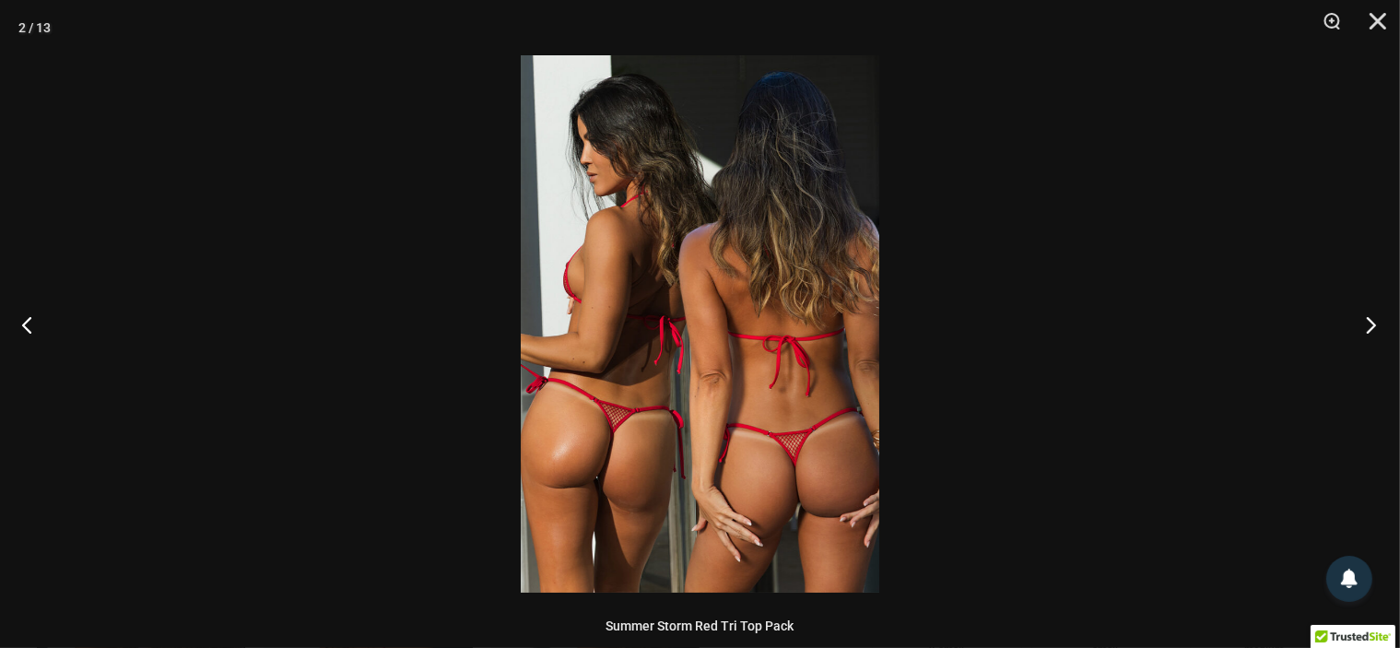
click at [1369, 323] on button "Next" at bounding box center [1365, 324] width 69 height 92
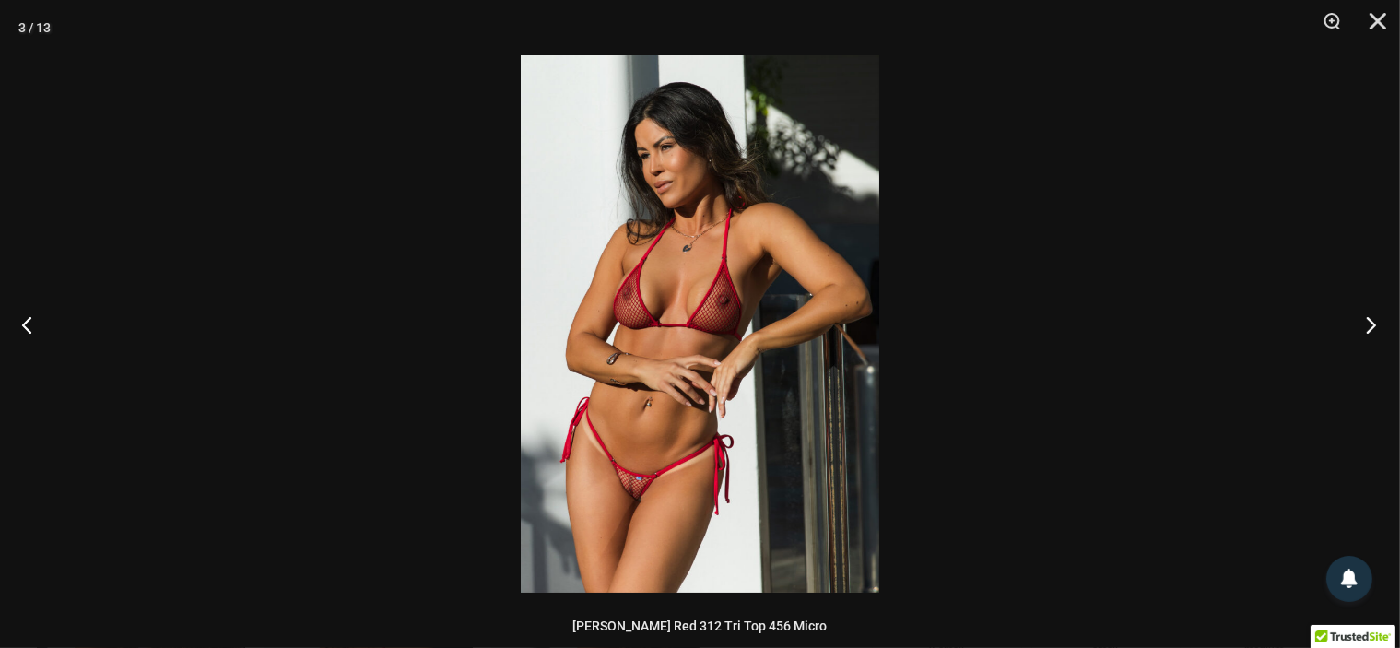
click at [1369, 323] on button "Next" at bounding box center [1365, 324] width 69 height 92
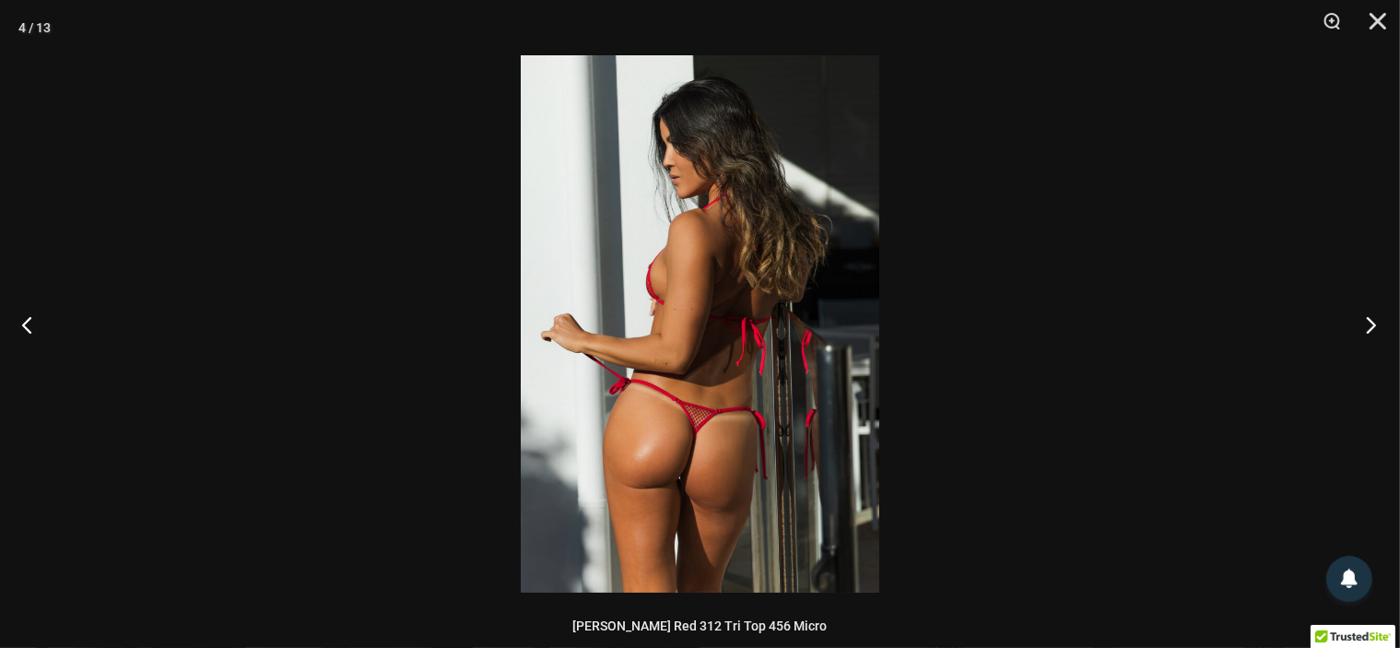
click at [1369, 323] on button "Next" at bounding box center [1365, 324] width 69 height 92
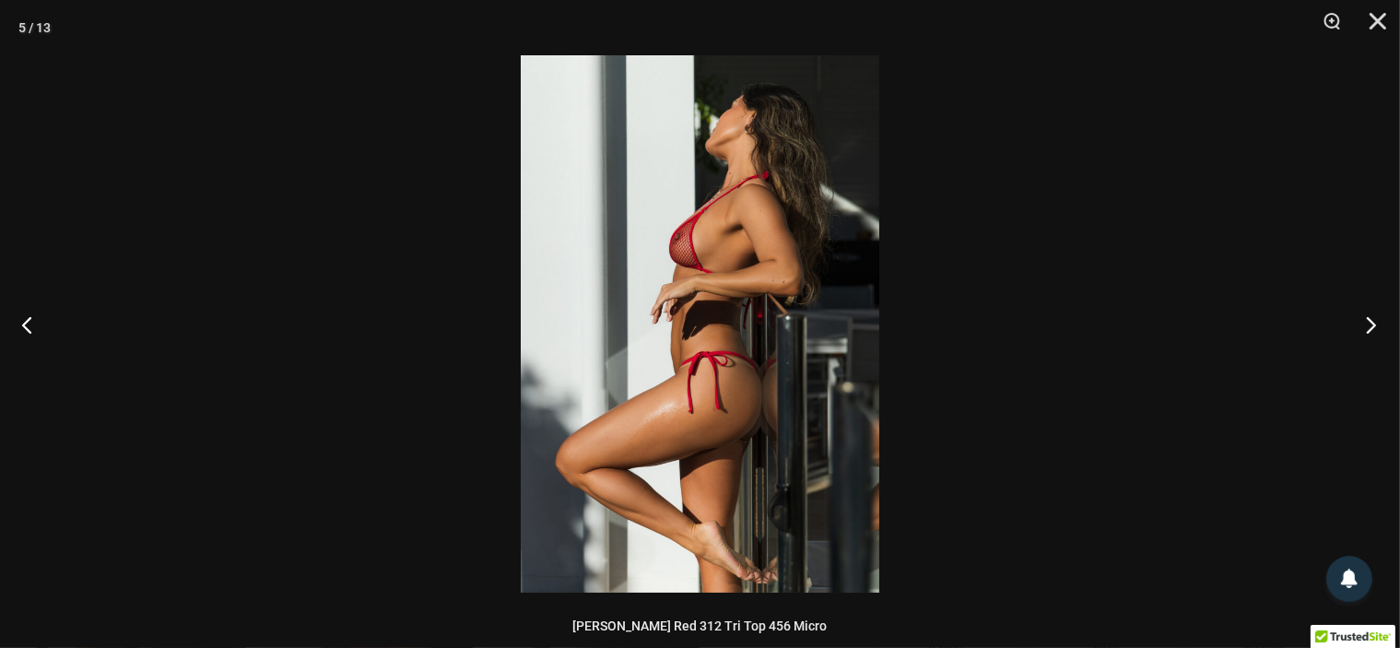
click at [1369, 323] on button "Next" at bounding box center [1365, 324] width 69 height 92
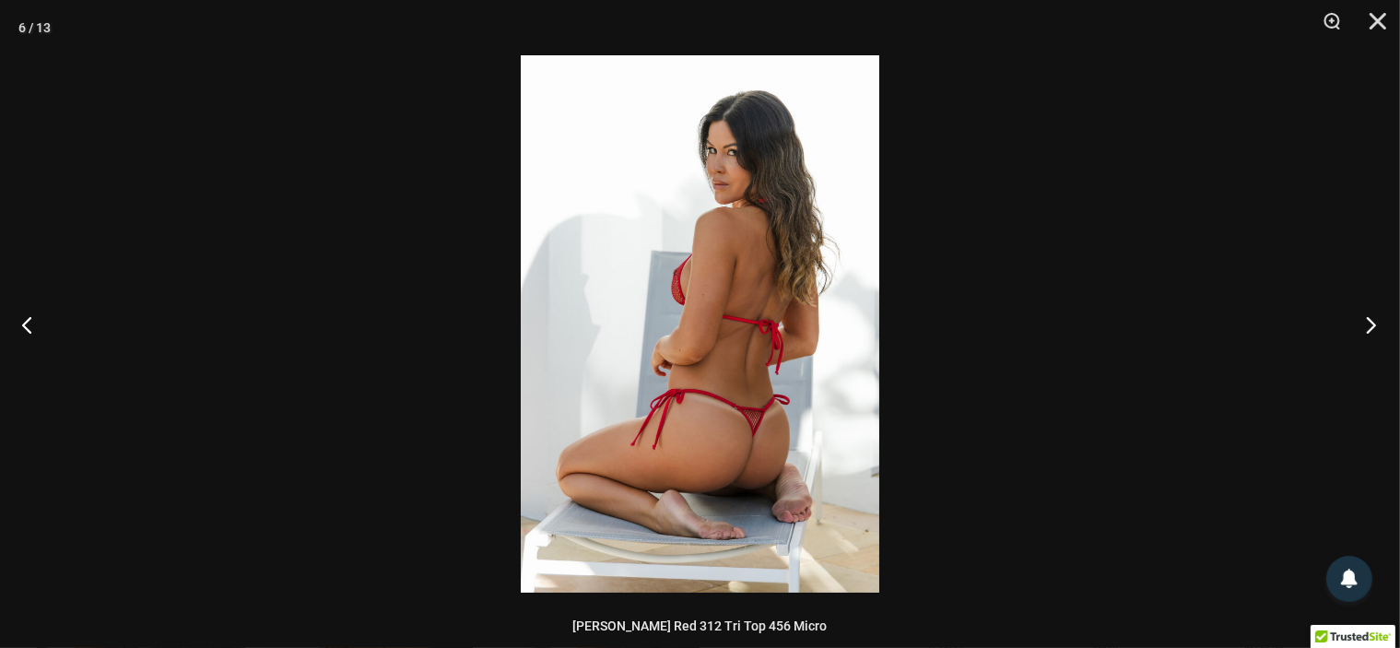
click at [1369, 323] on button "Next" at bounding box center [1365, 324] width 69 height 92
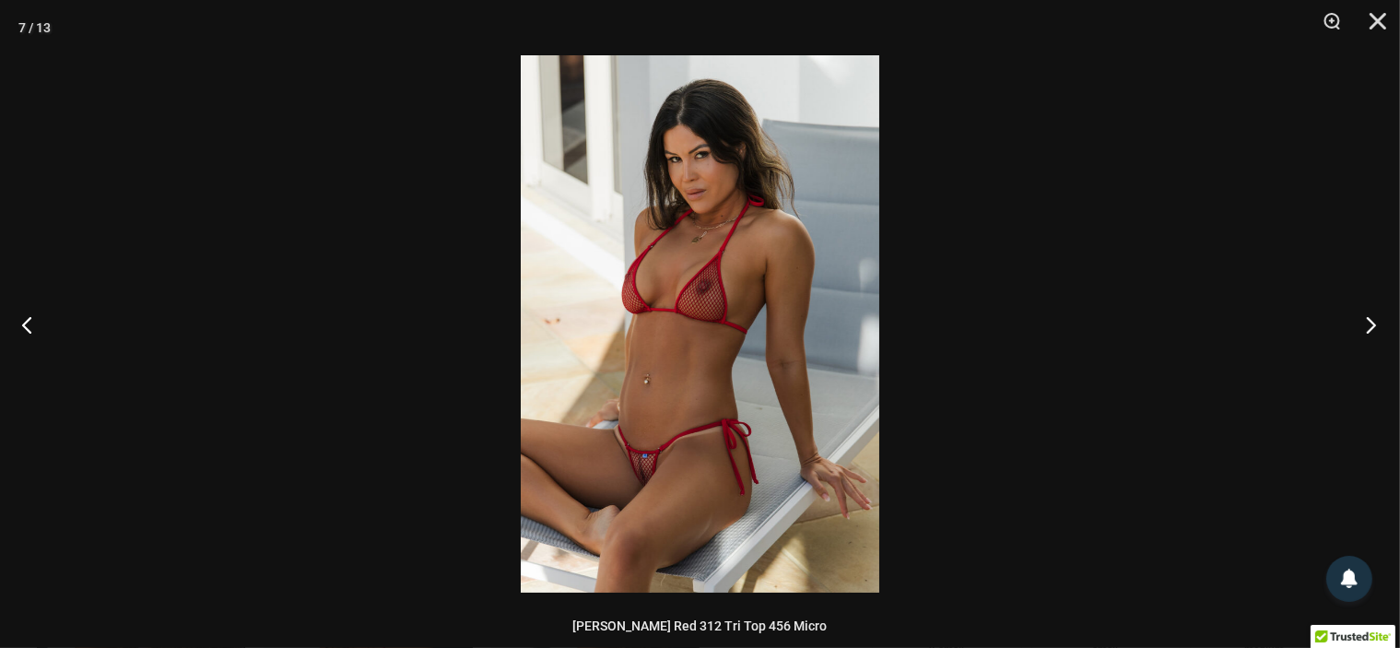
click at [1369, 323] on button "Next" at bounding box center [1365, 324] width 69 height 92
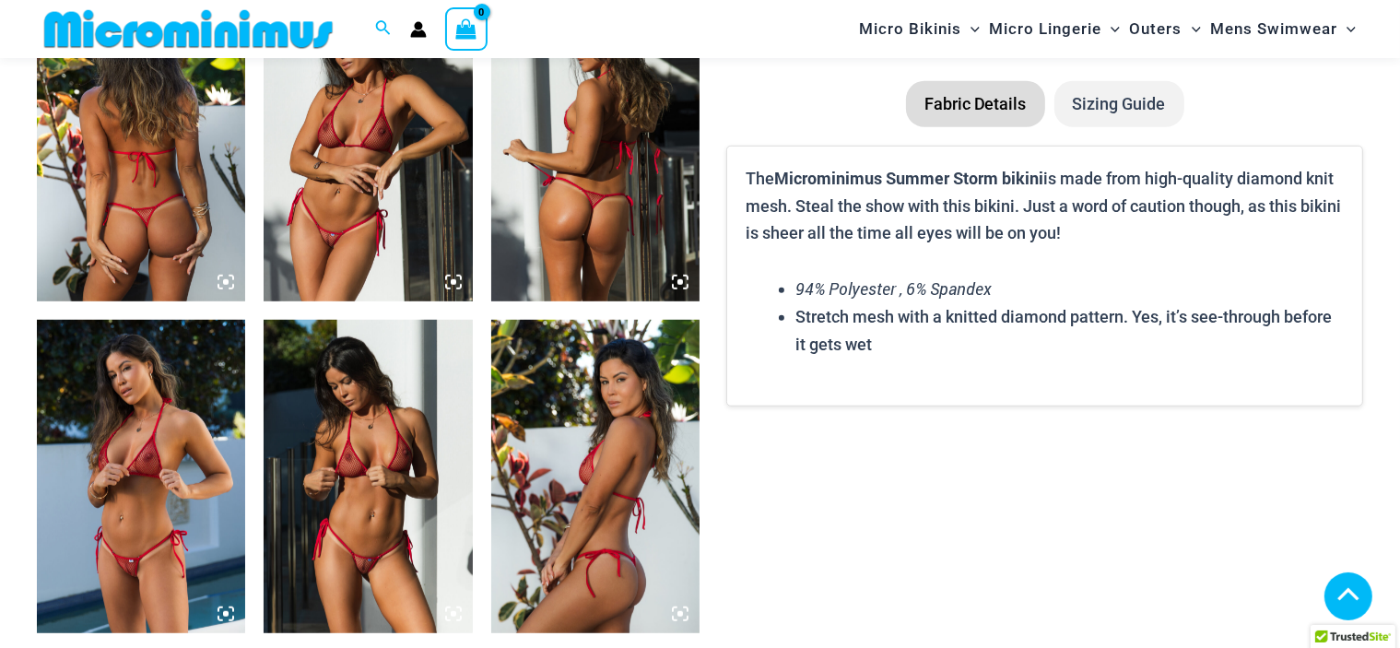
scroll to position [1180, 0]
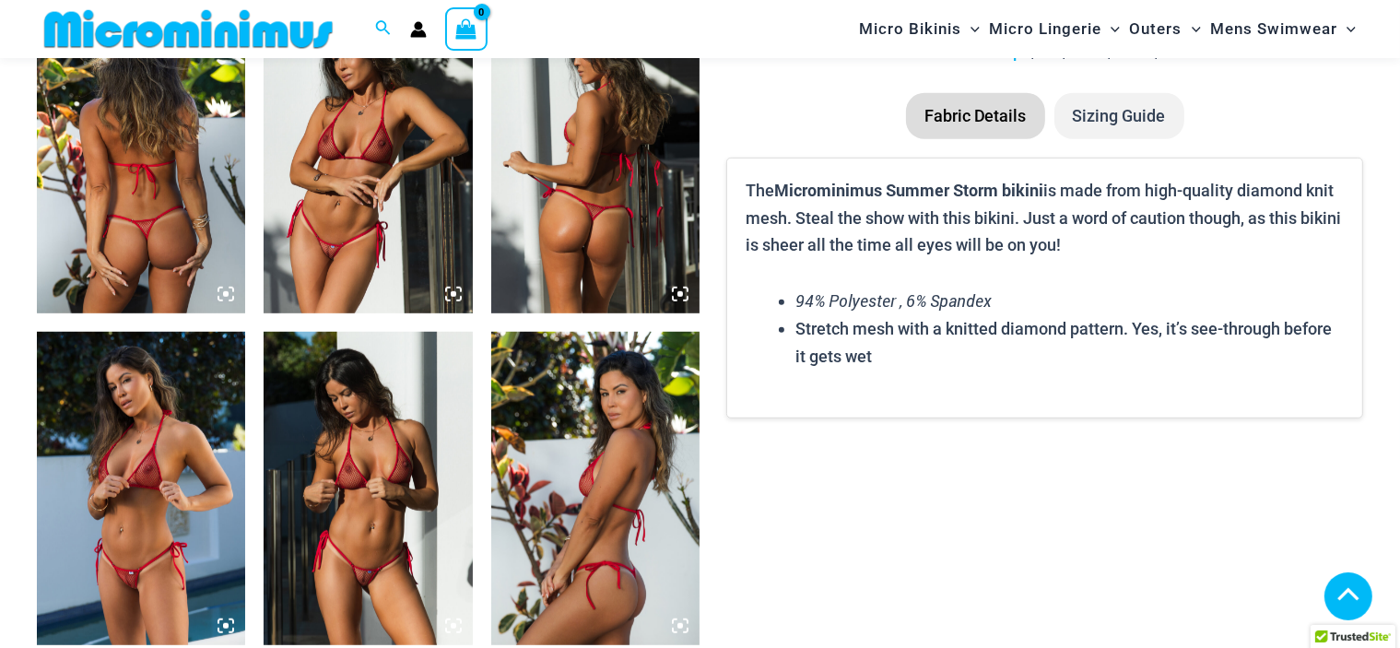
click at [411, 522] on img at bounding box center [368, 488] width 208 height 313
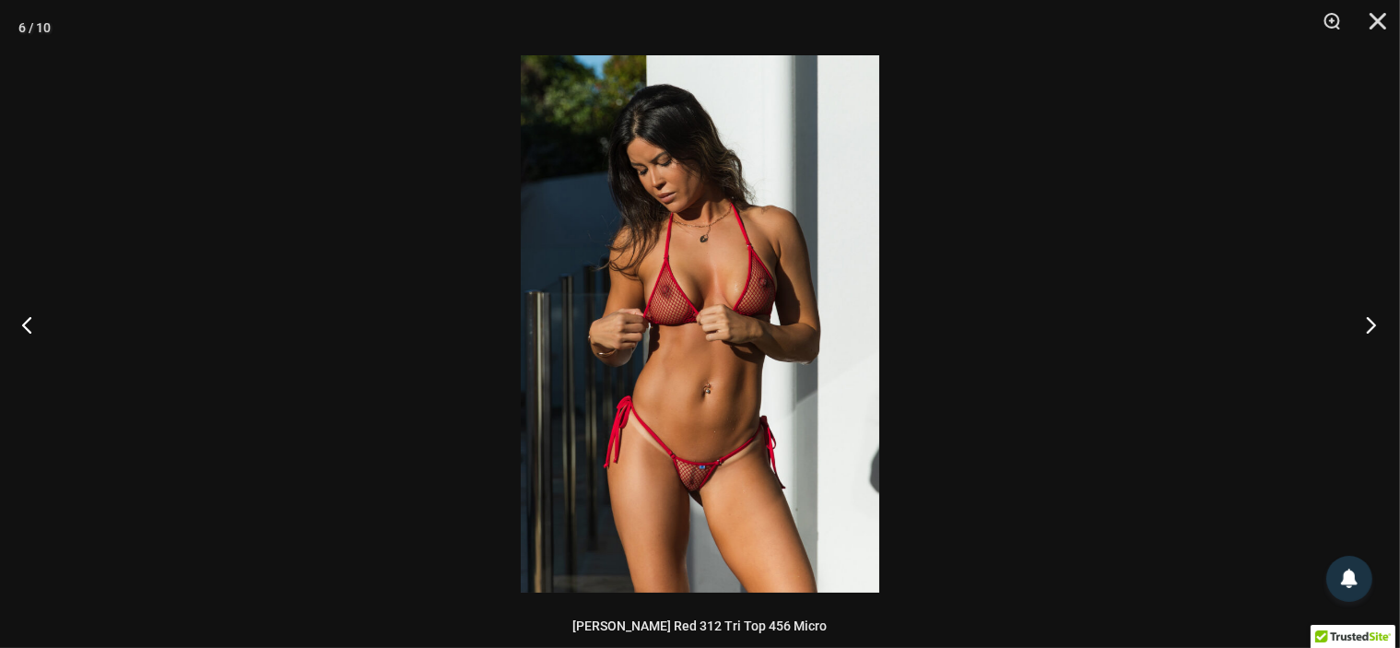
click at [1369, 323] on button "Next" at bounding box center [1365, 324] width 69 height 92
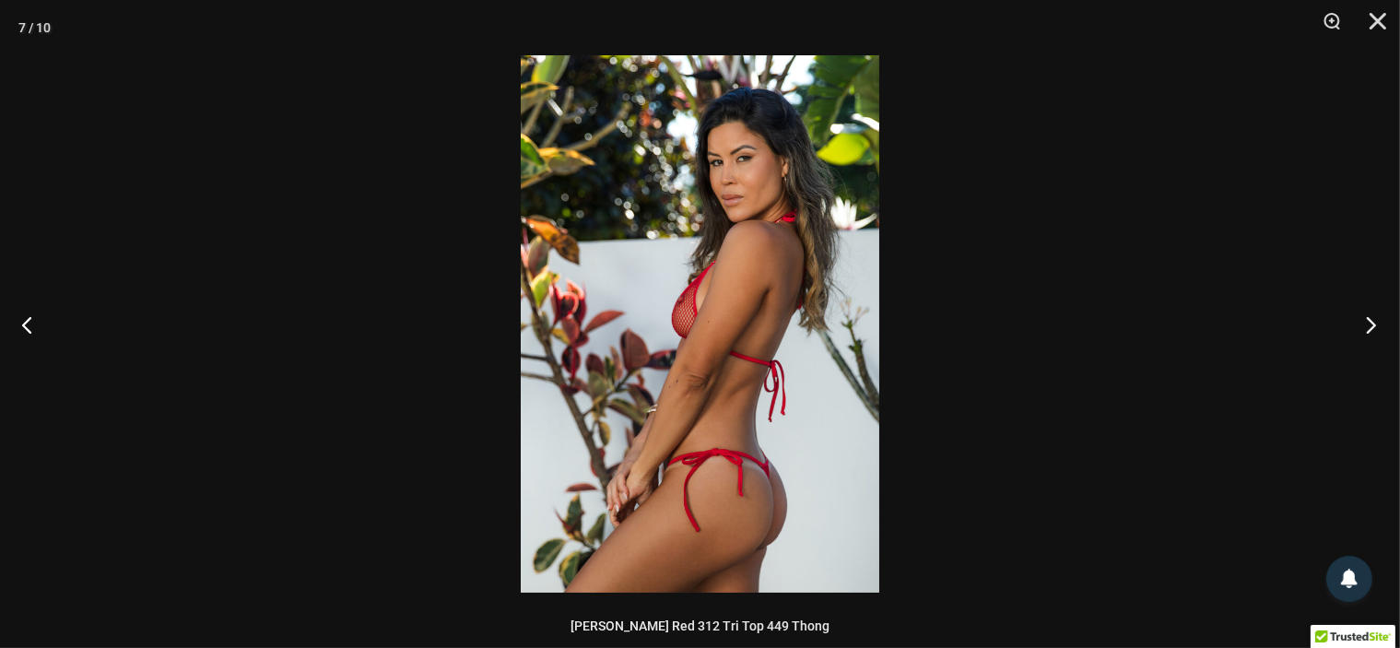
click at [1367, 323] on button "Next" at bounding box center [1365, 324] width 69 height 92
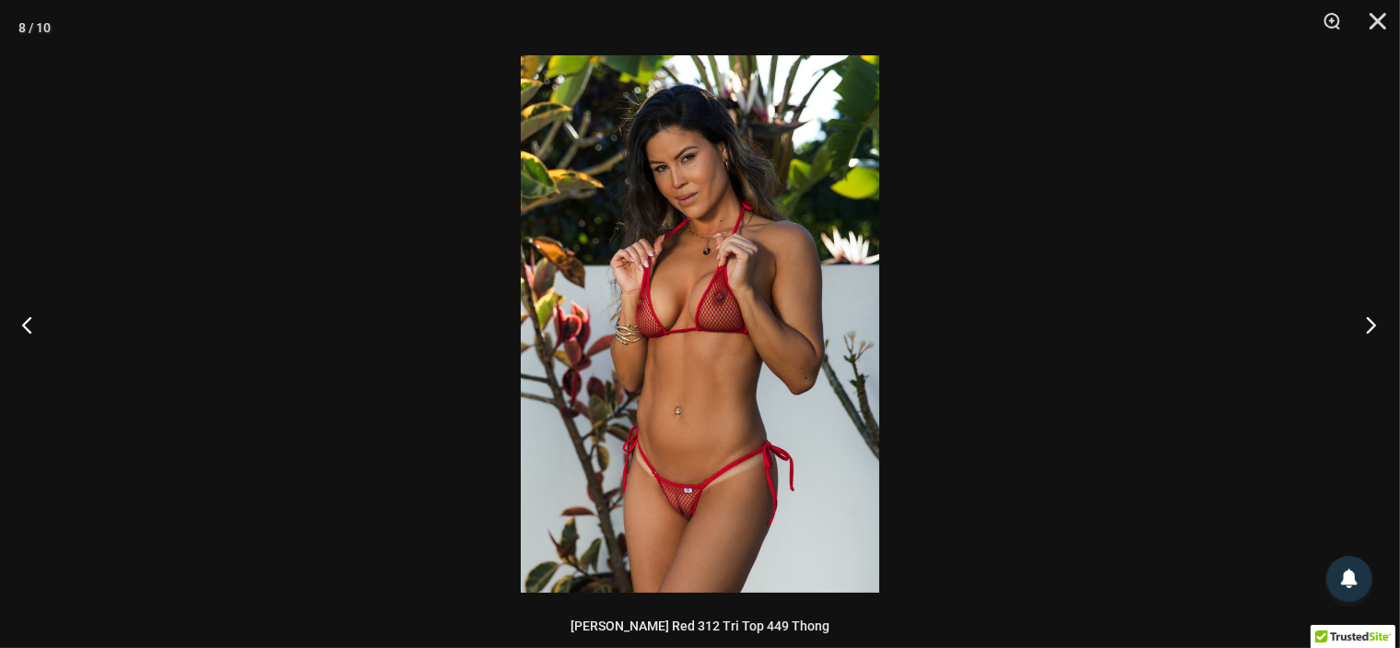
click at [1366, 323] on button "Next" at bounding box center [1365, 324] width 69 height 92
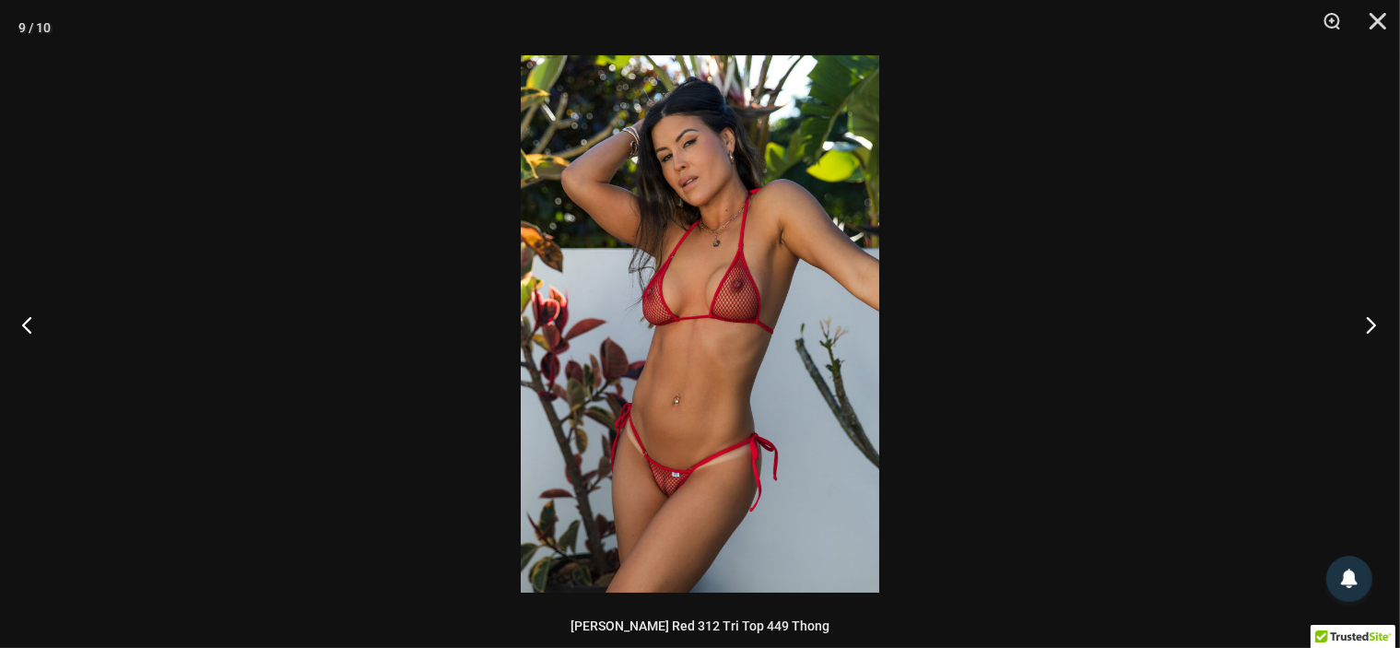
click at [1366, 323] on button "Next" at bounding box center [1365, 324] width 69 height 92
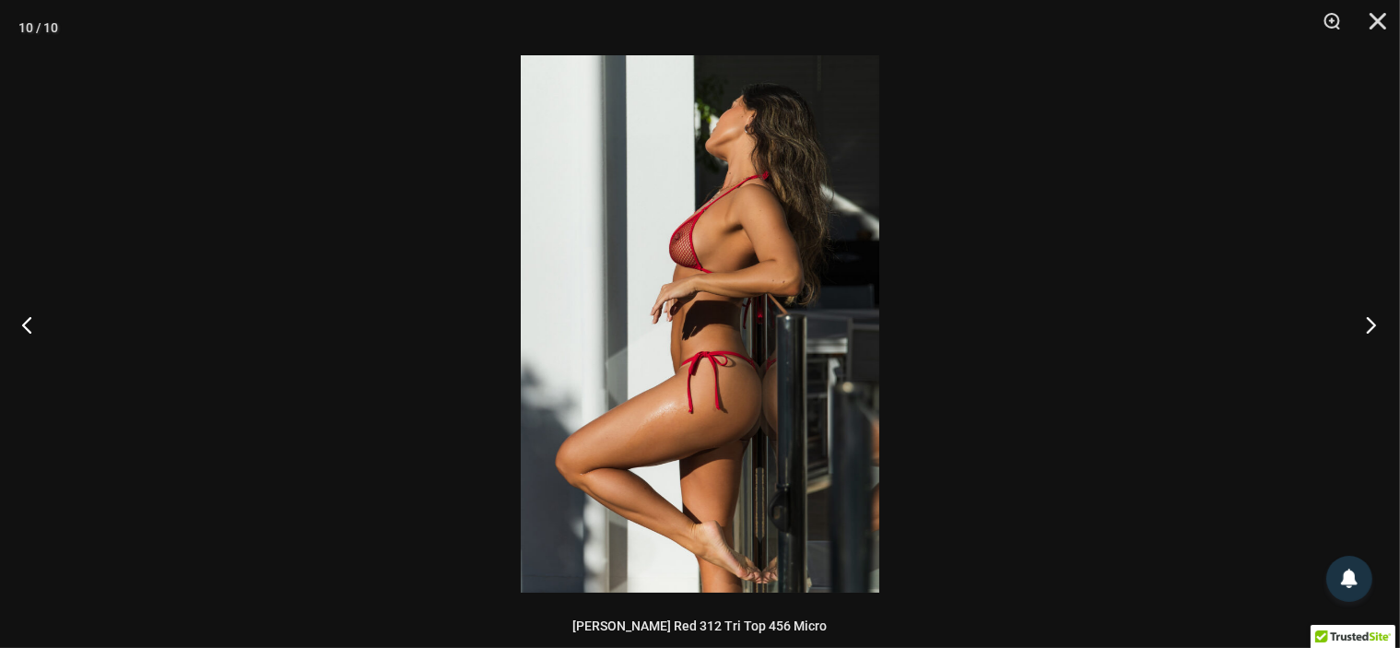
click at [1366, 323] on button "Next" at bounding box center [1365, 324] width 69 height 92
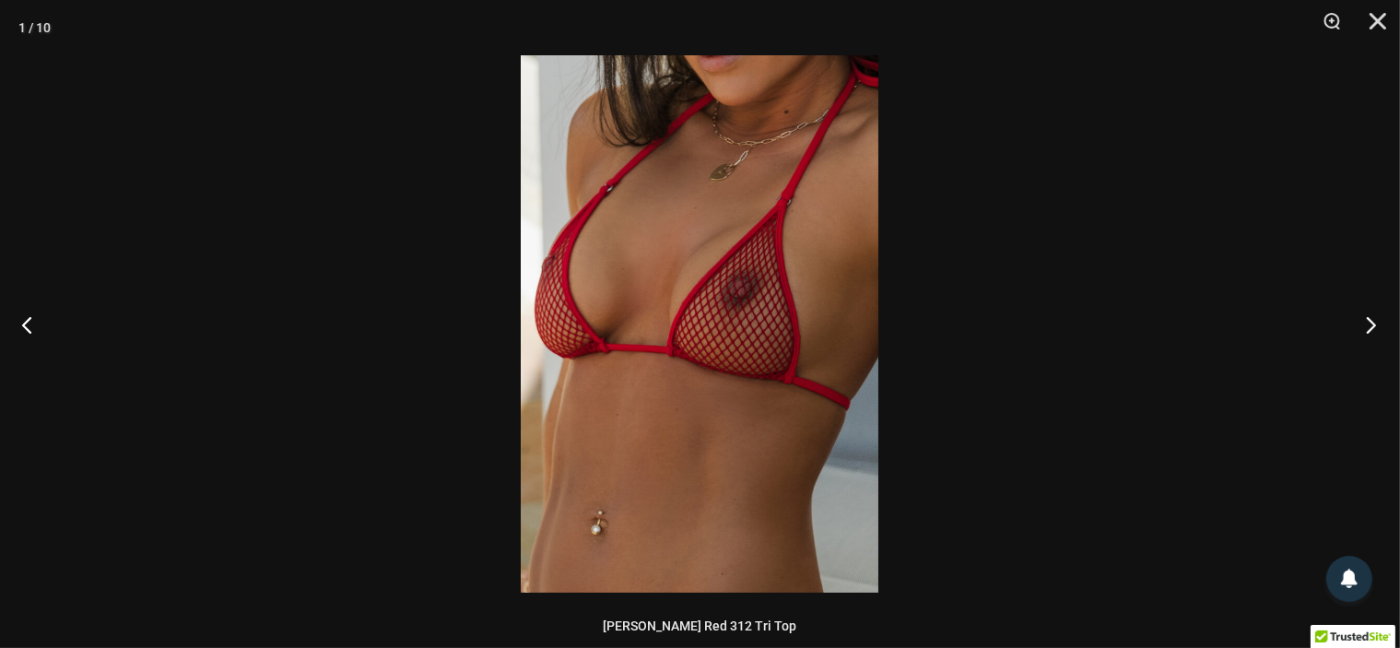
click at [1365, 323] on button "Next" at bounding box center [1365, 324] width 69 height 92
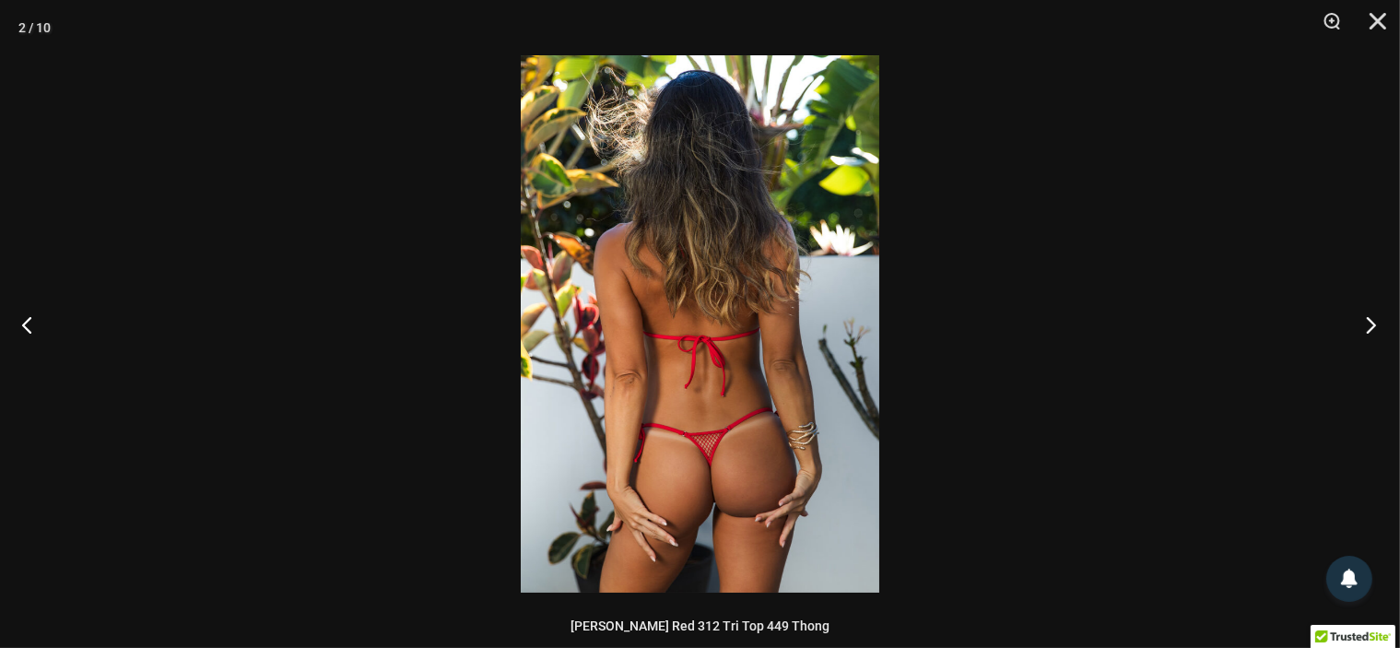
click at [1365, 323] on button "Next" at bounding box center [1365, 324] width 69 height 92
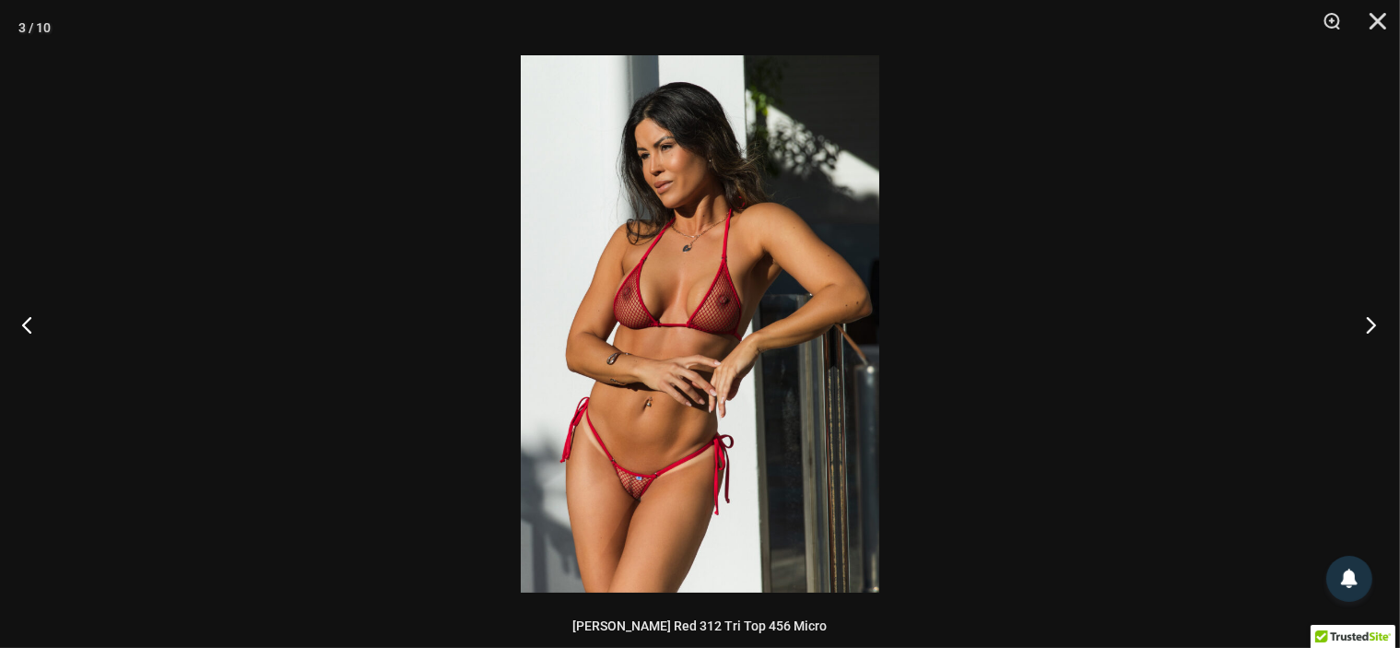
click at [1365, 323] on button "Next" at bounding box center [1365, 324] width 69 height 92
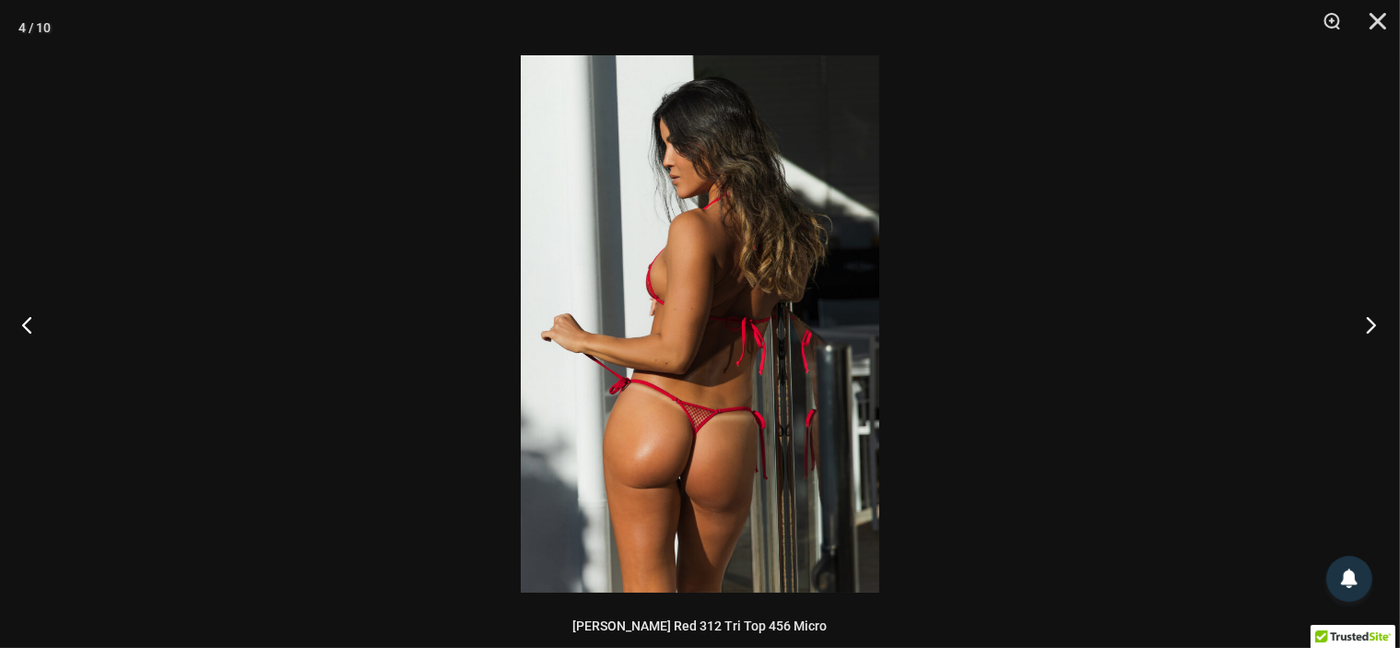
click at [1365, 323] on button "Next" at bounding box center [1365, 324] width 69 height 92
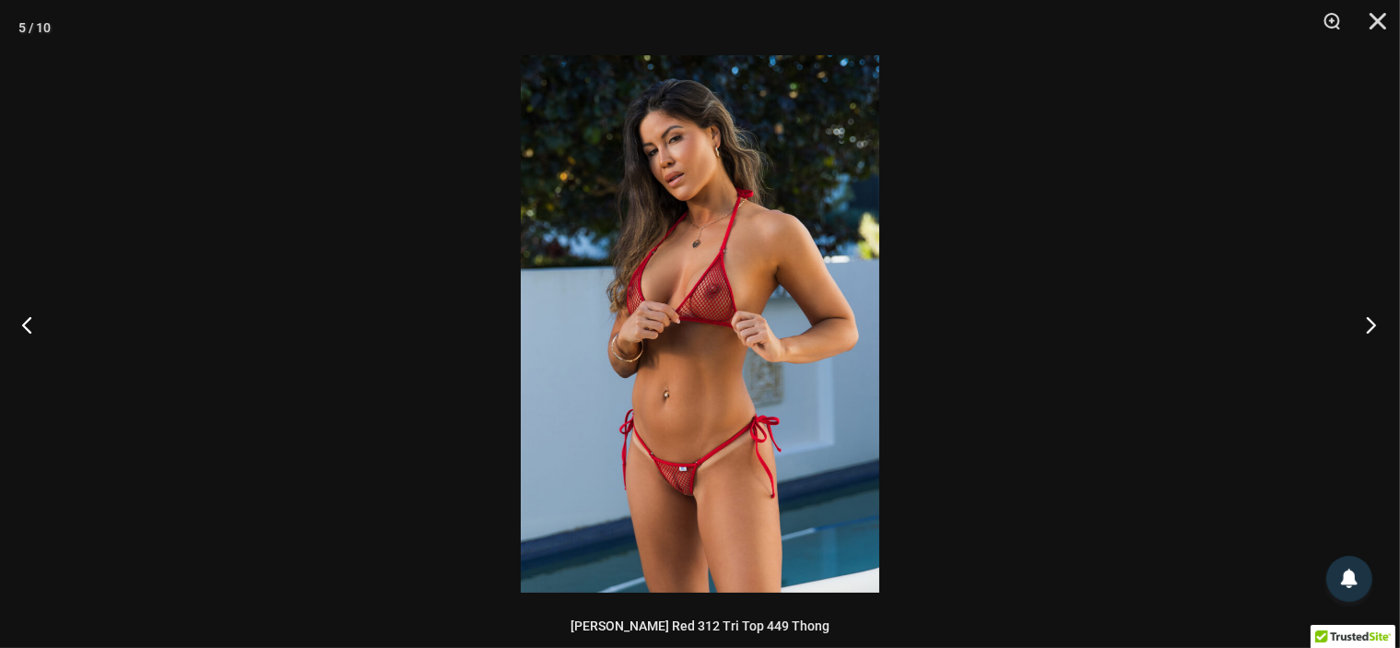
click at [1365, 323] on button "Next" at bounding box center [1365, 324] width 69 height 92
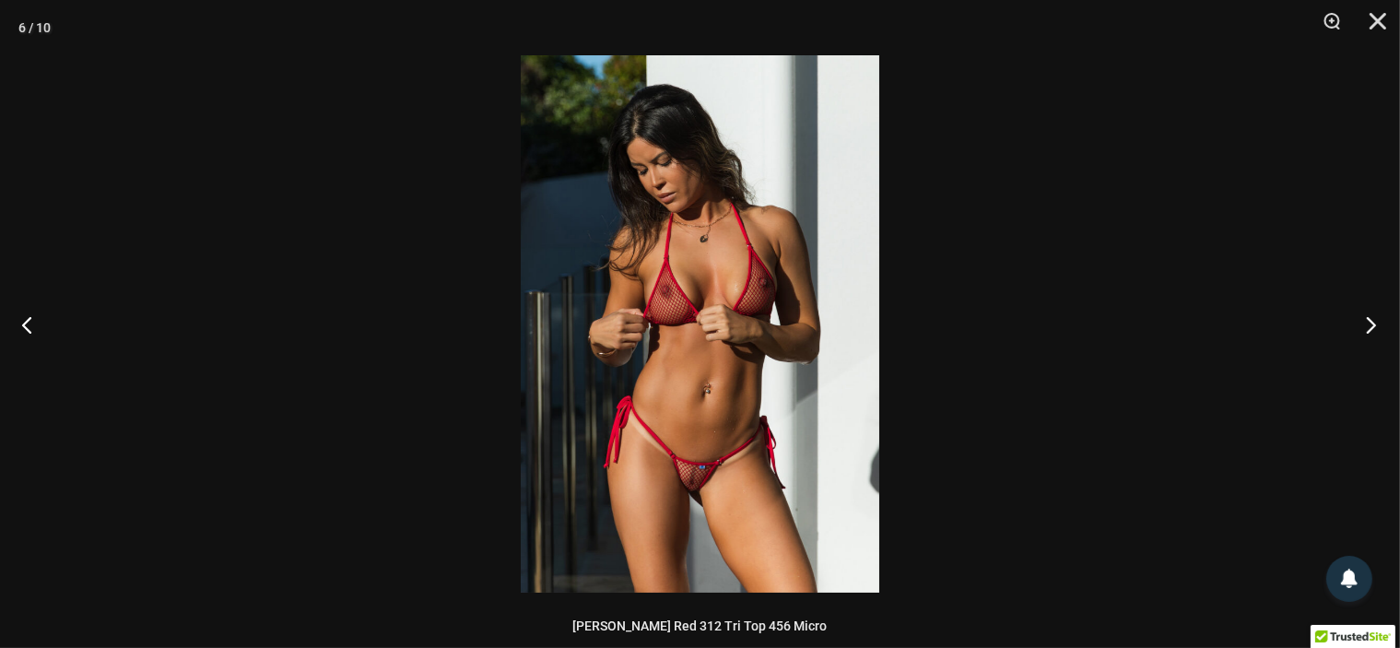
click at [1365, 323] on button "Next" at bounding box center [1365, 324] width 69 height 92
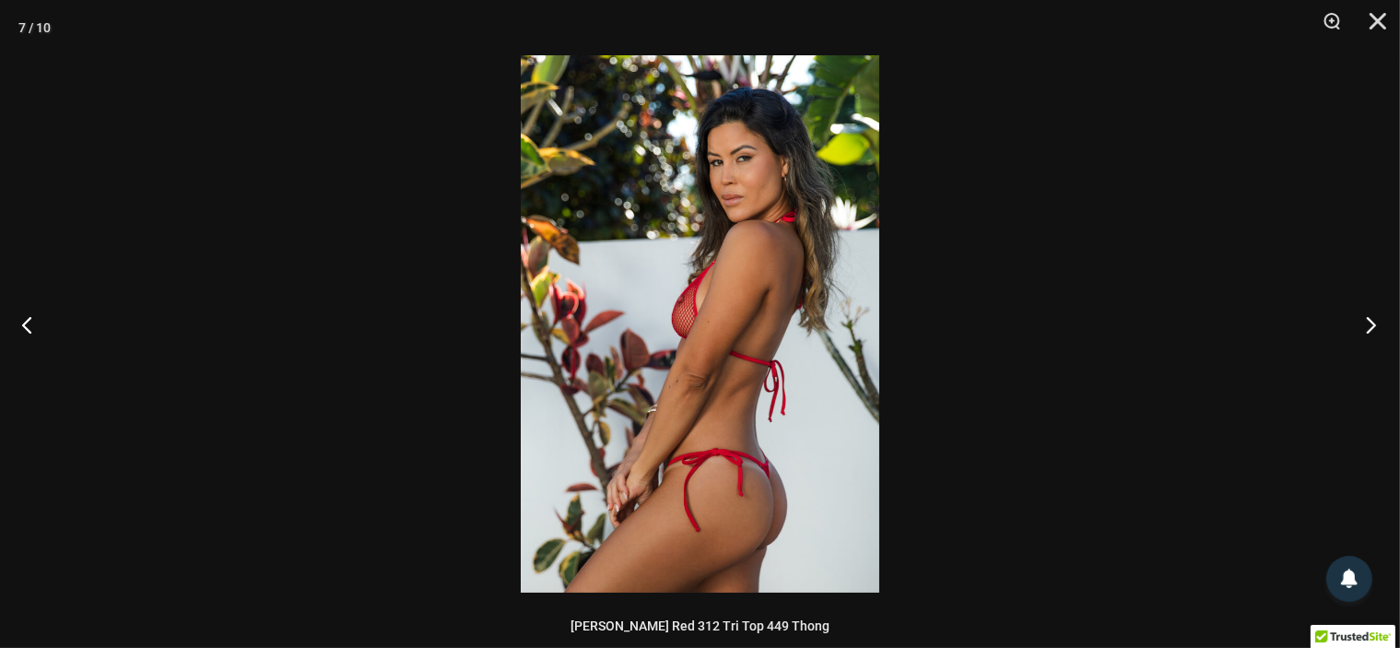
click at [1358, 323] on button "Next" at bounding box center [1365, 324] width 69 height 92
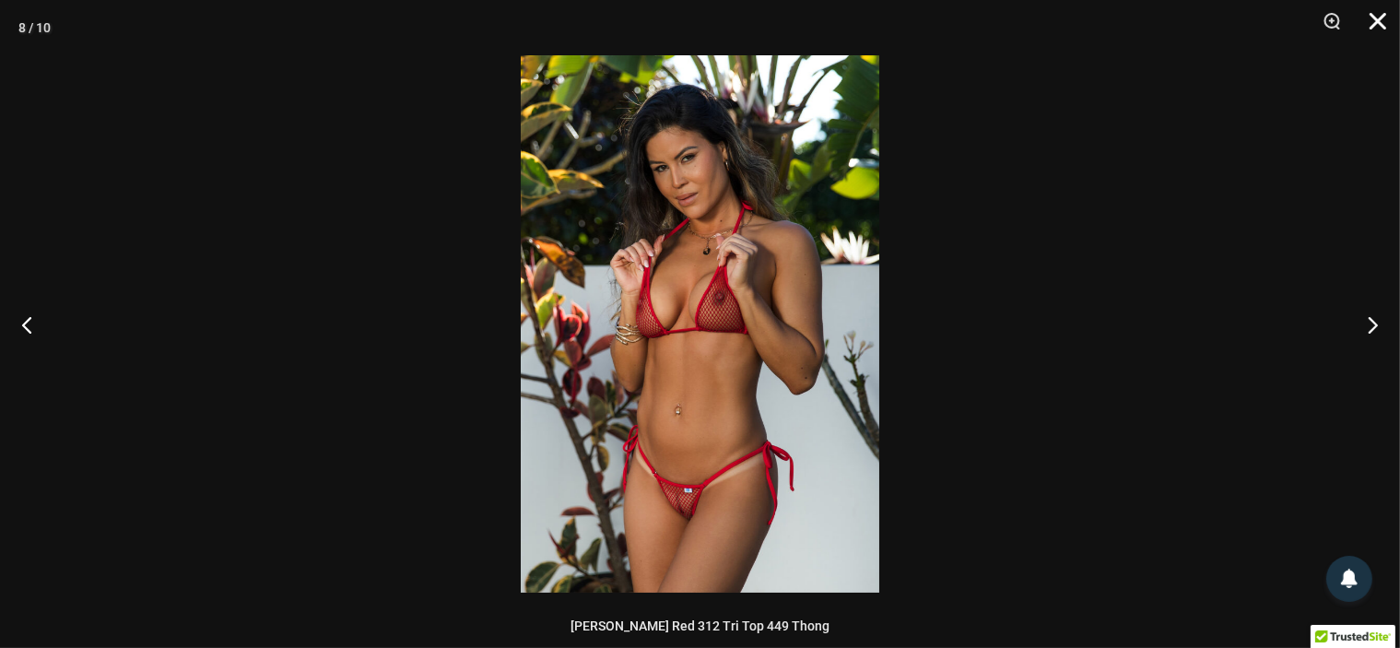
click at [1374, 21] on button "Close" at bounding box center [1371, 27] width 46 height 55
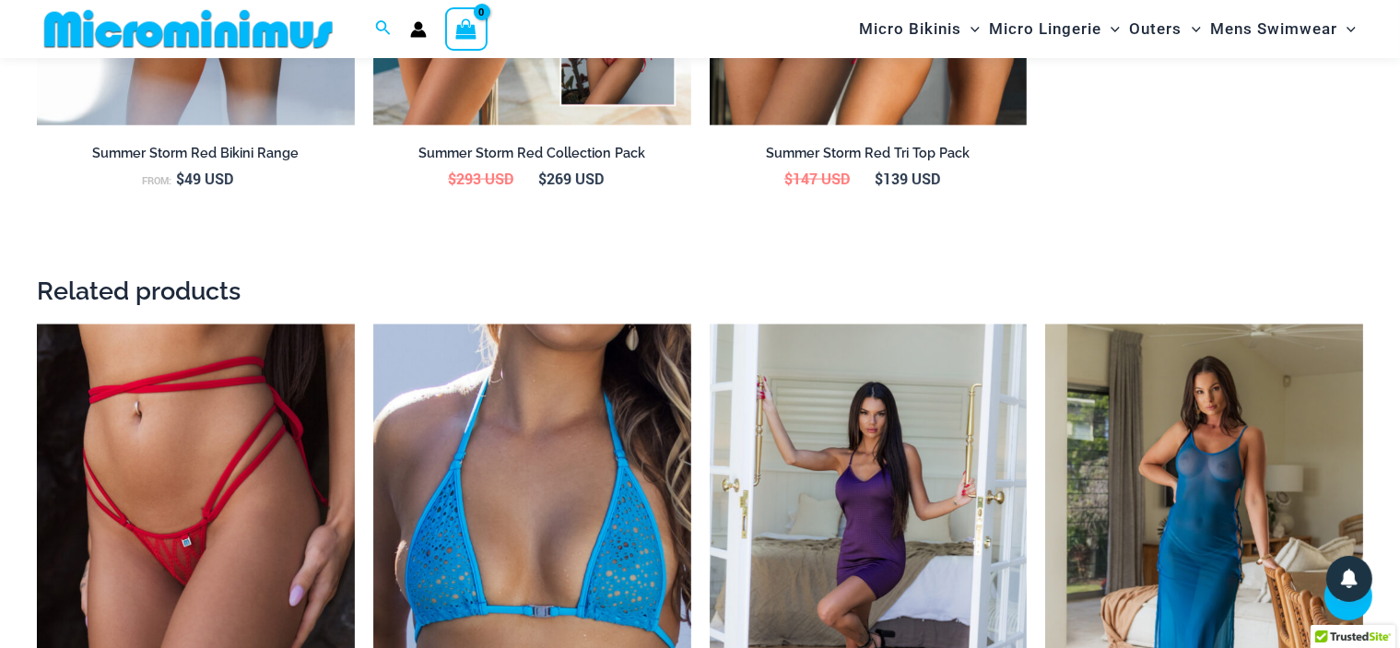
scroll to position [2747, 0]
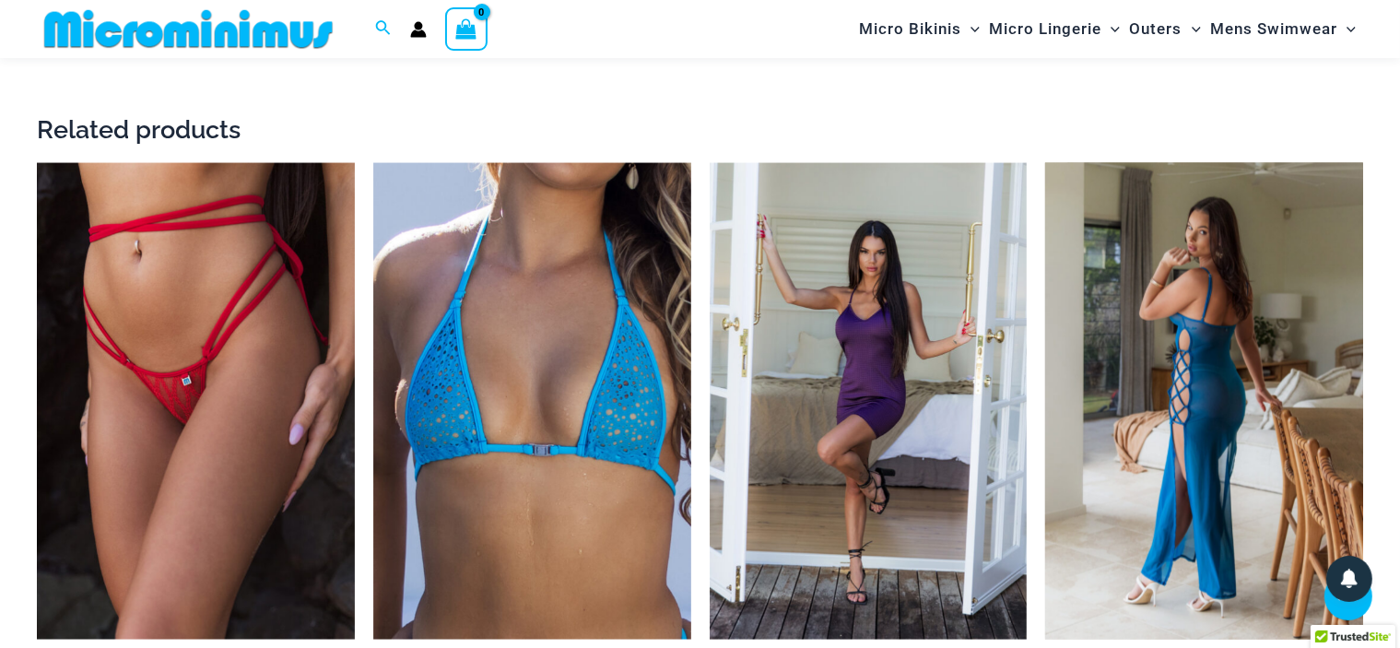
click at [1191, 365] on img at bounding box center [1204, 401] width 318 height 476
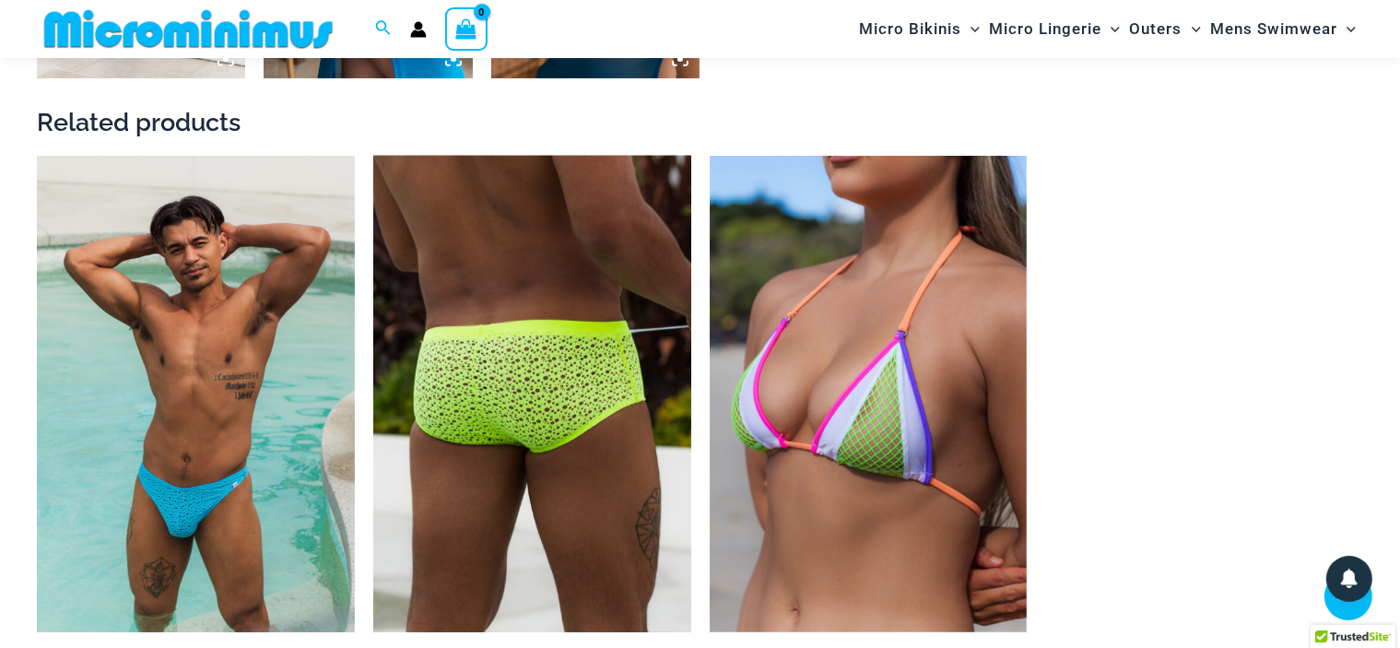
scroll to position [1839, 0]
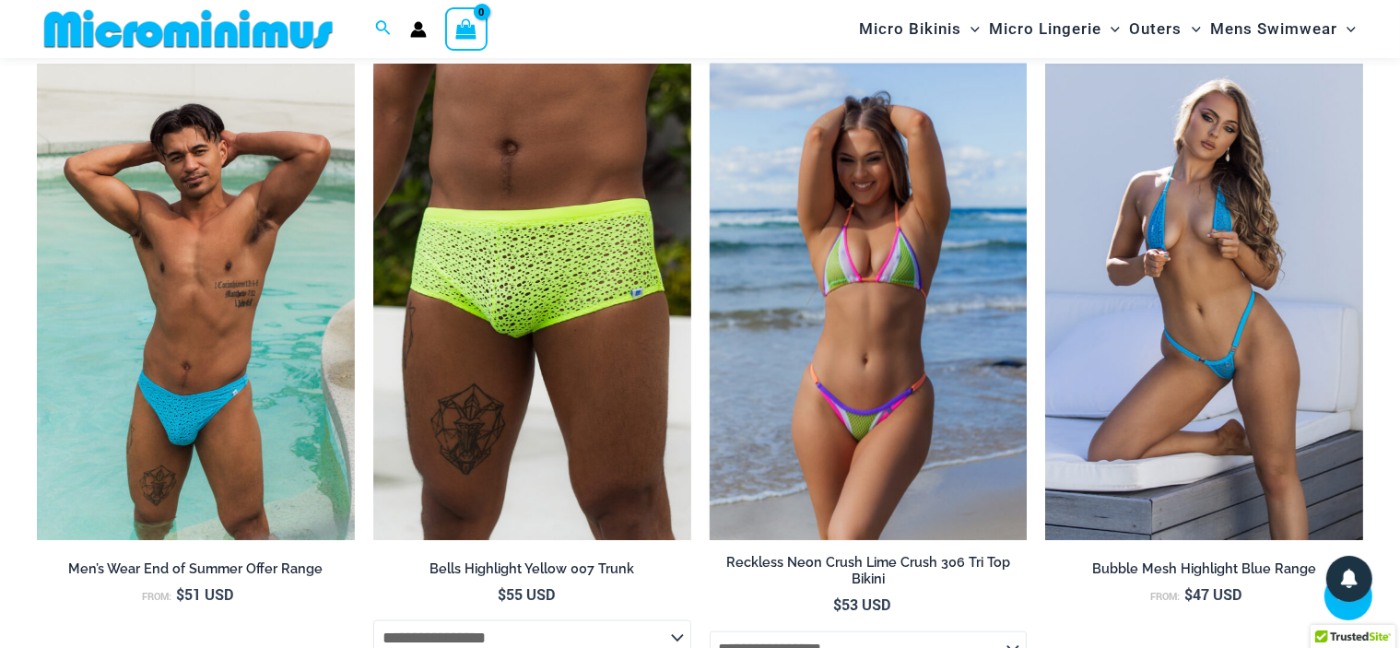
click at [874, 342] on img at bounding box center [869, 302] width 318 height 476
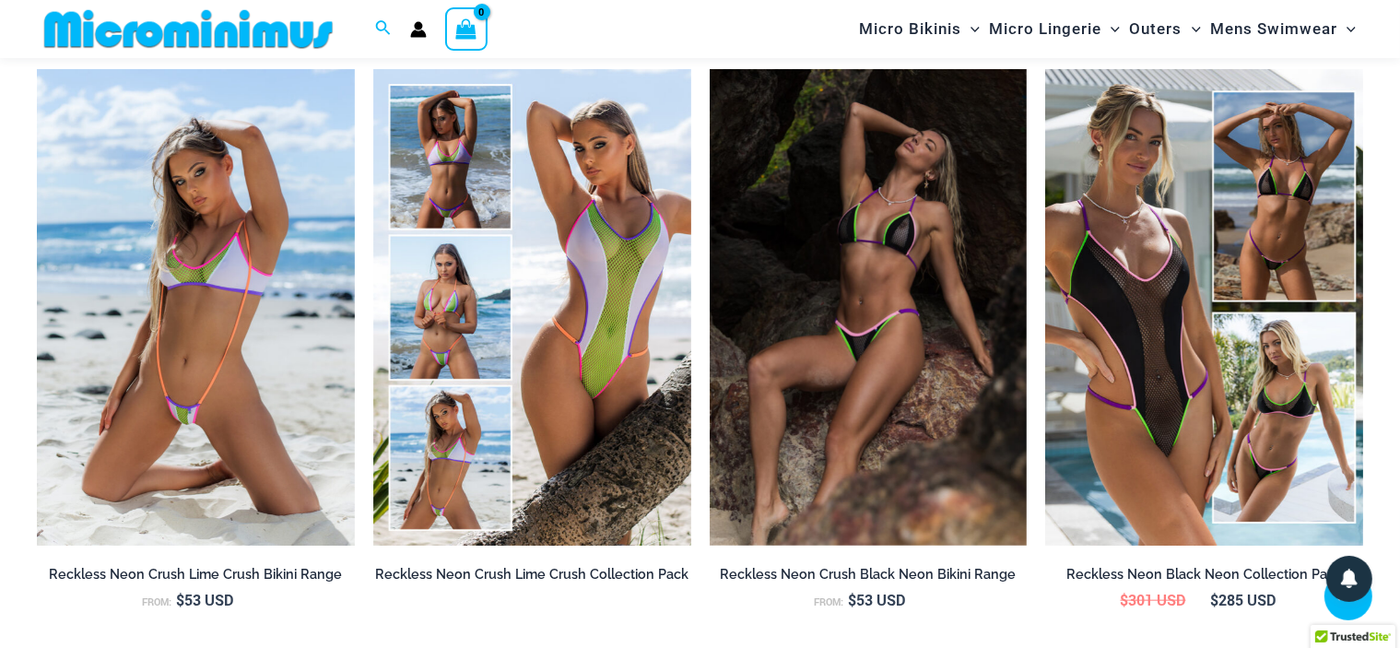
scroll to position [1837, 0]
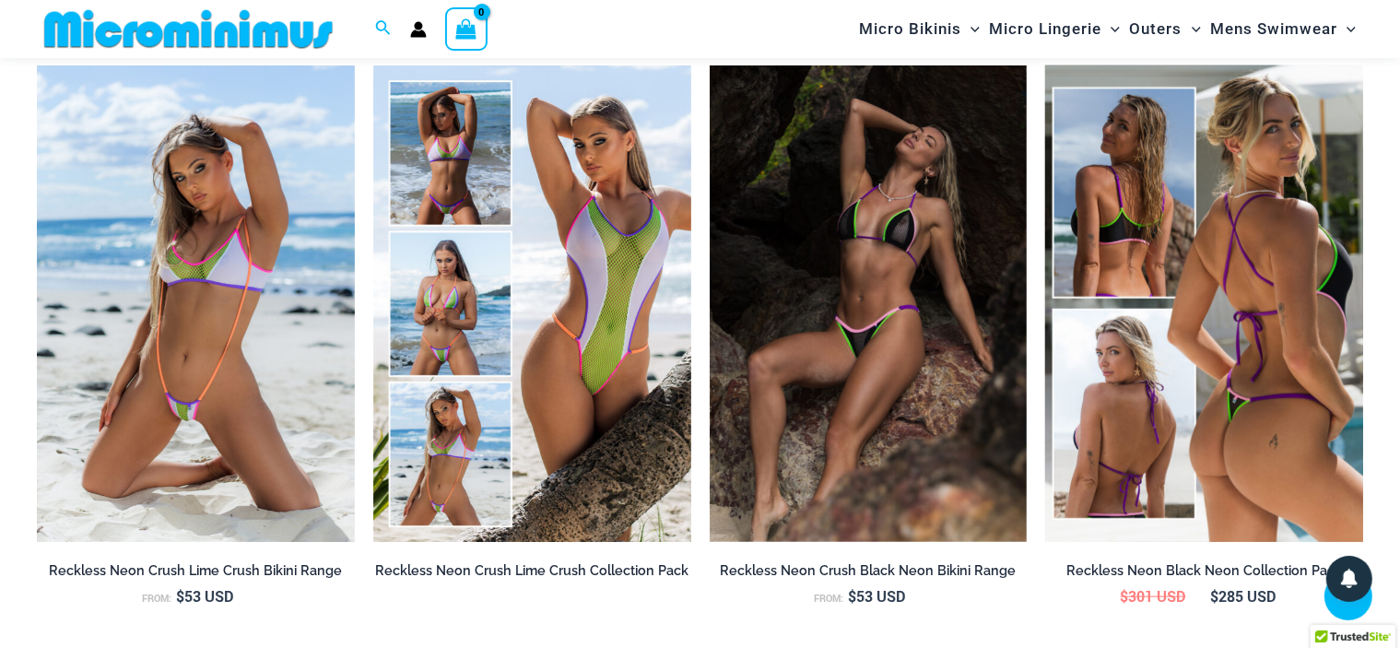
click at [1191, 300] on img at bounding box center [1204, 303] width 318 height 476
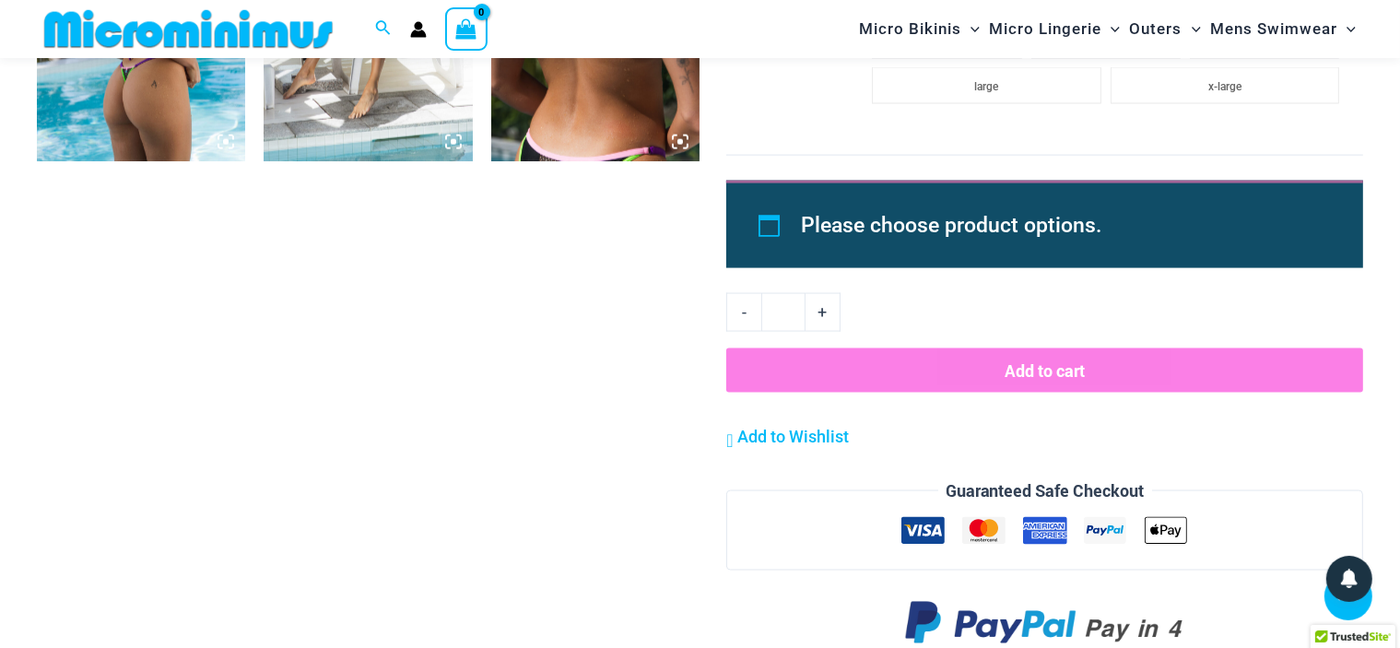
scroll to position [2944, 0]
